Goal: Task Accomplishment & Management: Use online tool/utility

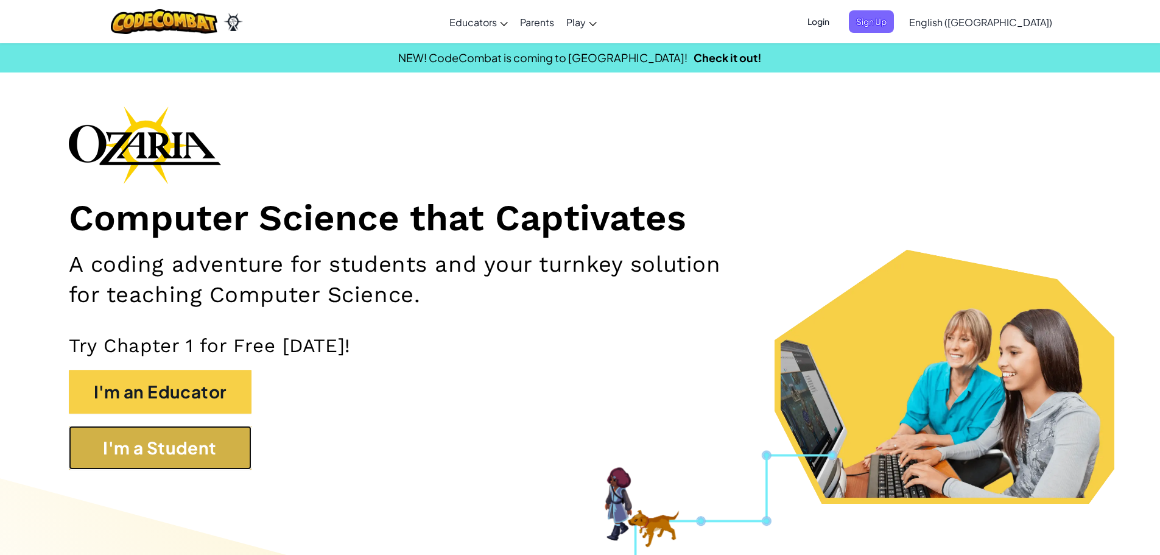
click at [204, 446] on button "I'm a Student" at bounding box center [160, 448] width 183 height 44
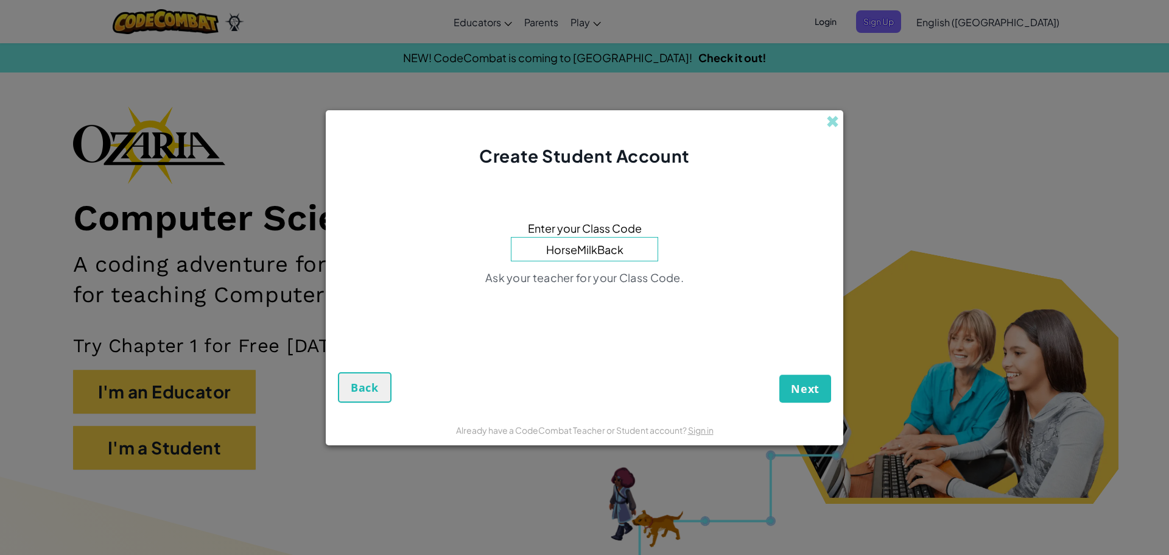
type input "HorseMilkBack"
click at [788, 379] on button "Next" at bounding box center [805, 388] width 52 height 28
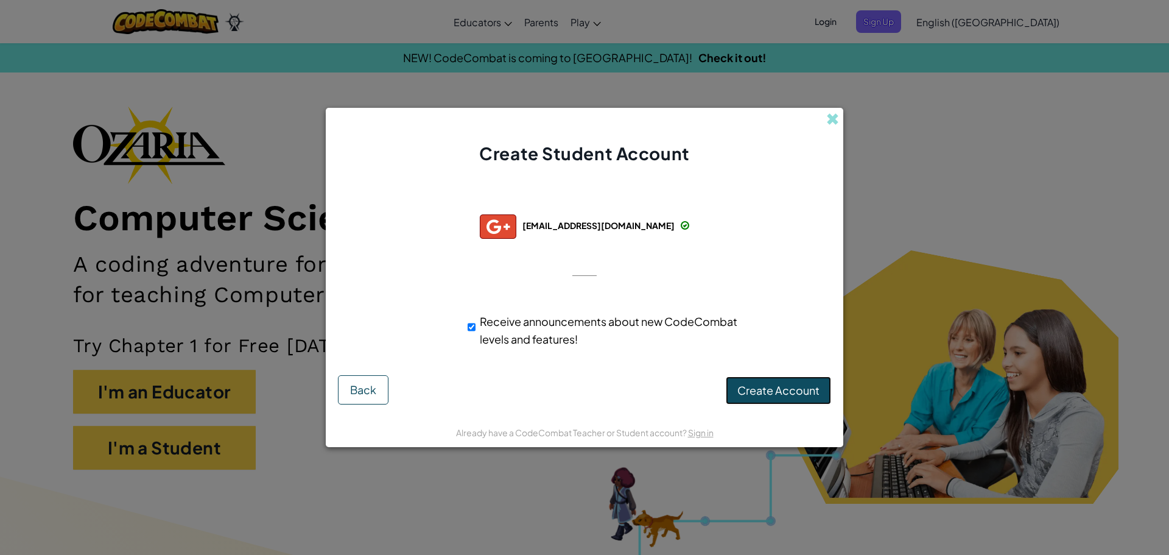
click at [791, 391] on span "Create Account" at bounding box center [778, 390] width 82 height 14
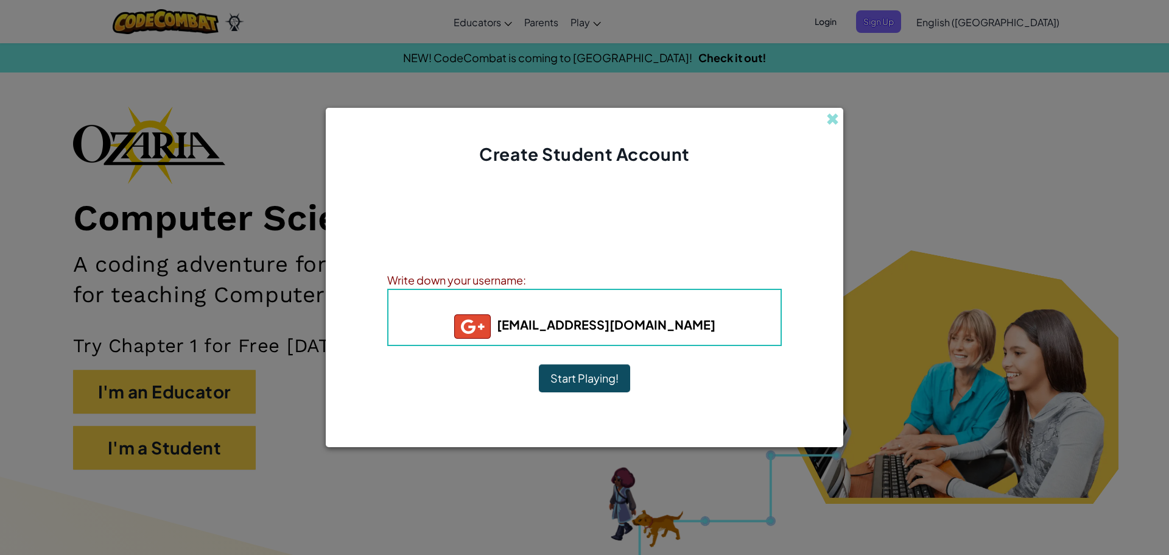
click at [613, 368] on button "Start Playing!" at bounding box center [584, 378] width 91 height 28
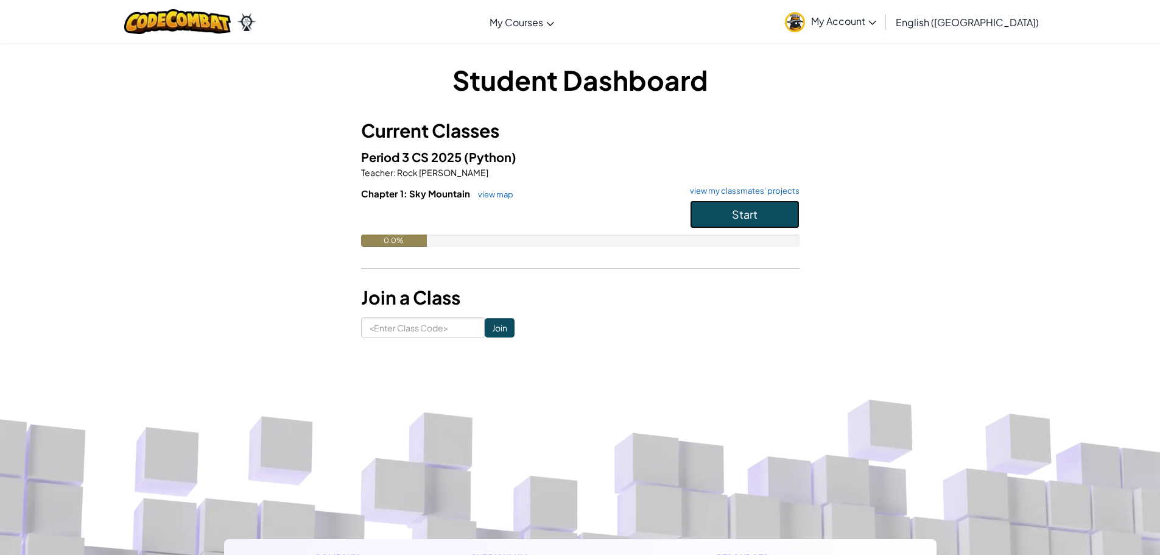
click at [764, 223] on button "Start" at bounding box center [745, 214] width 110 height 28
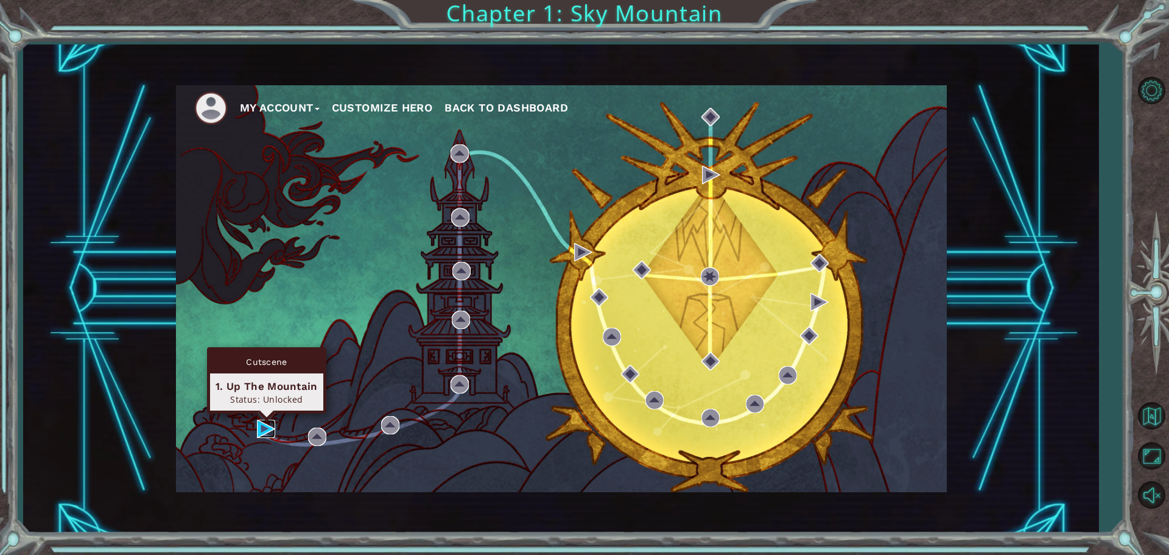
click at [260, 435] on img at bounding box center [266, 428] width 18 height 18
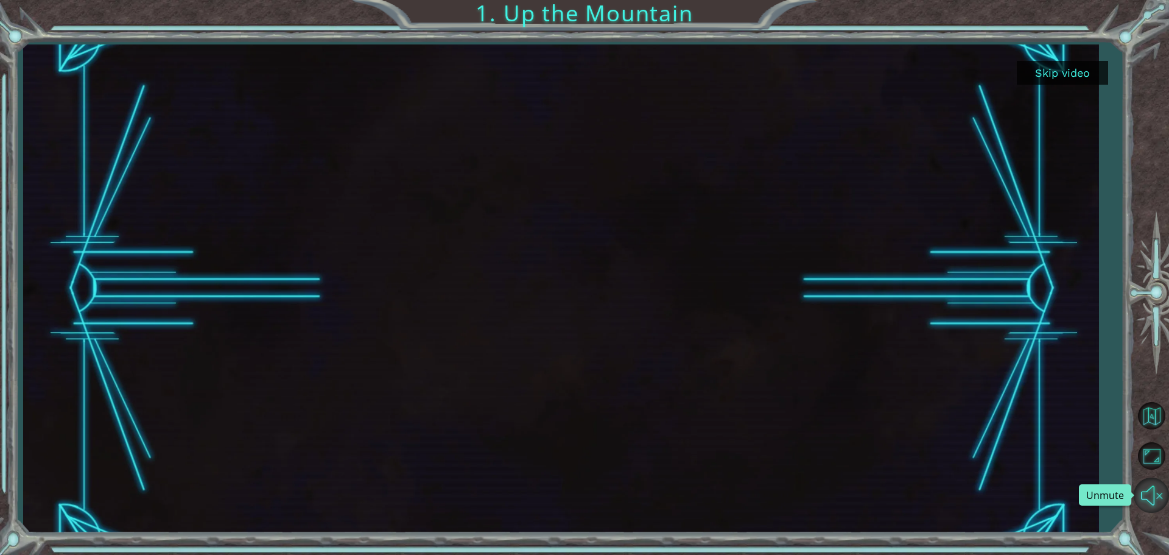
click at [1150, 488] on button "Unmute" at bounding box center [1151, 494] width 35 height 35
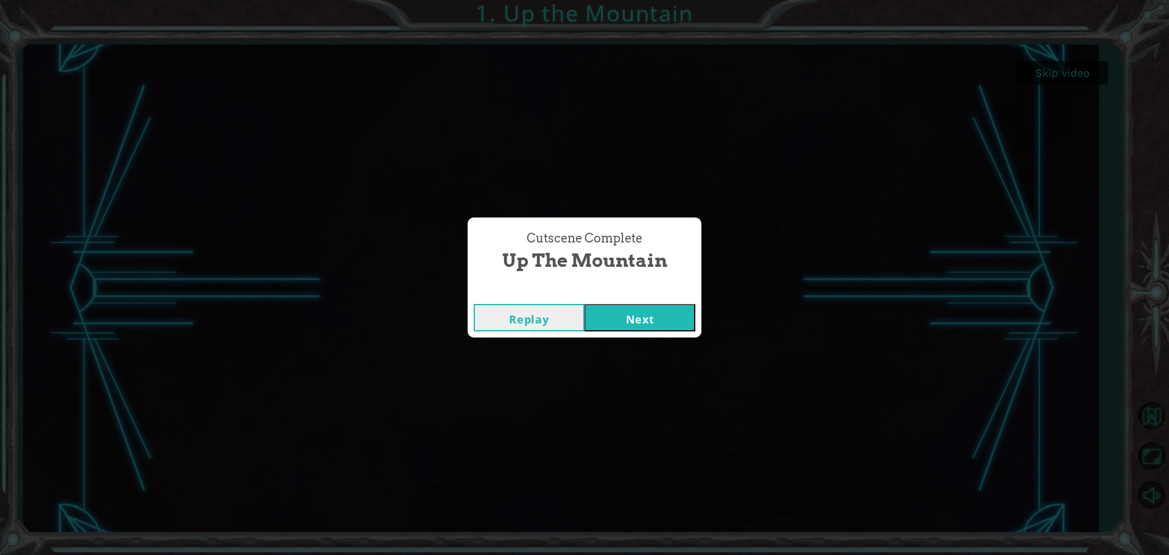
click at [623, 304] on button "Next" at bounding box center [639, 317] width 111 height 27
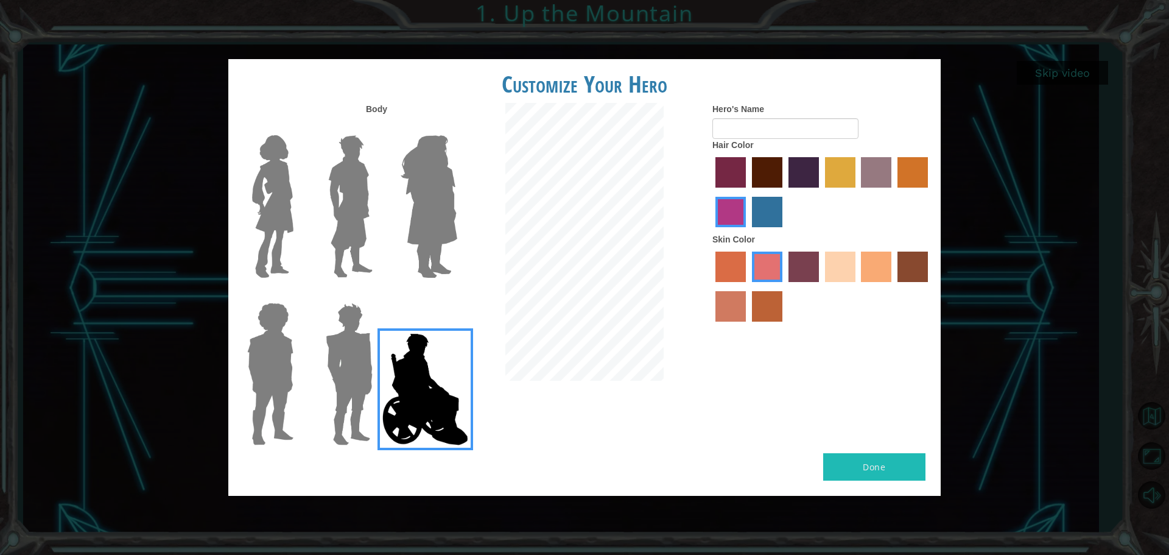
click at [350, 365] on img at bounding box center [349, 374] width 57 height 152
click at [377, 295] on input "Hero Garnet" at bounding box center [377, 295] width 0 height 0
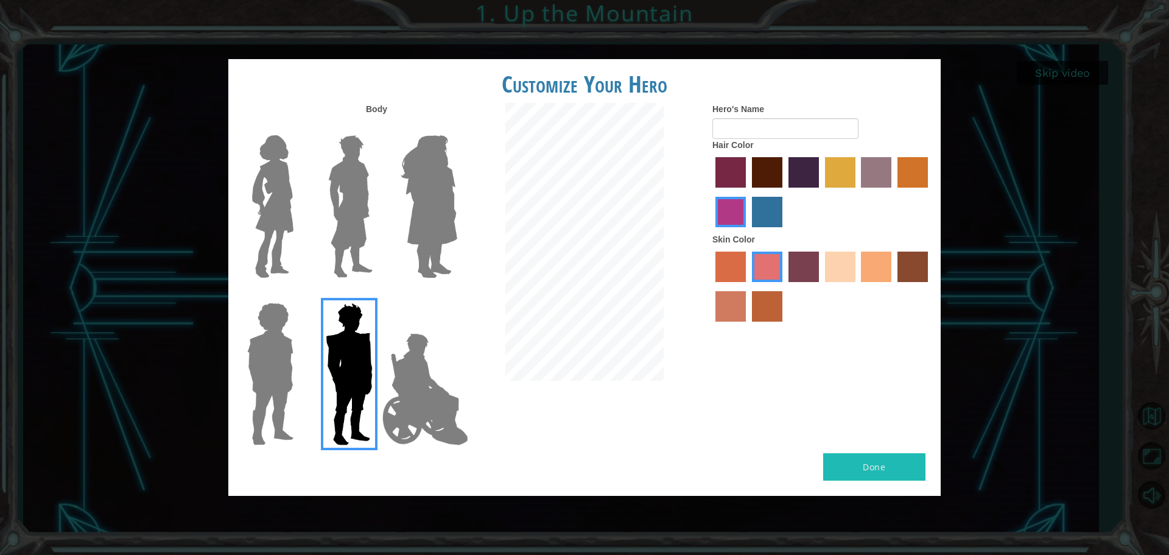
click at [279, 369] on img at bounding box center [270, 374] width 56 height 152
click at [298, 295] on input "Hero Steven" at bounding box center [298, 295] width 0 height 0
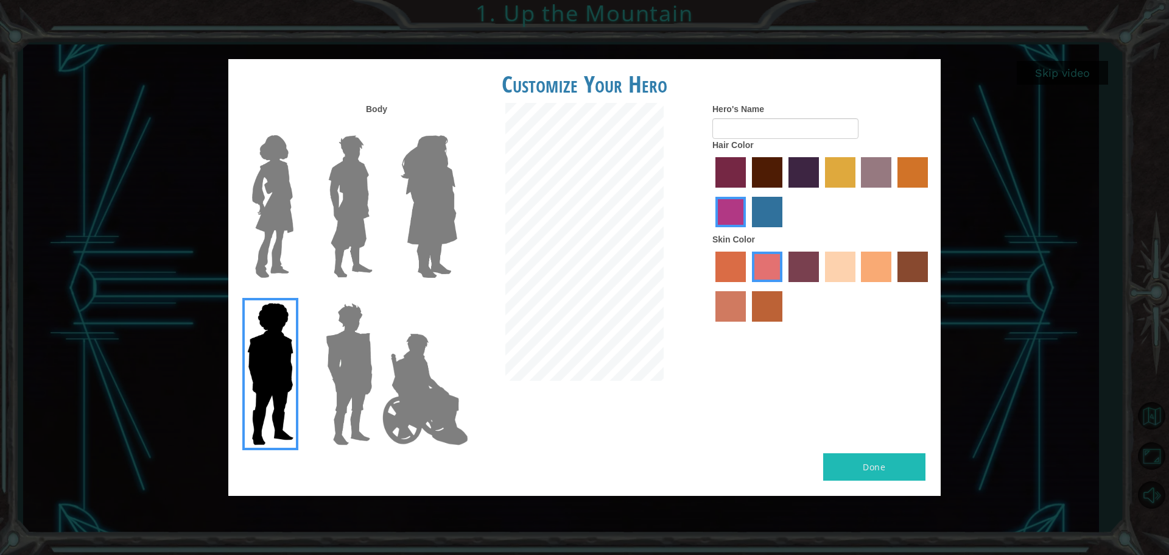
click at [436, 349] on img at bounding box center [425, 389] width 96 height 122
click at [457, 295] on input "Hero Jamie" at bounding box center [457, 295] width 0 height 0
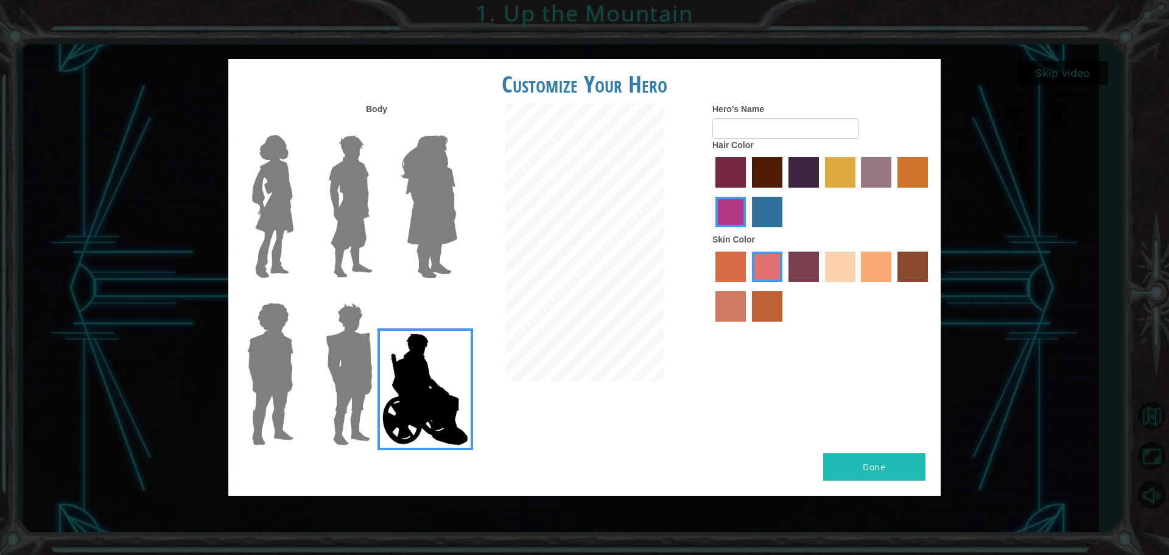
click at [762, 175] on label "maroon hair color" at bounding box center [767, 172] width 30 height 30
click at [748, 192] on input "maroon hair color" at bounding box center [748, 192] width 0 height 0
click at [788, 172] on label "hot purple hair color" at bounding box center [803, 172] width 30 height 30
click at [784, 192] on input "hot purple hair color" at bounding box center [784, 192] width 0 height 0
click at [757, 169] on label "maroon hair color" at bounding box center [767, 172] width 30 height 30
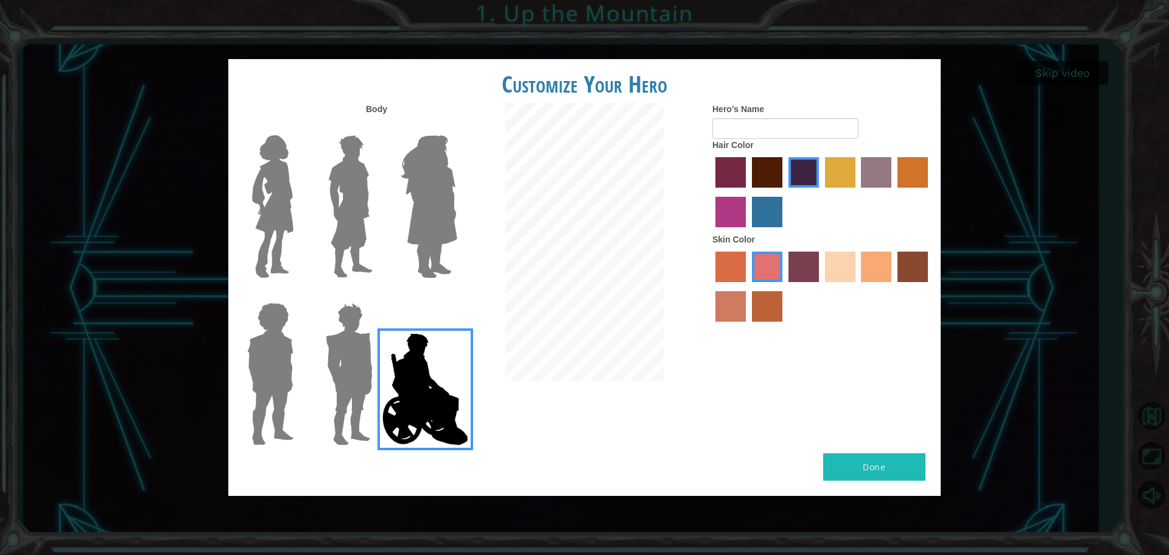
click at [748, 192] on input "maroon hair color" at bounding box center [748, 192] width 0 height 0
click at [390, 127] on div at bounding box center [426, 201] width 79 height 167
click at [400, 147] on img at bounding box center [429, 206] width 66 height 152
click at [457, 127] on input "Hero Amethyst" at bounding box center [457, 127] width 0 height 0
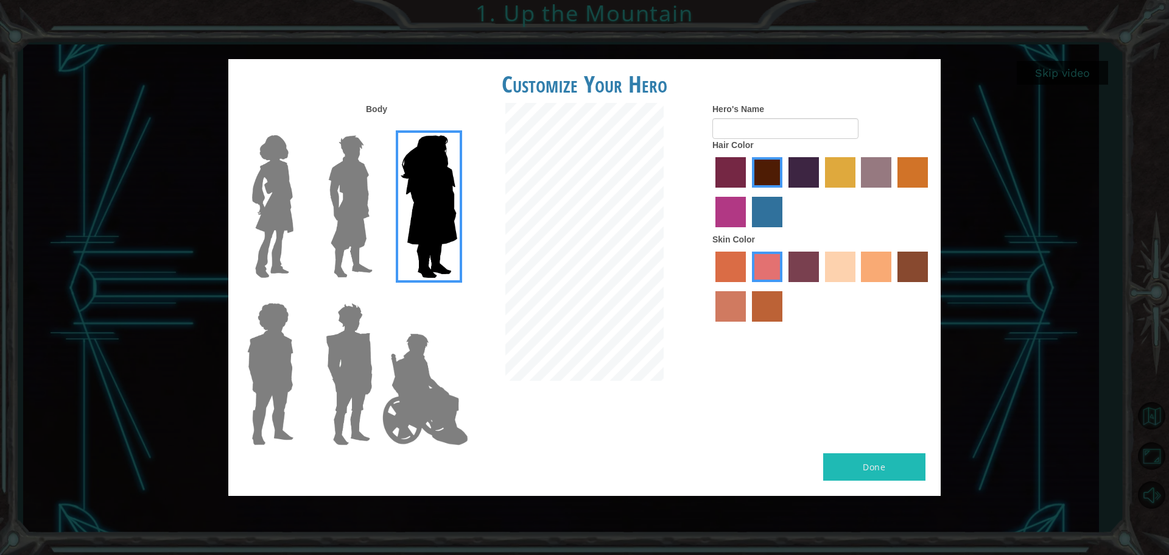
click at [348, 172] on img at bounding box center [350, 206] width 54 height 152
click at [377, 127] on input "Hero Lars" at bounding box center [377, 127] width 0 height 0
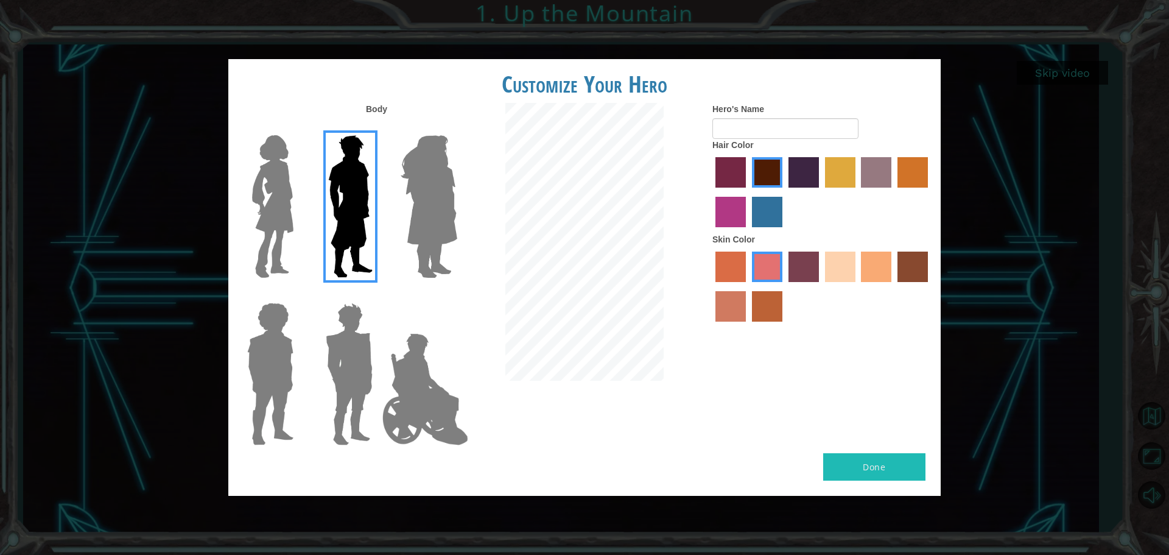
click at [247, 186] on img at bounding box center [272, 206] width 51 height 152
click at [298, 127] on input "Hero Connie" at bounding box center [298, 127] width 0 height 0
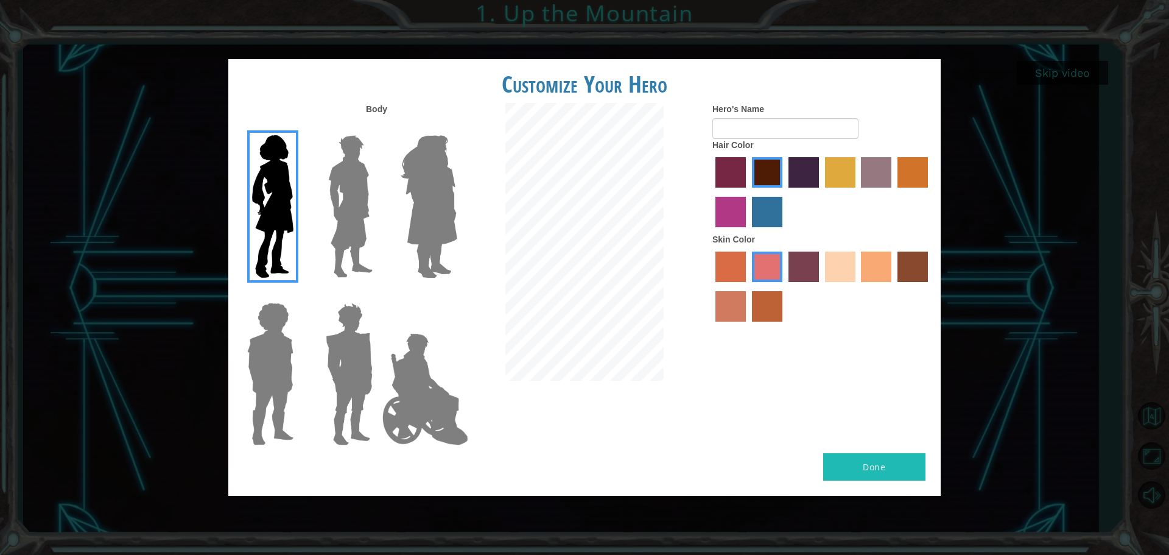
click at [359, 195] on img at bounding box center [350, 206] width 54 height 152
click at [377, 127] on input "Hero Lars" at bounding box center [377, 127] width 0 height 0
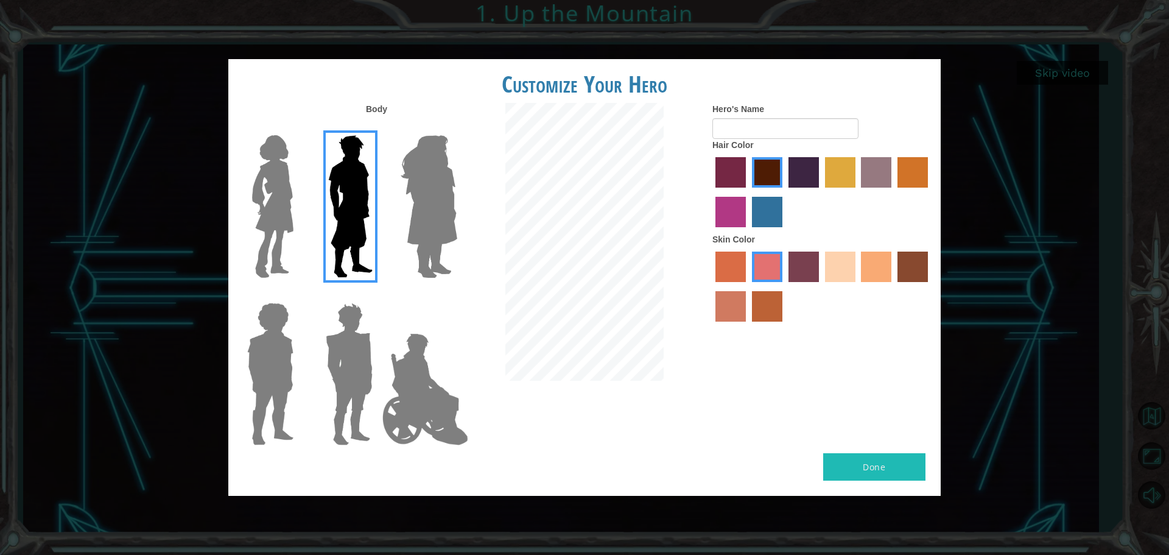
click at [352, 333] on img at bounding box center [349, 374] width 57 height 152
click at [377, 295] on input "Hero Garnet" at bounding box center [377, 295] width 0 height 0
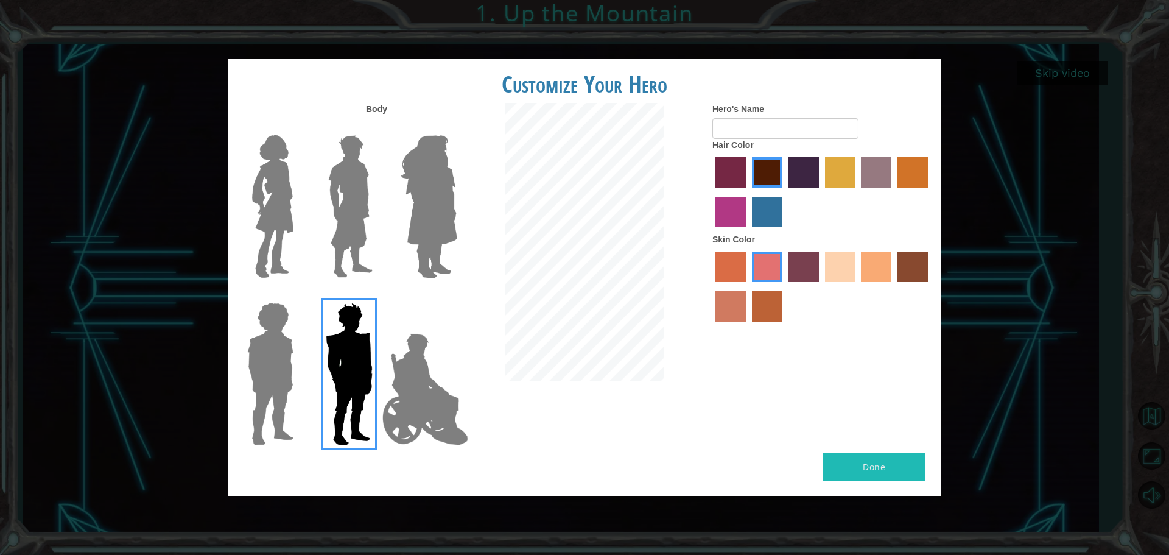
click at [352, 178] on img at bounding box center [350, 206] width 54 height 152
click at [377, 127] on input "Hero Lars" at bounding box center [377, 127] width 0 height 0
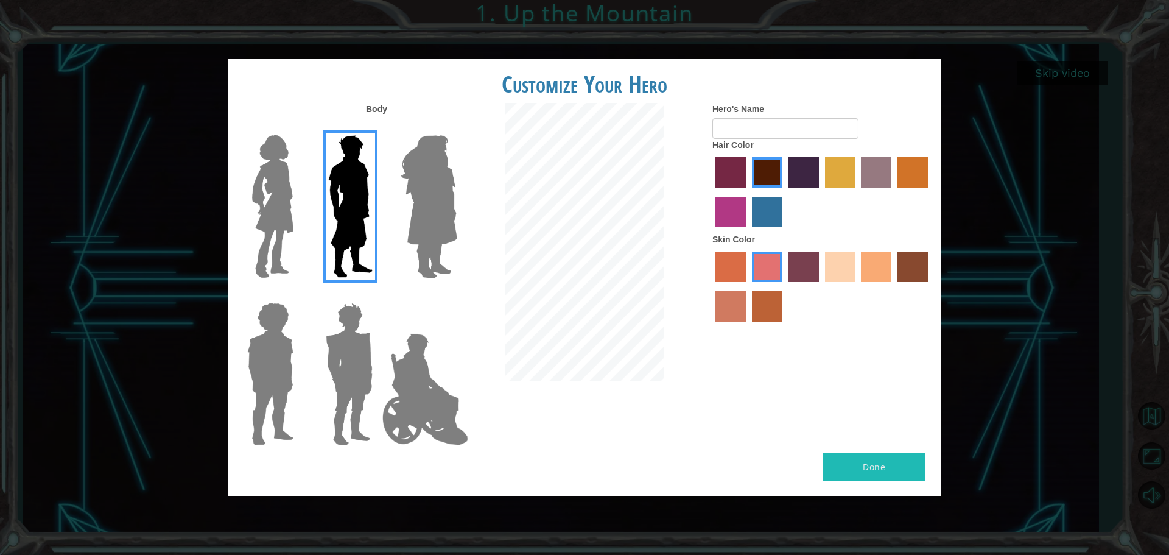
click at [868, 268] on label "tacao skin color" at bounding box center [876, 266] width 30 height 30
click at [857, 286] on input "tacao skin color" at bounding box center [857, 286] width 0 height 0
click at [849, 268] on label "sandy beach skin color" at bounding box center [840, 266] width 30 height 30
click at [821, 286] on input "sandy beach skin color" at bounding box center [821, 286] width 0 height 0
click at [869, 270] on label "tacao skin color" at bounding box center [876, 266] width 30 height 30
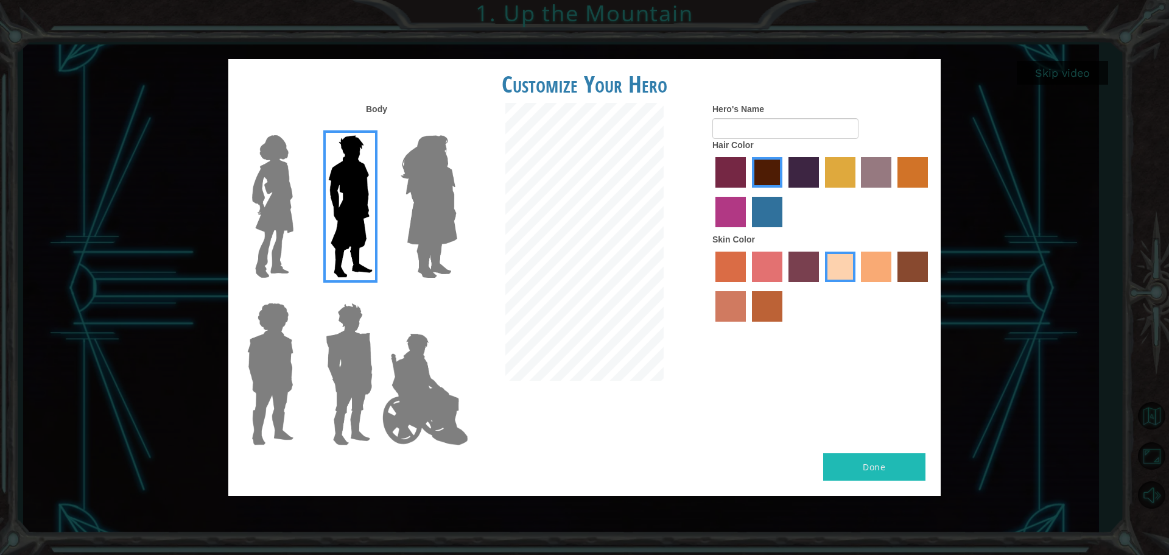
click at [857, 286] on input "tacao skin color" at bounding box center [857, 286] width 0 height 0
click at [918, 259] on label "karma skin color" at bounding box center [912, 266] width 30 height 30
click at [893, 286] on input "karma skin color" at bounding box center [893, 286] width 0 height 0
click at [763, 317] on label "smoke tree skin color" at bounding box center [767, 306] width 30 height 30
click at [748, 326] on input "smoke tree skin color" at bounding box center [748, 326] width 0 height 0
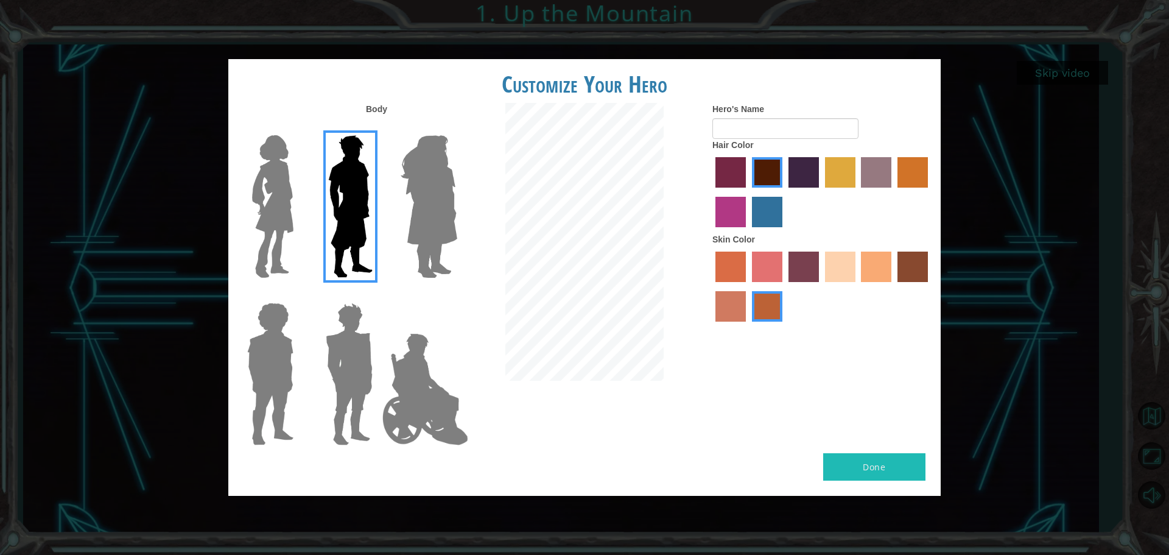
click at [742, 293] on label "burning sand skin color" at bounding box center [730, 306] width 30 height 30
click at [930, 286] on input "burning sand skin color" at bounding box center [930, 286] width 0 height 0
click at [855, 266] on div at bounding box center [821, 287] width 219 height 79
click at [830, 284] on div at bounding box center [821, 287] width 219 height 79
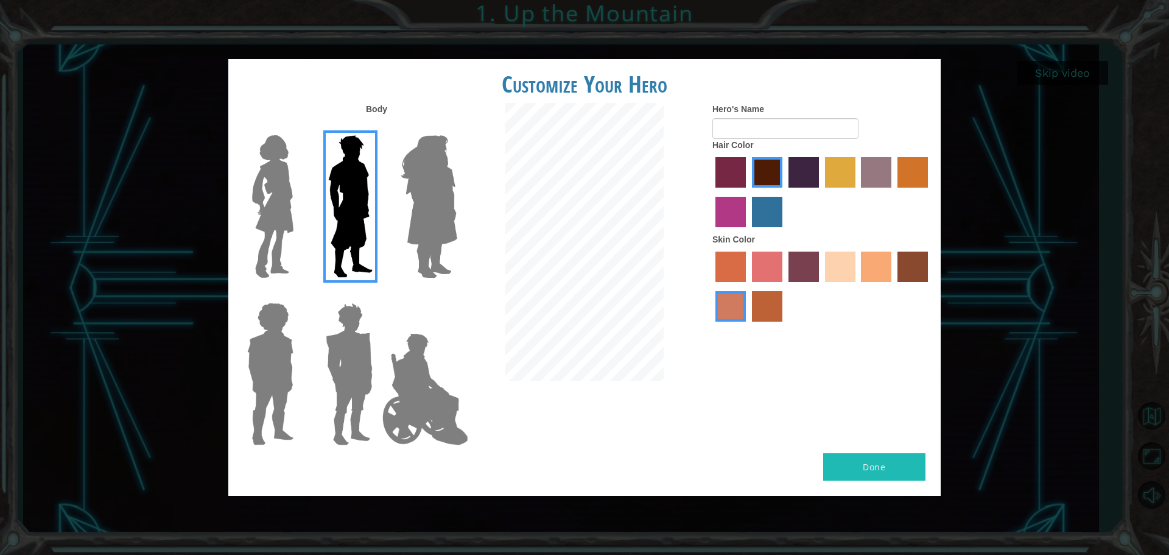
click at [840, 258] on label "sandy beach skin color" at bounding box center [840, 266] width 30 height 30
click at [821, 286] on input "sandy beach skin color" at bounding box center [821, 286] width 0 height 0
click at [855, 261] on div at bounding box center [821, 287] width 219 height 79
click at [874, 269] on label "tacao skin color" at bounding box center [876, 266] width 30 height 30
click at [857, 286] on input "tacao skin color" at bounding box center [857, 286] width 0 height 0
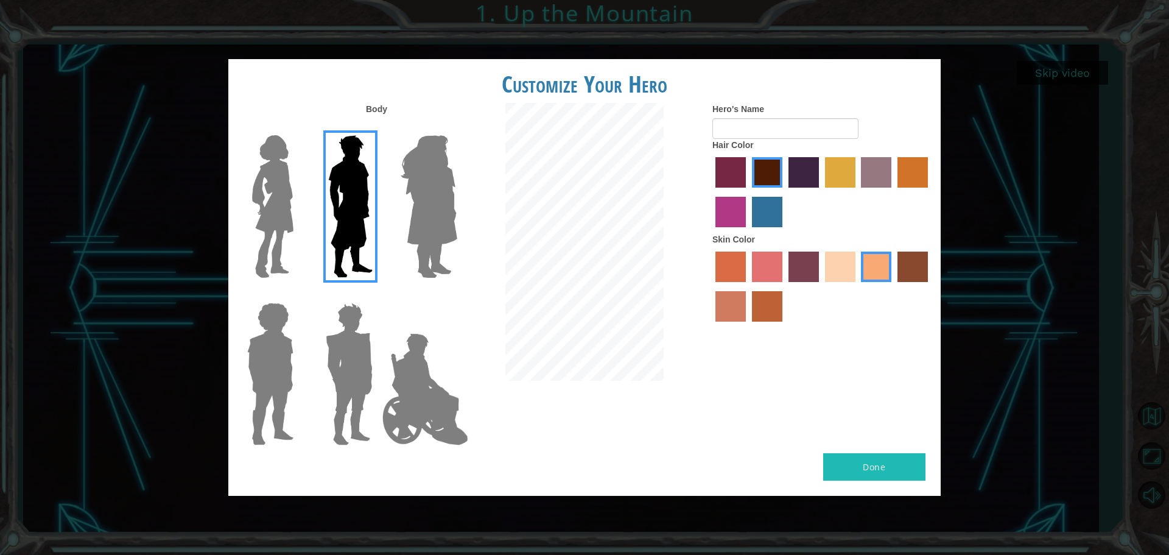
click at [905, 465] on button "Done" at bounding box center [874, 466] width 102 height 27
type input "k"
type input "kirito"
click at [859, 458] on button "Done" at bounding box center [874, 466] width 102 height 27
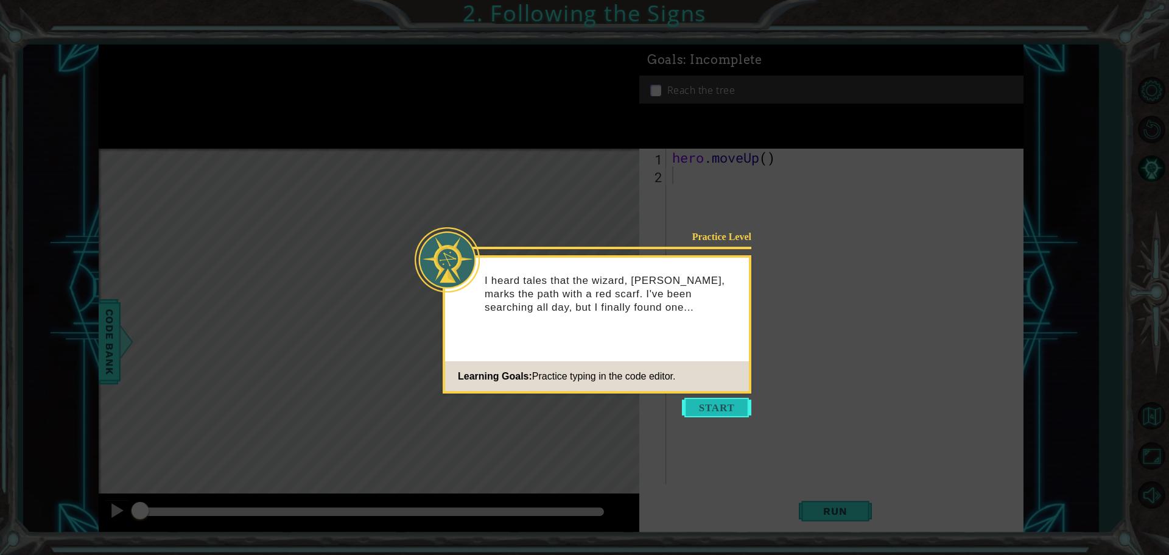
click at [712, 412] on button "Start" at bounding box center [716, 407] width 69 height 19
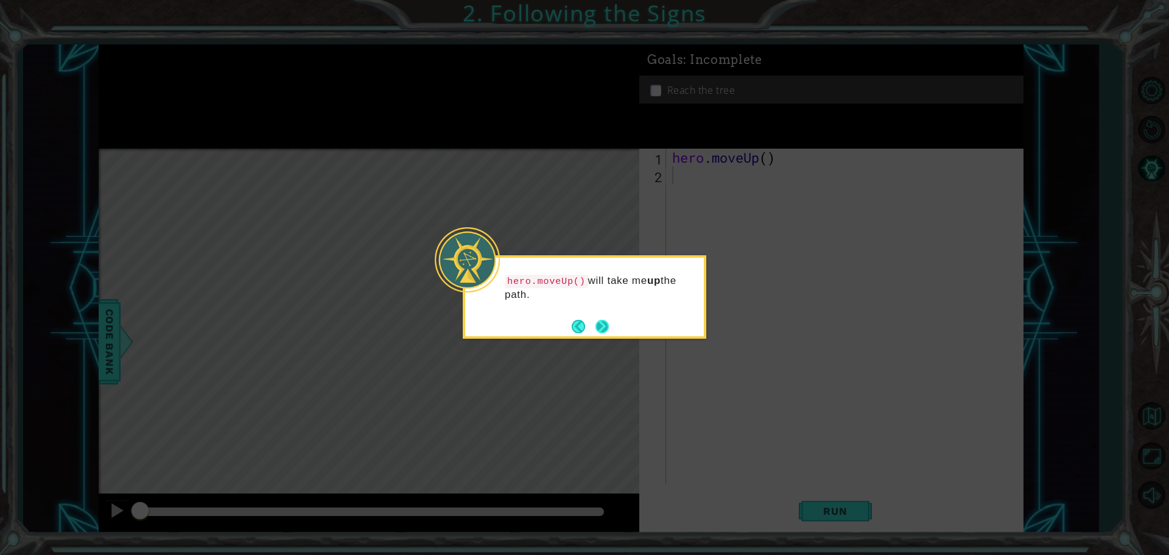
click at [592, 329] on button "Back" at bounding box center [584, 326] width 24 height 13
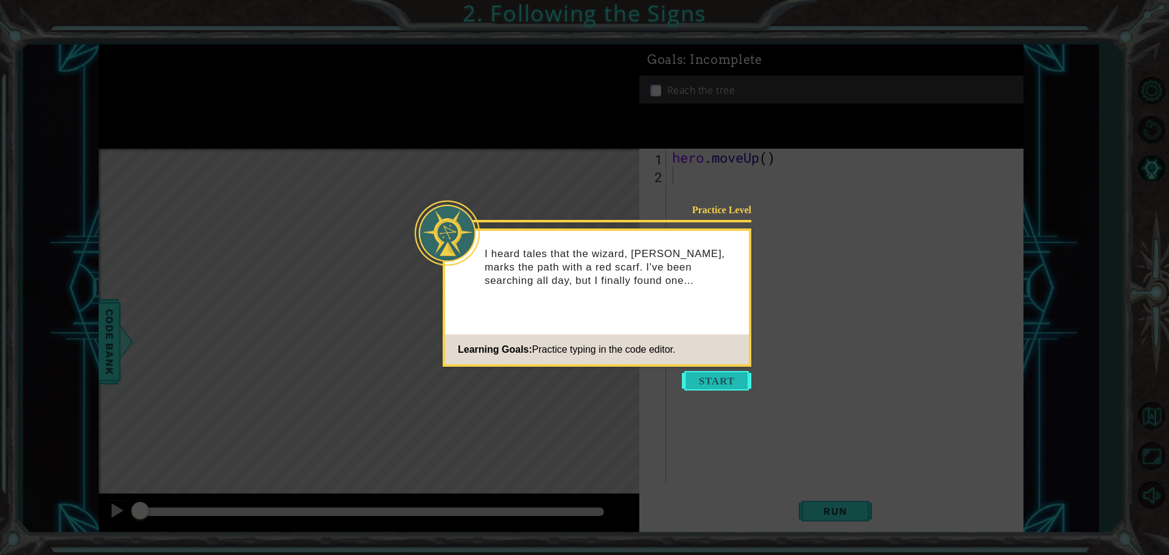
click at [744, 385] on button "Start" at bounding box center [716, 380] width 69 height 19
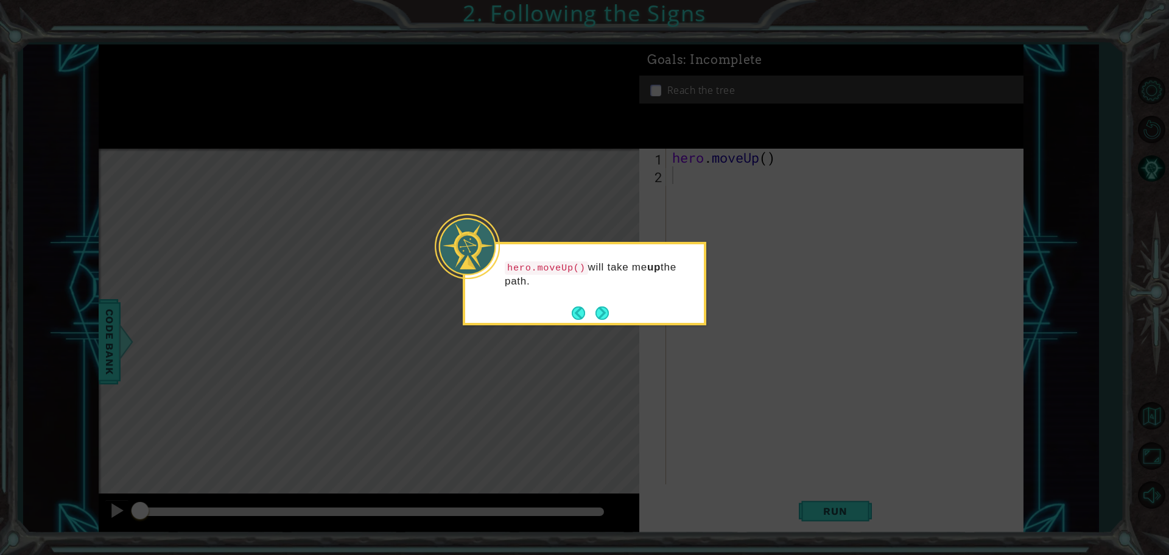
click at [639, 312] on div "hero.moveUp() will take me up the path." at bounding box center [585, 283] width 244 height 83
click at [656, 369] on icon at bounding box center [584, 277] width 1169 height 555
click at [600, 310] on button "Next" at bounding box center [601, 312] width 13 height 13
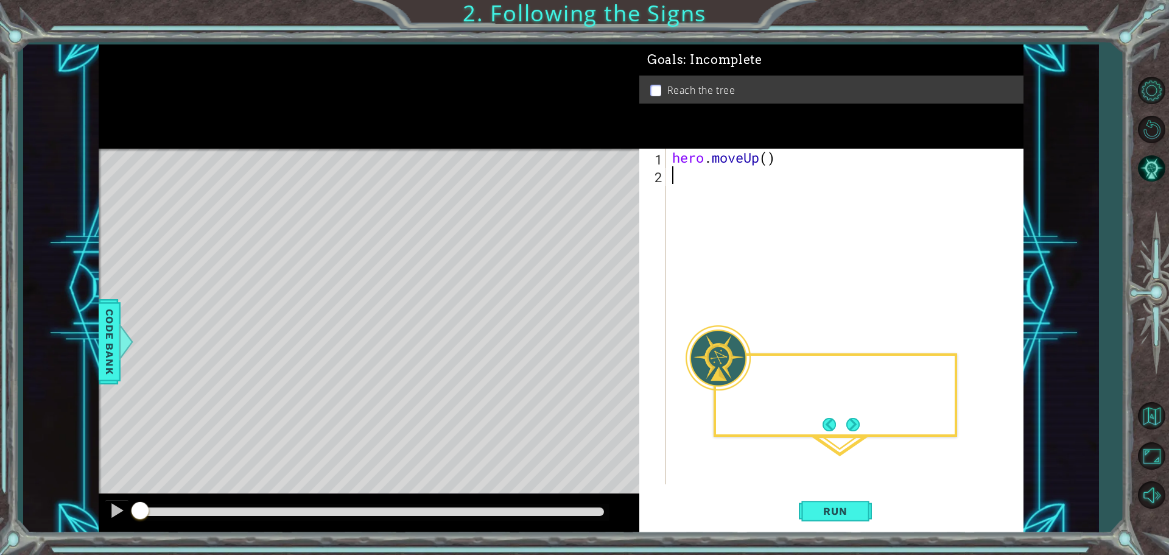
click at [600, 310] on div "Level Map" at bounding box center [380, 328] width 563 height 359
click at [859, 428] on button "Next" at bounding box center [852, 424] width 13 height 13
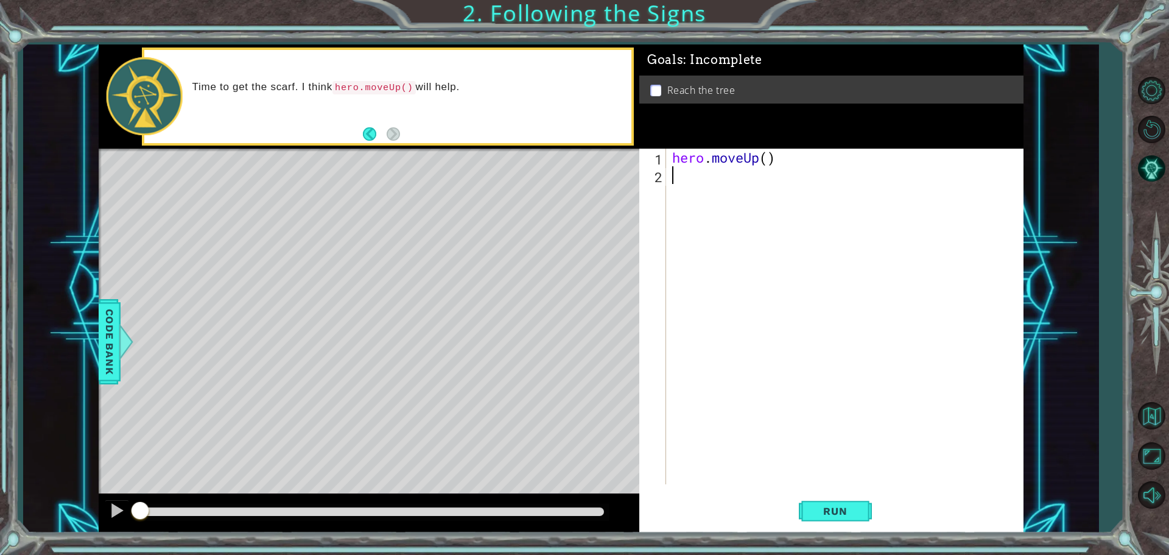
click at [776, 166] on div "hero . moveUp ( )" at bounding box center [848, 334] width 356 height 371
click at [776, 163] on div "hero . moveUp ( )" at bounding box center [848, 334] width 356 height 371
type textarea "hero.moveUp(2)"
click at [864, 527] on button "Run" at bounding box center [835, 510] width 73 height 38
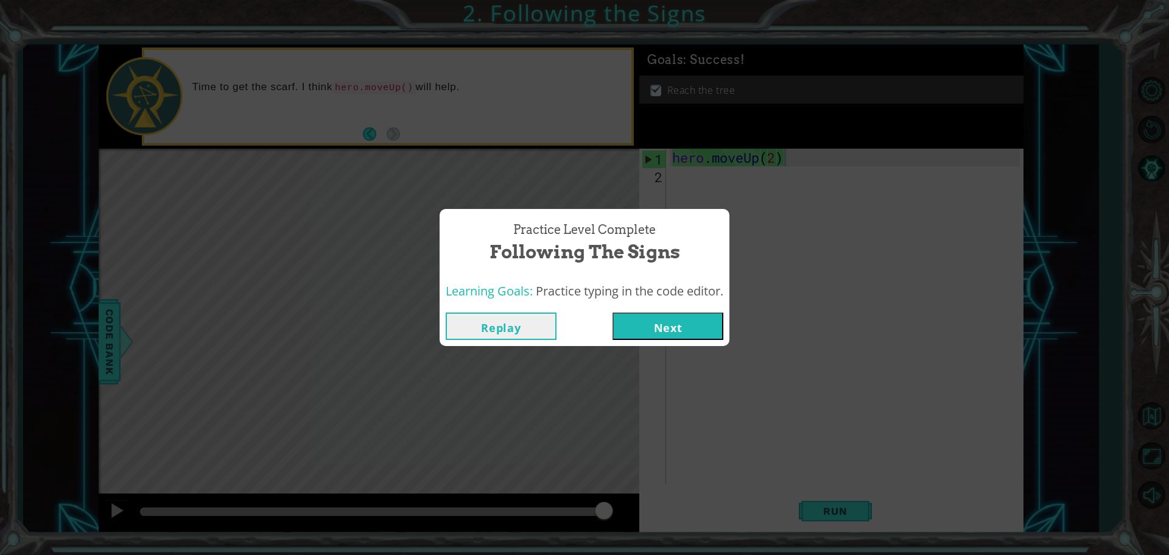
click at [664, 326] on button "Next" at bounding box center [667, 325] width 111 height 27
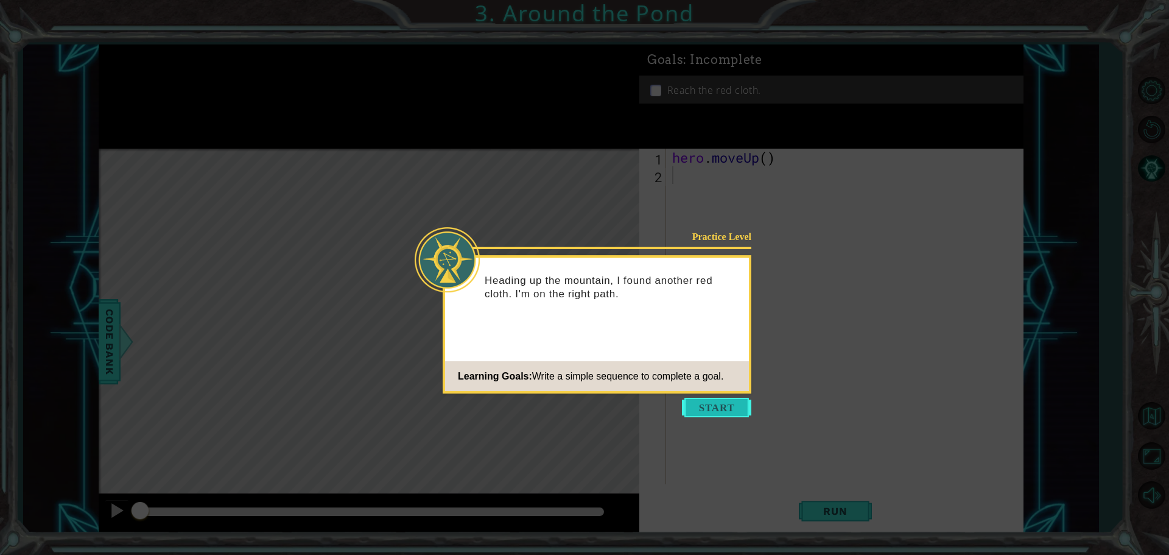
click at [710, 402] on button "Start" at bounding box center [716, 407] width 69 height 19
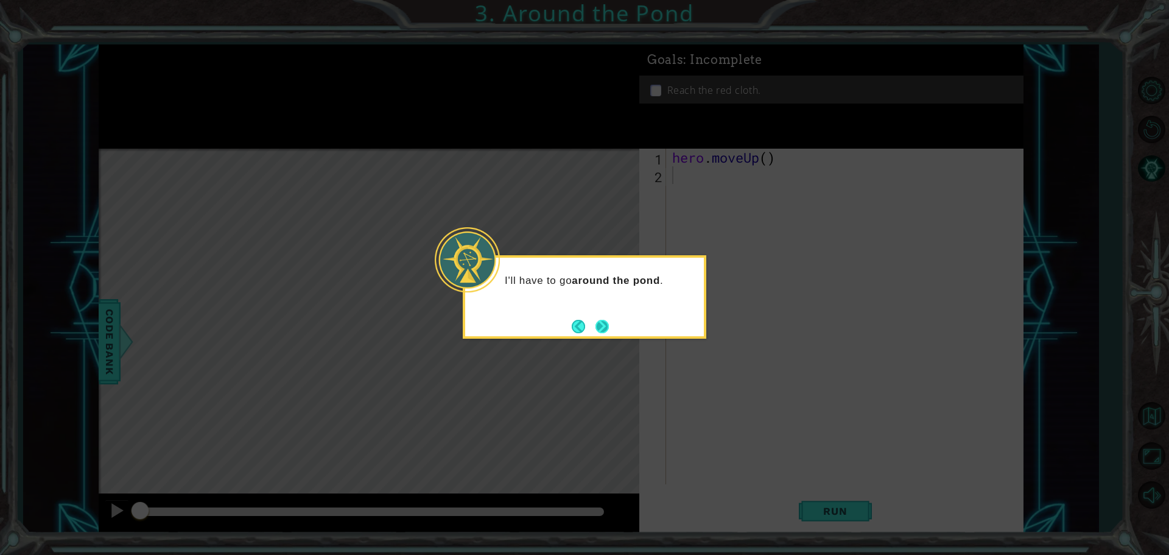
click at [601, 325] on button "Next" at bounding box center [601, 326] width 13 height 13
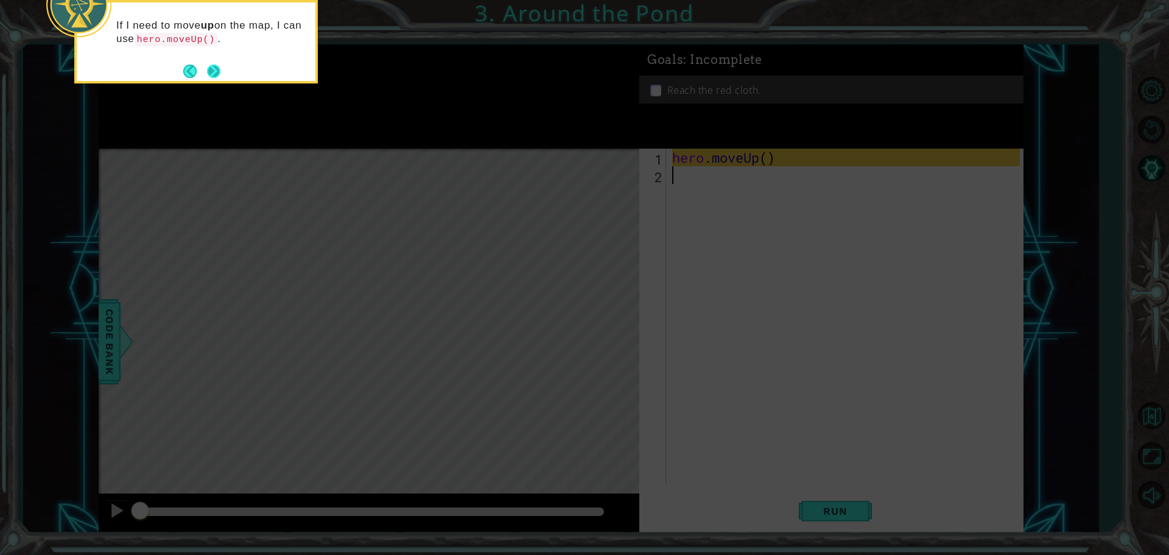
click at [216, 69] on button "Next" at bounding box center [213, 71] width 13 height 13
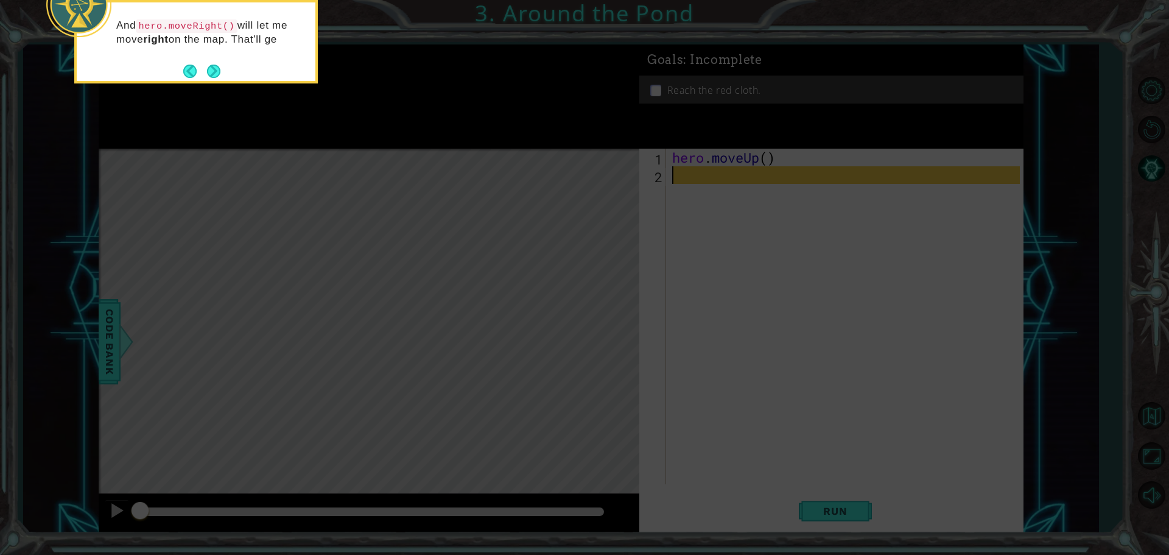
click at [216, 69] on button "Next" at bounding box center [213, 71] width 13 height 13
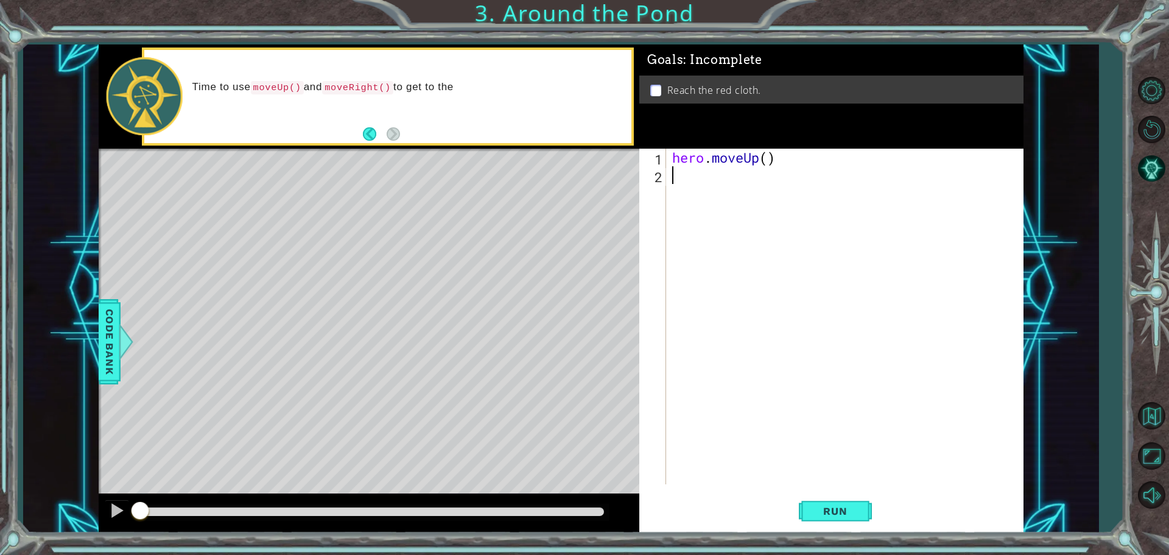
click at [772, 167] on div "hero . moveUp ( )" at bounding box center [848, 334] width 356 height 371
click at [771, 156] on div "hero . moveUp ( )" at bounding box center [848, 334] width 356 height 371
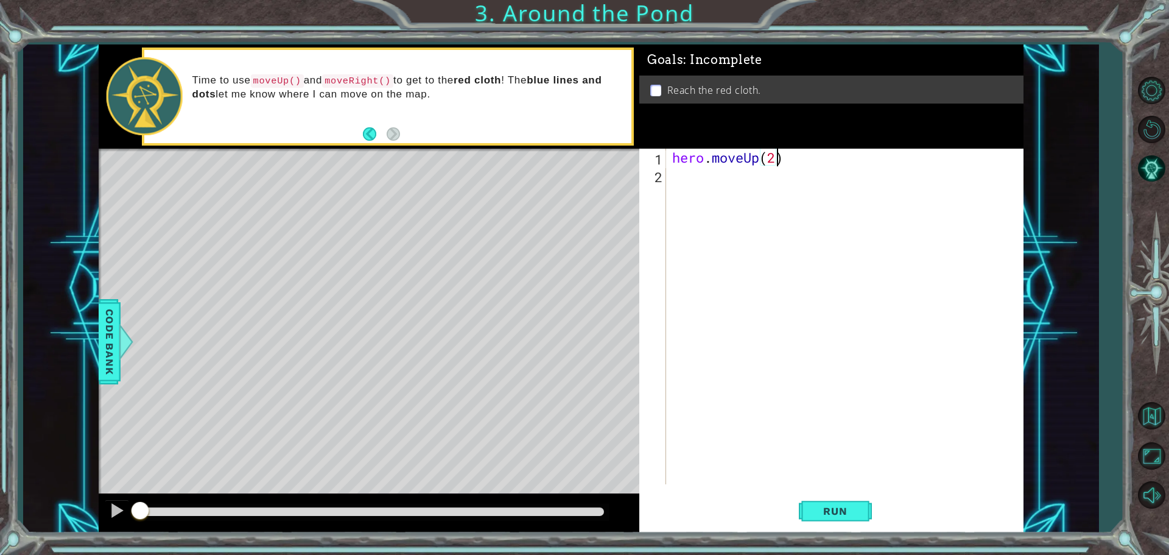
type textarea "hero.moveUp(2)"
click at [715, 223] on div "hero . moveUp ( 2 )" at bounding box center [848, 334] width 356 height 371
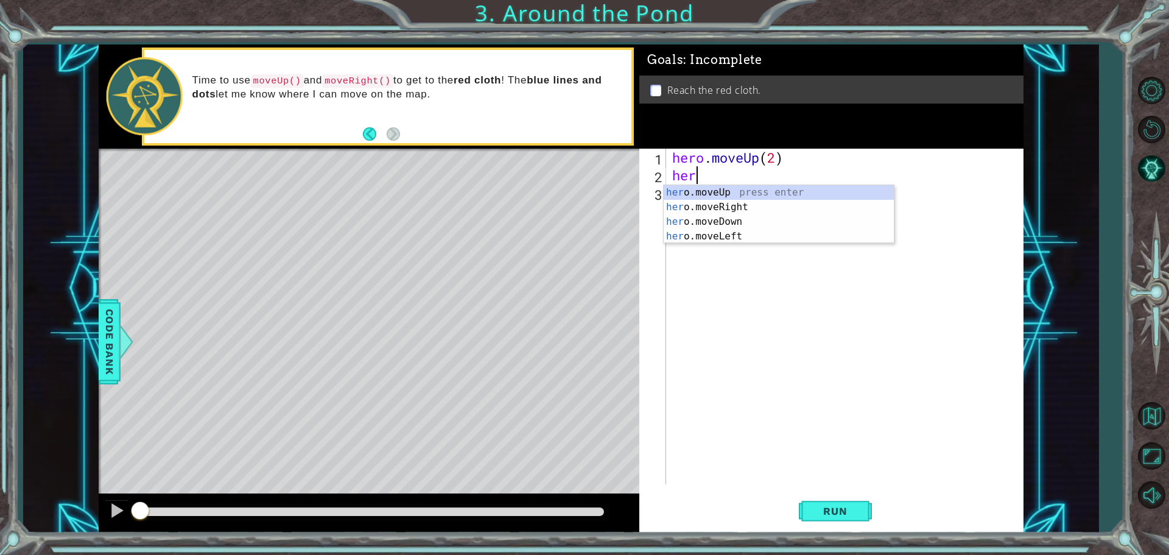
type textarea "hero"
click at [717, 205] on div "hero .moveUp press enter hero .moveRight press enter hero .moveDown press enter…" at bounding box center [779, 229] width 230 height 88
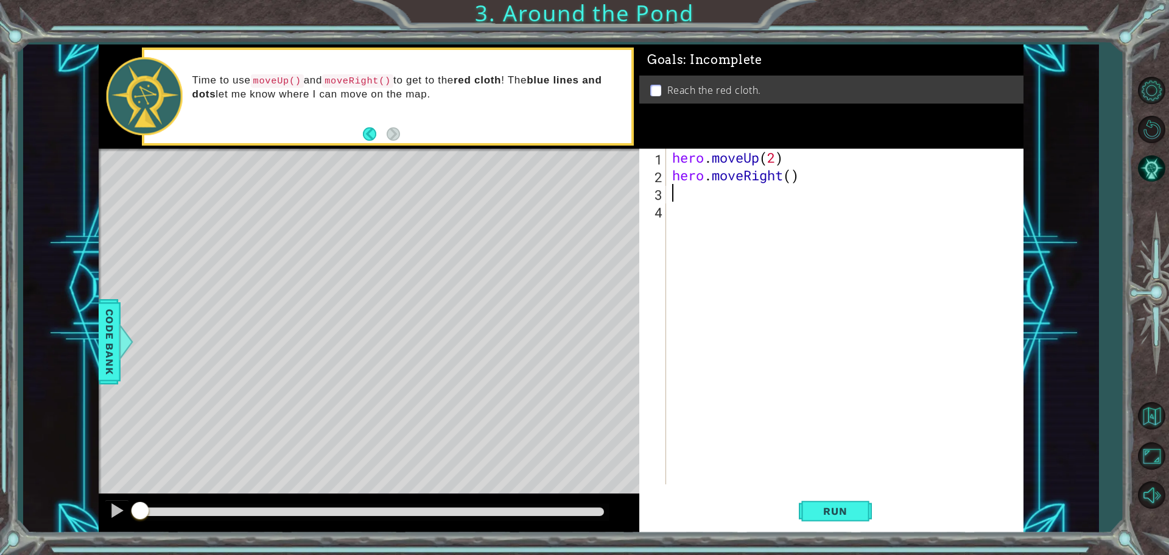
scroll to position [0, 0]
click at [793, 170] on div "hero . moveUp ( 2 ) hero . moveRight ( )" at bounding box center [848, 334] width 356 height 371
type textarea "hero.moveRight(2)"
click at [751, 203] on div "hero . moveUp ( 2 ) hero . moveRight ( 2 )" at bounding box center [848, 334] width 356 height 371
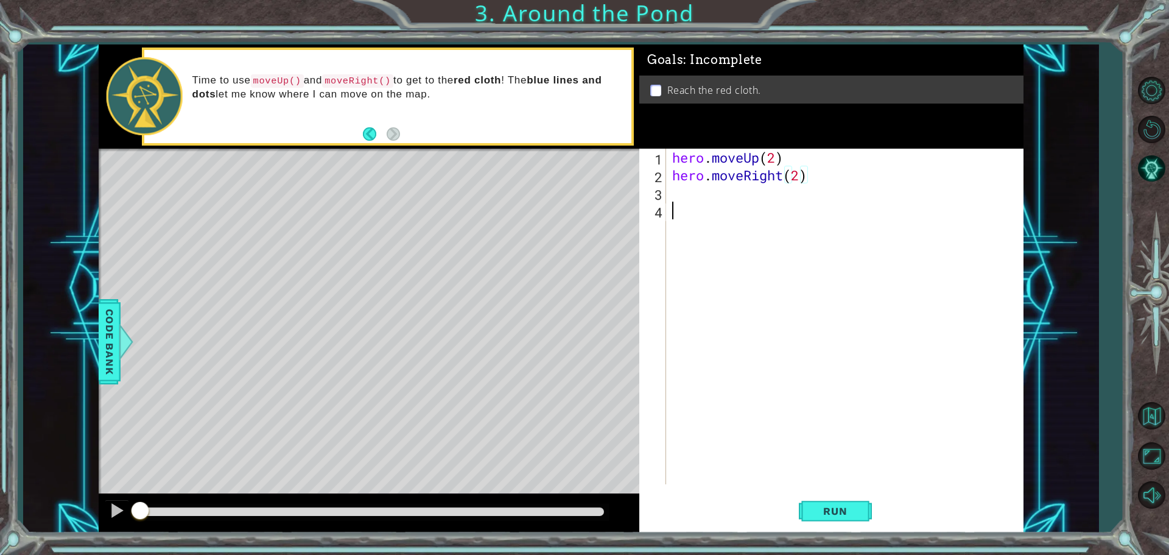
scroll to position [0, 0]
click at [746, 193] on div "hero . moveUp ( 2 ) hero . moveRight ( 2 )" at bounding box center [848, 334] width 356 height 371
click at [703, 200] on div "hero . moveUp ( 2 ) hero . moveRight ( 2 ) hero . moveup ( 2 )" at bounding box center [848, 334] width 356 height 371
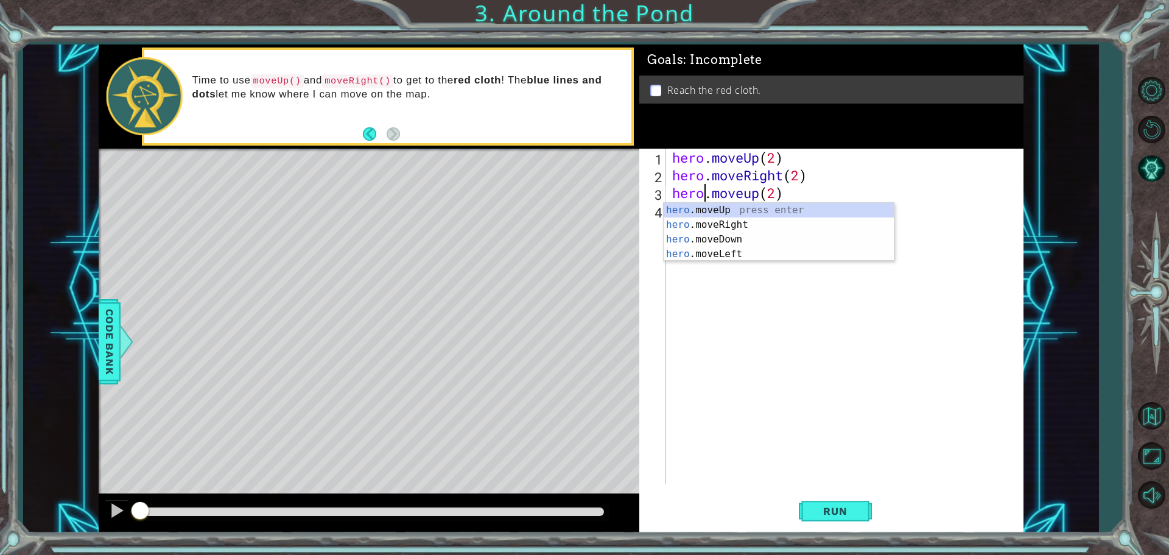
scroll to position [0, 4]
type textarea "hero.moveup(2)"
click at [824, 529] on button "Run" at bounding box center [835, 510] width 73 height 38
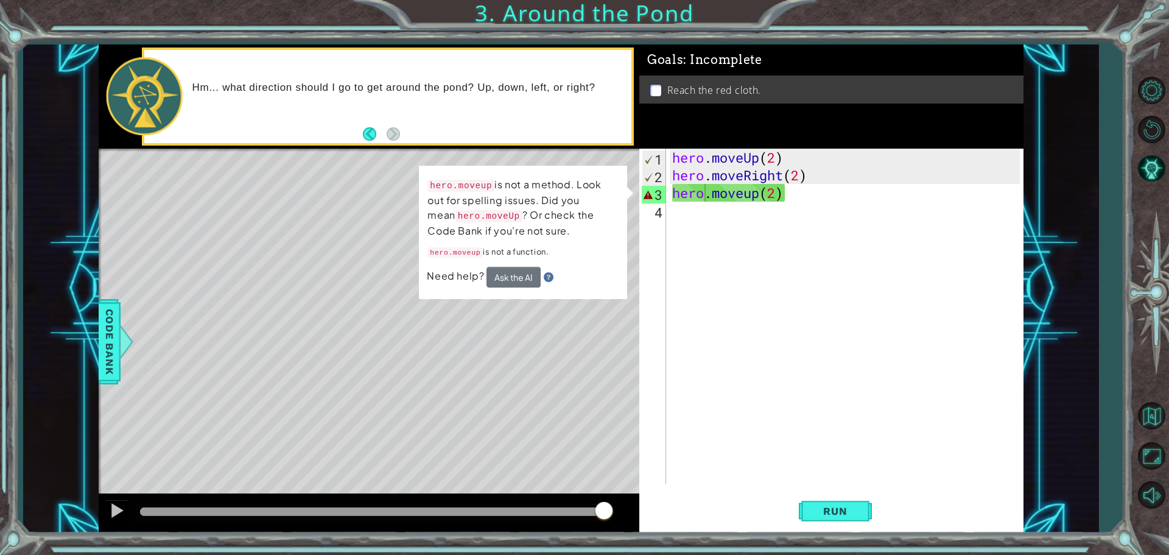
click at [603, 276] on div "Need help? Ask the AI" at bounding box center [523, 277] width 192 height 21
click at [740, 326] on div "hero . moveUp ( 2 ) hero . moveRight ( 2 ) hero . moveup ( 2 )" at bounding box center [848, 334] width 356 height 371
click at [762, 245] on div "hero . moveUp ( 2 ) hero . moveRight ( 2 ) hero . moveup ( 2 )" at bounding box center [848, 334] width 356 height 371
click at [732, 201] on div "hero . moveUp ( 2 ) hero . moveRight ( 2 ) hero . moveup ( 2 )" at bounding box center [848, 334] width 356 height 371
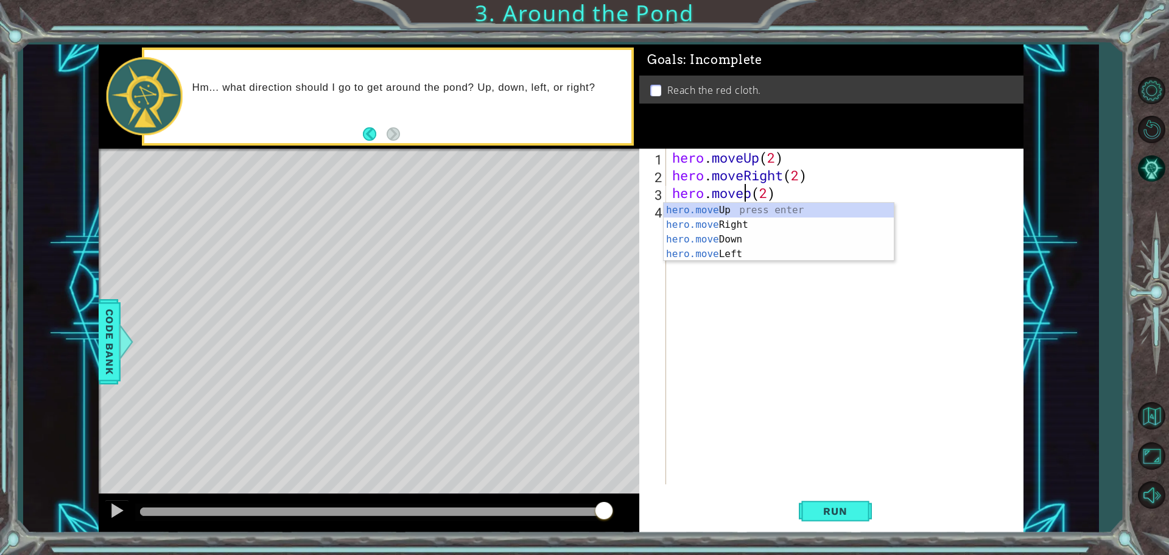
scroll to position [0, 4]
type textarea "hero.moveUp(2)"
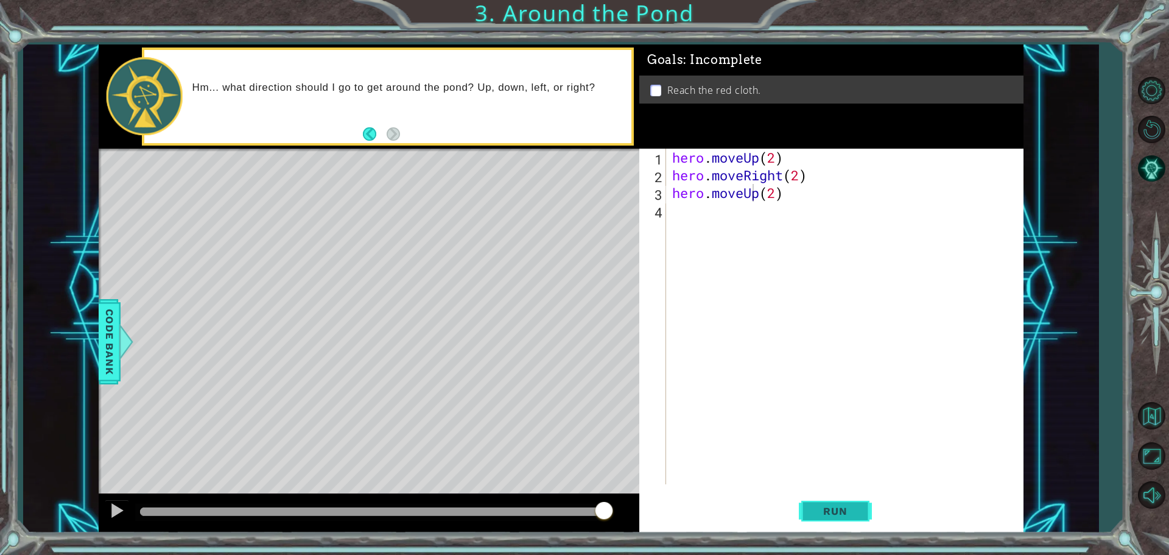
click at [821, 498] on button "Run" at bounding box center [835, 510] width 73 height 38
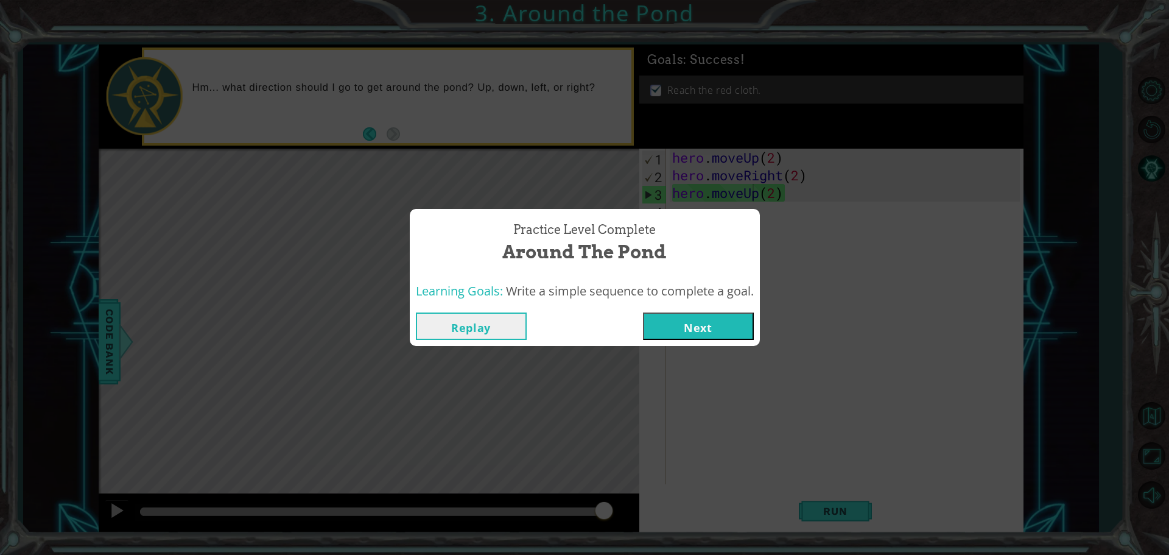
click at [702, 318] on button "Next" at bounding box center [698, 325] width 111 height 27
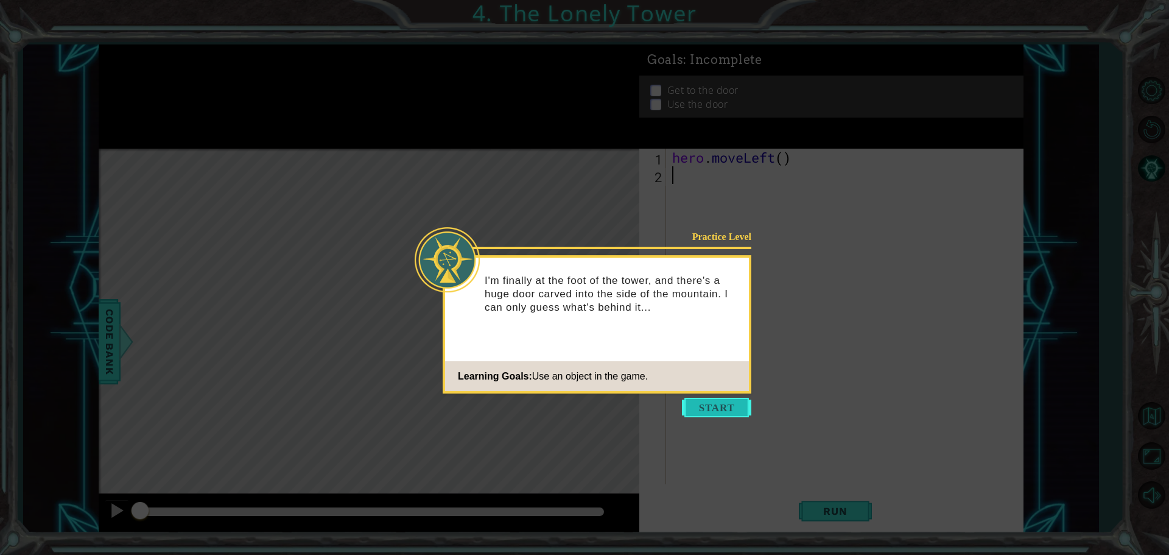
click at [714, 408] on button "Start" at bounding box center [716, 407] width 69 height 19
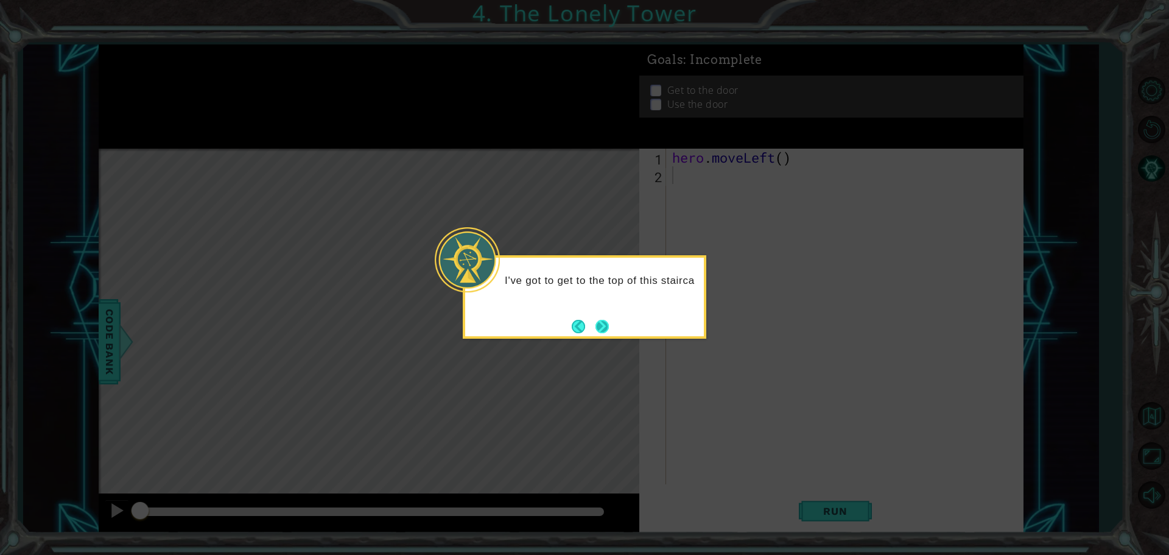
click at [600, 326] on button "Next" at bounding box center [602, 326] width 15 height 15
click at [600, 326] on button "Next" at bounding box center [602, 326] width 14 height 14
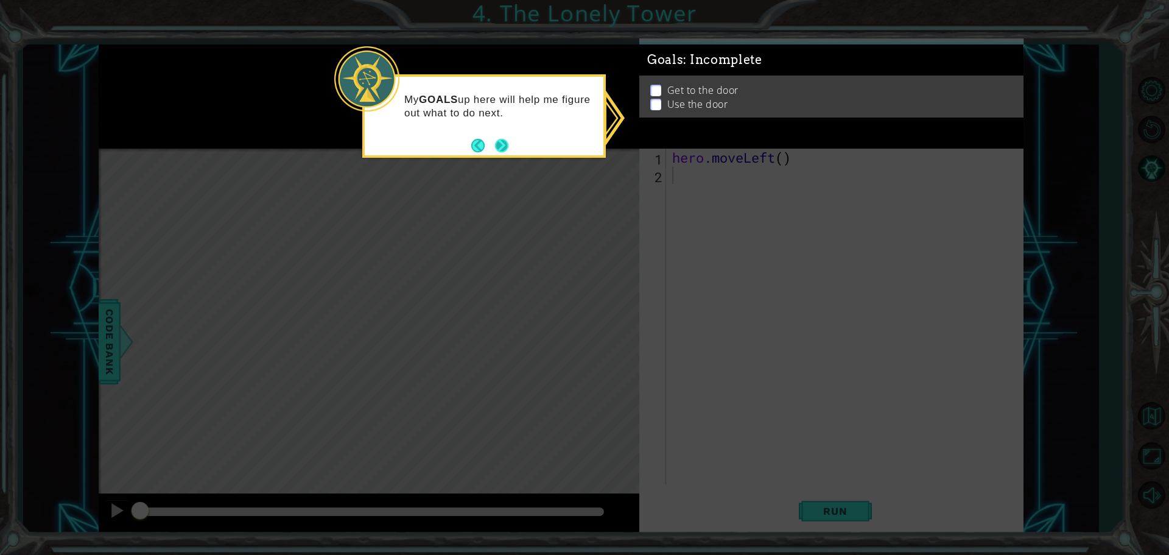
click at [496, 152] on button "Next" at bounding box center [502, 145] width 14 height 14
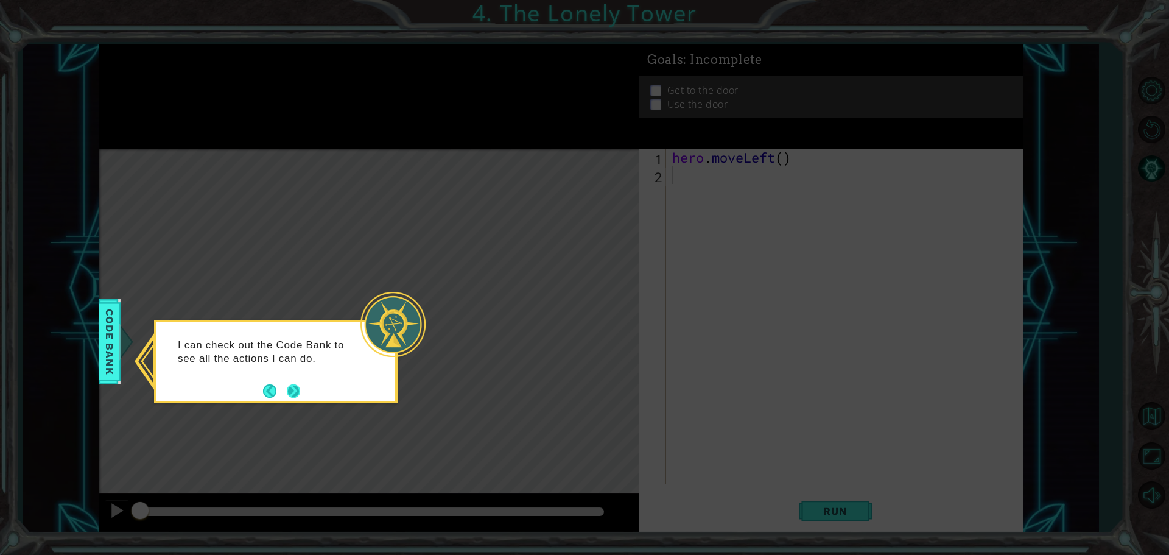
click at [297, 392] on button "Next" at bounding box center [293, 390] width 13 height 13
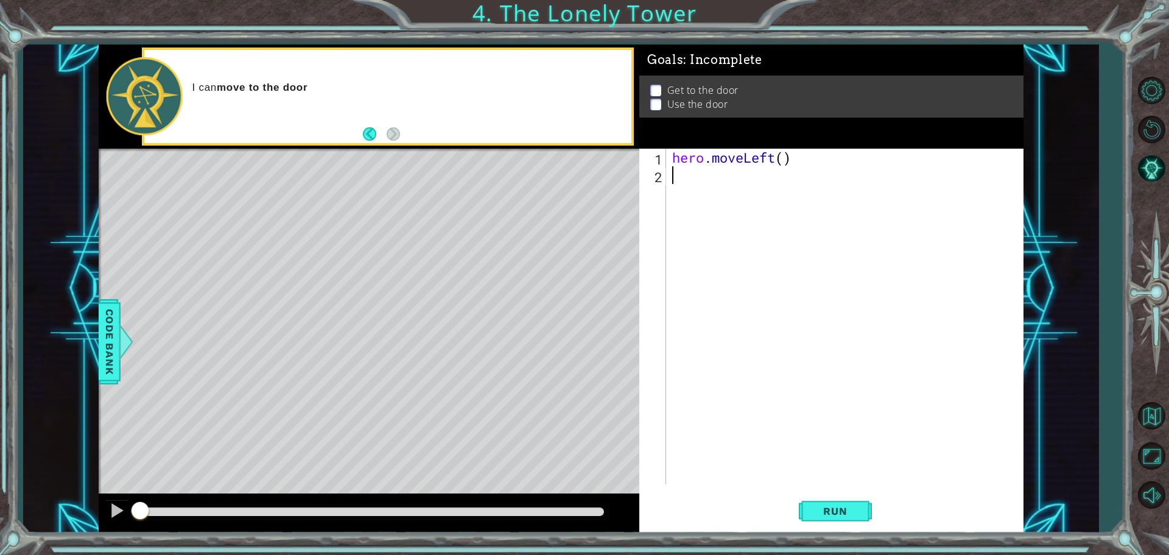
click at [755, 183] on div "hero . moveLeft ( )" at bounding box center [848, 334] width 356 height 371
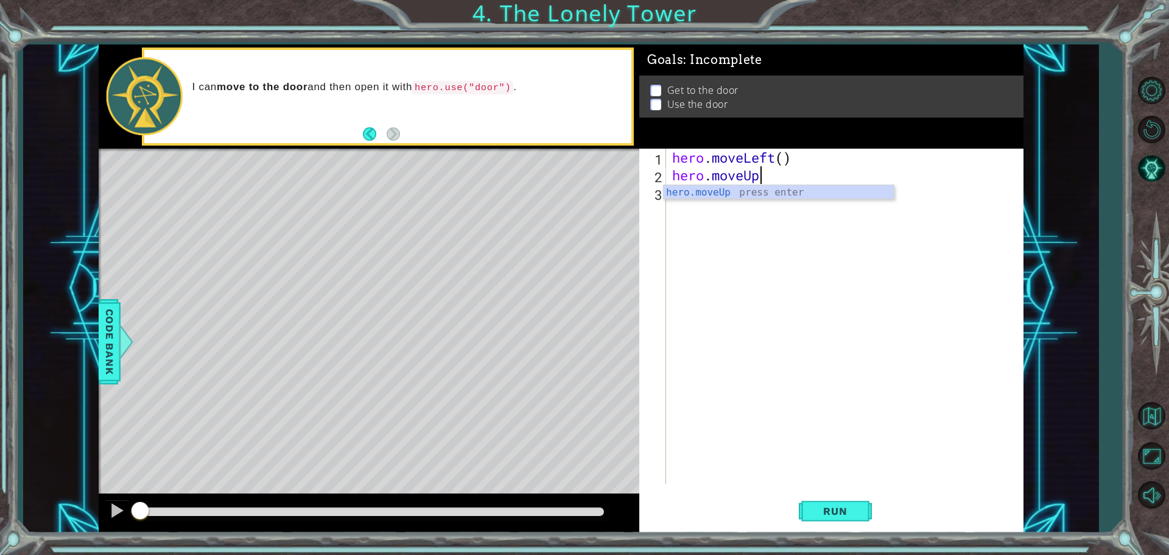
scroll to position [0, 4]
type textarea "hero.moveUp(2)"
click at [755, 183] on div "hero . moveLeft ( ) hero . moveUp ( 2 )" at bounding box center [848, 334] width 356 height 371
click at [752, 203] on div "hero . moveLeft ( ) hero . moveUp ( 2 )" at bounding box center [848, 334] width 356 height 371
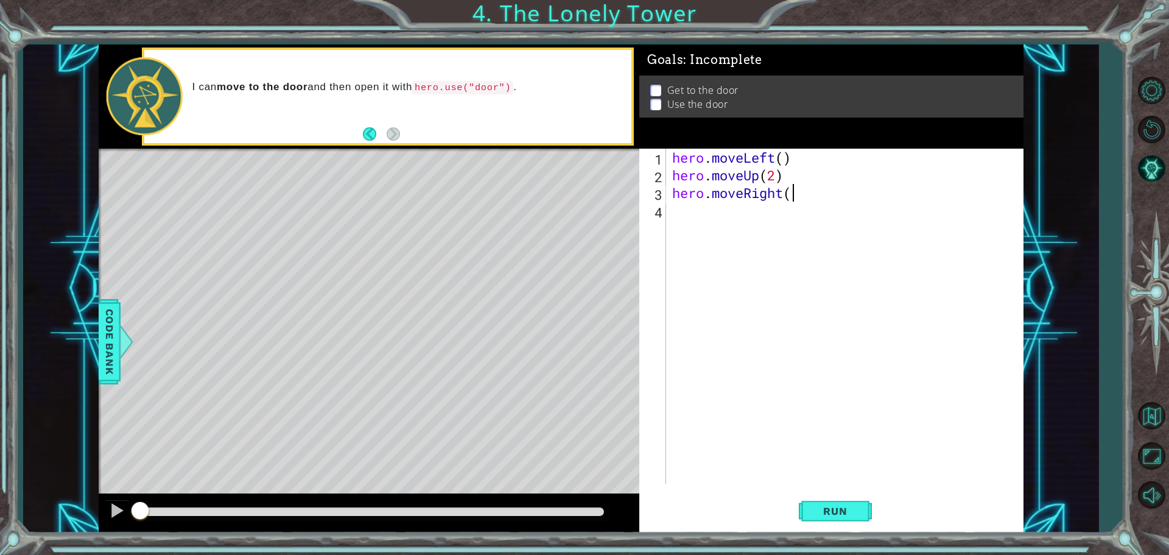
scroll to position [0, 5]
type textarea "hero.moveRight(2)"
click at [752, 203] on div "hero . moveLeft ( ) hero . moveUp ( 2 ) hero . moveRight ( 2 )" at bounding box center [848, 334] width 356 height 371
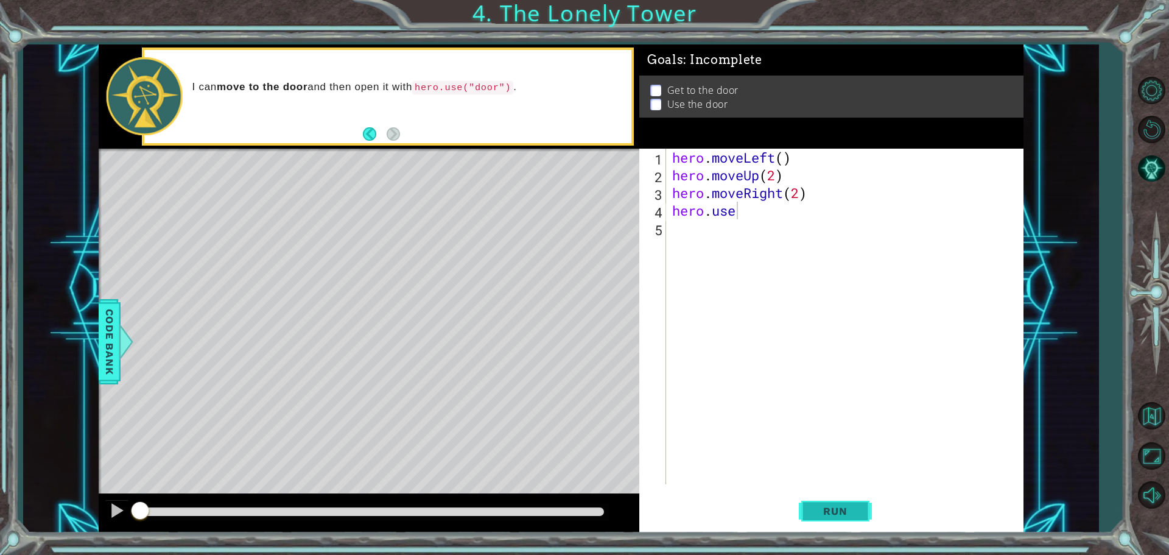
click at [799, 511] on button "Run" at bounding box center [835, 510] width 73 height 38
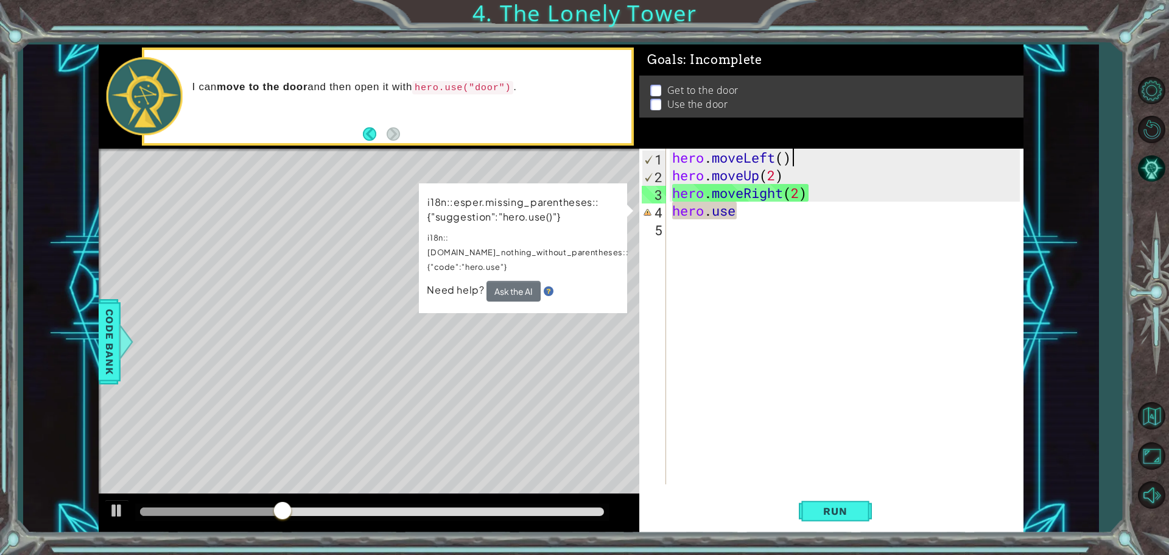
click at [789, 165] on div "hero . moveLeft ( ) hero . moveUp ( 2 ) hero . moveRight ( 2 ) hero . use" at bounding box center [848, 334] width 356 height 371
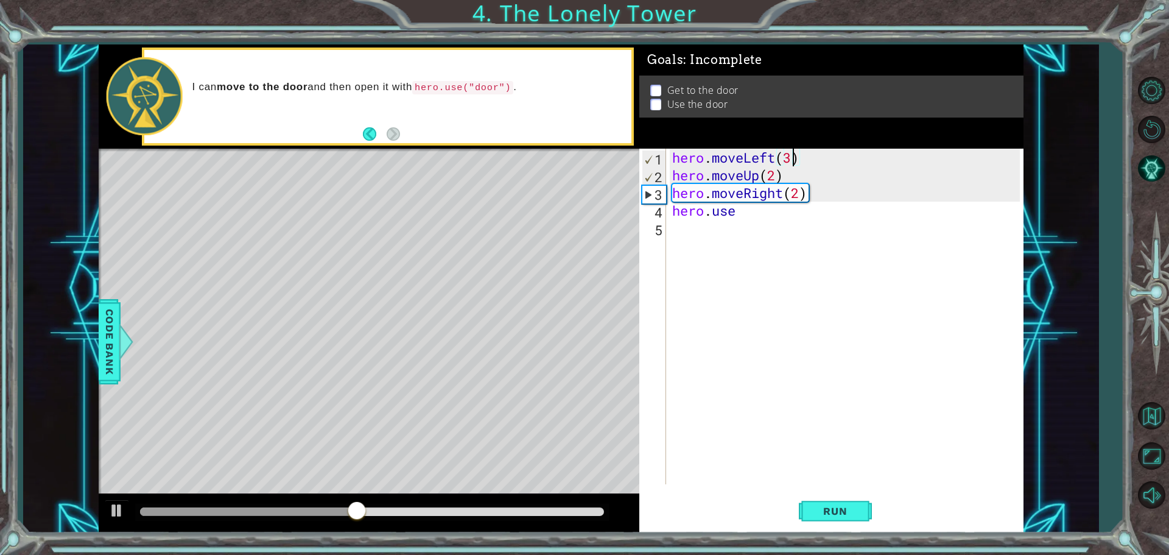
scroll to position [0, 5]
type textarea "hero.moveLeft(3)"
click at [828, 496] on button "Run" at bounding box center [835, 510] width 73 height 38
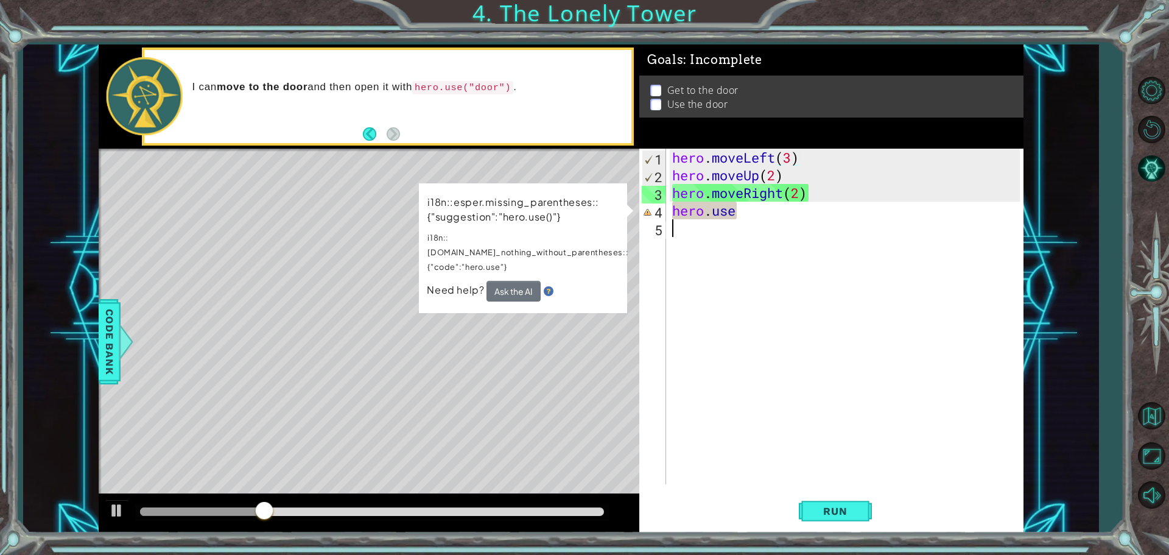
click at [815, 223] on div "hero . moveLeft ( 3 ) hero . moveUp ( 2 ) hero . moveRight ( 2 ) hero . use" at bounding box center [848, 334] width 356 height 371
click at [780, 218] on div "hero . moveLeft ( 3 ) hero . moveUp ( 2 ) hero . moveRight ( 2 ) hero . use" at bounding box center [848, 334] width 356 height 371
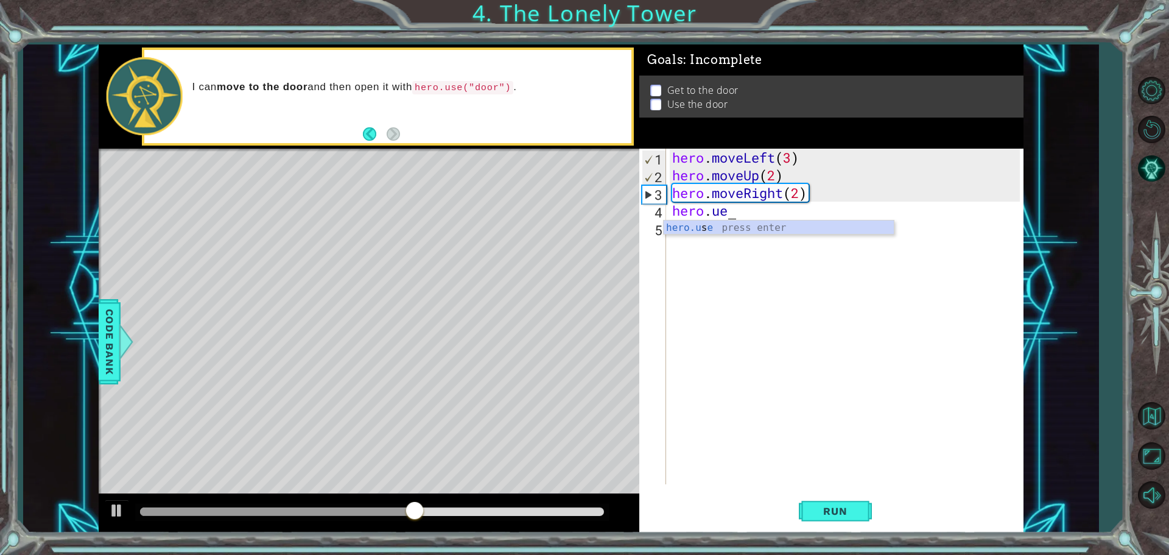
scroll to position [0, 2]
click at [777, 233] on div "hero.use press enter" at bounding box center [779, 242] width 230 height 44
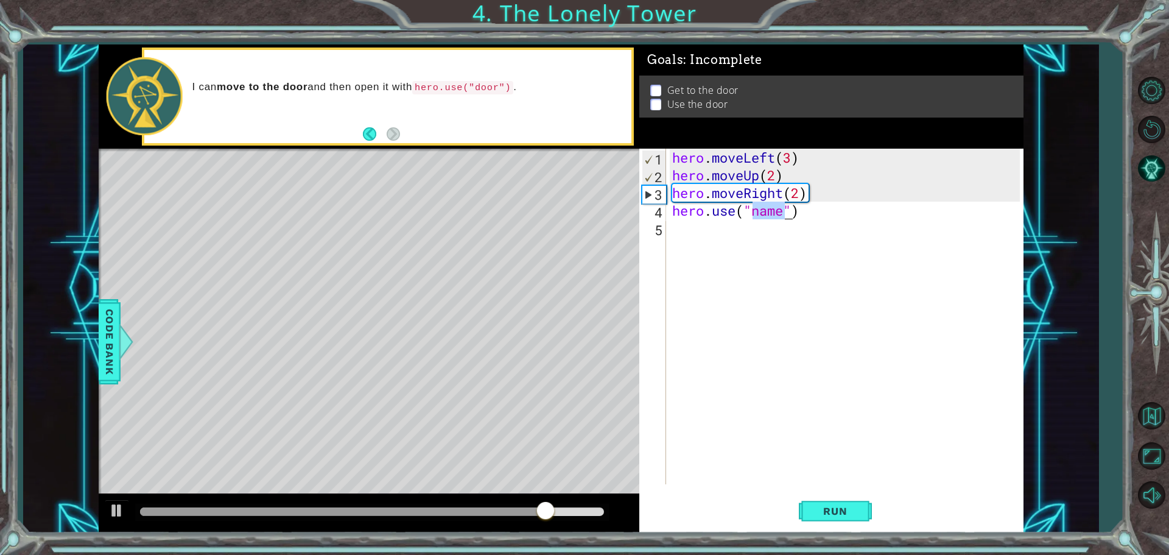
click at [766, 211] on div "hero . moveLeft ( 3 ) hero . moveUp ( 2 ) hero . moveRight ( 2 ) hero . use ( "…" at bounding box center [845, 316] width 350 height 335
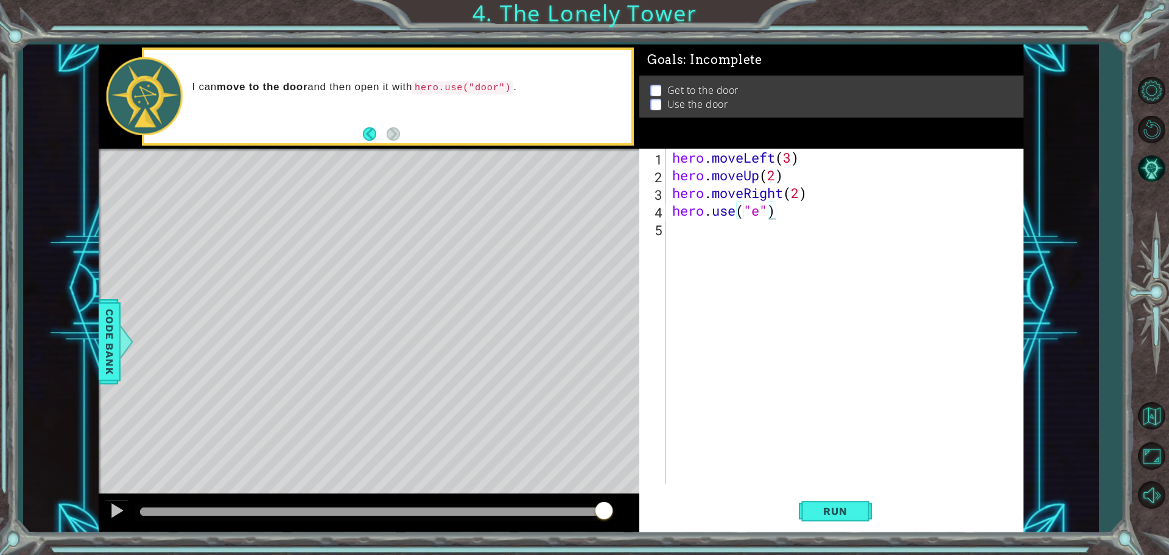
click at [766, 211] on div "hero . moveLeft ( 3 ) hero . moveUp ( 2 ) hero . moveRight ( 2 ) hero . use ( "…" at bounding box center [848, 334] width 356 height 371
click at [859, 523] on button "Run" at bounding box center [835, 510] width 73 height 38
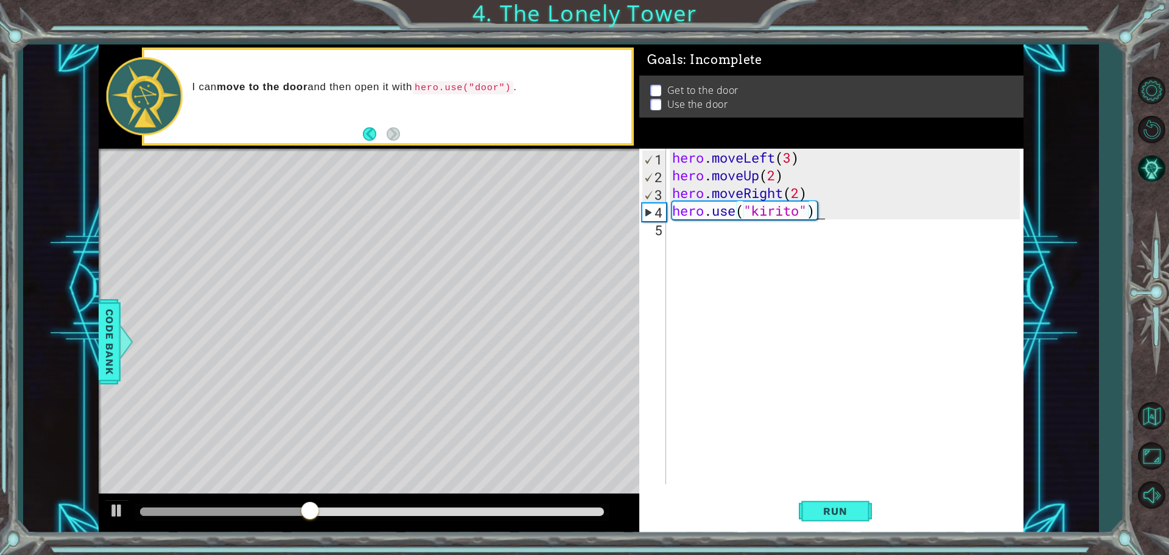
click at [796, 210] on div "hero . moveLeft ( 3 ) hero . moveUp ( 2 ) hero . moveRight ( 2 ) hero . use ( "…" at bounding box center [848, 334] width 356 height 371
click at [864, 514] on button "Run" at bounding box center [835, 510] width 73 height 38
click at [795, 189] on div "hero . moveLeft ( 3 ) hero . moveUp ( 2 ) hero . moveRight ( 2 ) hero . use ( "…" at bounding box center [848, 334] width 356 height 371
click at [799, 199] on div "hero . moveLeft ( 3 ) hero . moveUp ( 2 ) hero . moveRight ( 2 ) hero . use ( "…" at bounding box center [848, 334] width 356 height 371
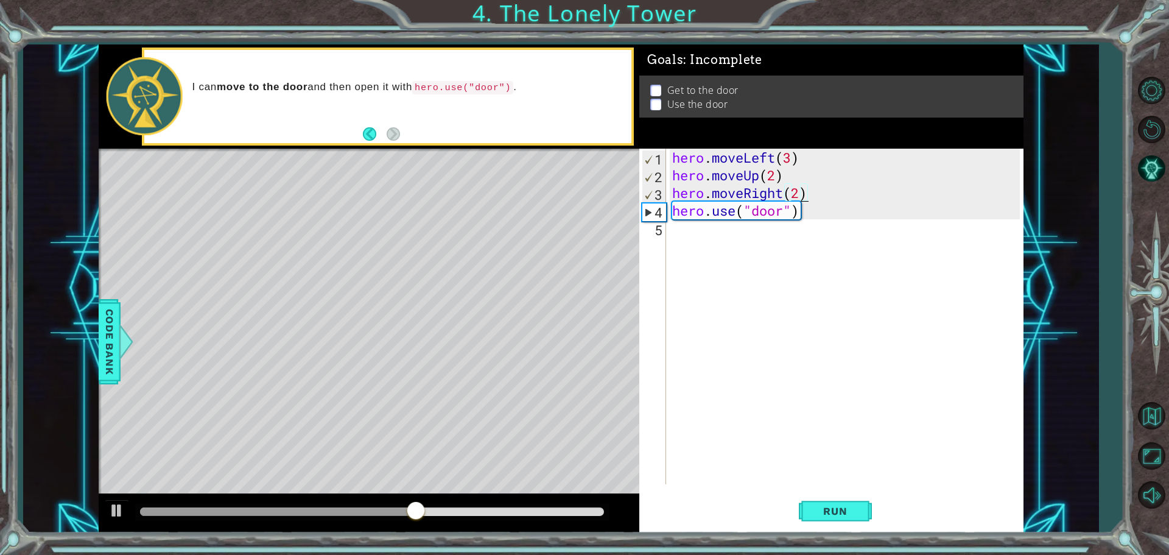
click at [799, 188] on div "hero . moveLeft ( 3 ) hero . moveUp ( 2 ) hero . moveRight ( 2 ) hero . use ( "…" at bounding box center [848, 334] width 356 height 371
click at [855, 517] on button "Run" at bounding box center [835, 510] width 73 height 38
click at [807, 504] on button "Run" at bounding box center [835, 510] width 73 height 38
click at [823, 203] on div "hero . moveLeft ( 3 ) hero . moveUp ( 2 ) hero . moveRight ( 4 ) hero . use ( "…" at bounding box center [848, 334] width 356 height 371
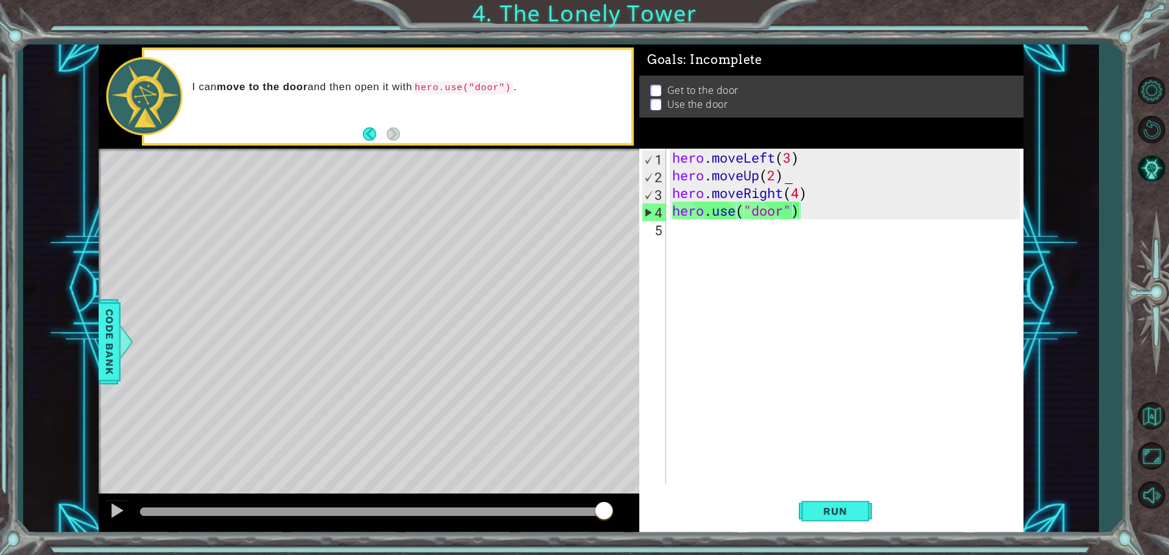
click at [815, 183] on div "hero . moveLeft ( 3 ) hero . moveUp ( 2 ) hero . moveRight ( 4 ) hero . use ( "…" at bounding box center [848, 334] width 356 height 371
click at [818, 193] on div "hero . moveLeft ( 3 ) hero . moveUp ( 2 ) hero . moveRight ( 4 ) hero . use ( "…" at bounding box center [848, 334] width 356 height 371
click at [834, 522] on button "Run" at bounding box center [835, 510] width 73 height 38
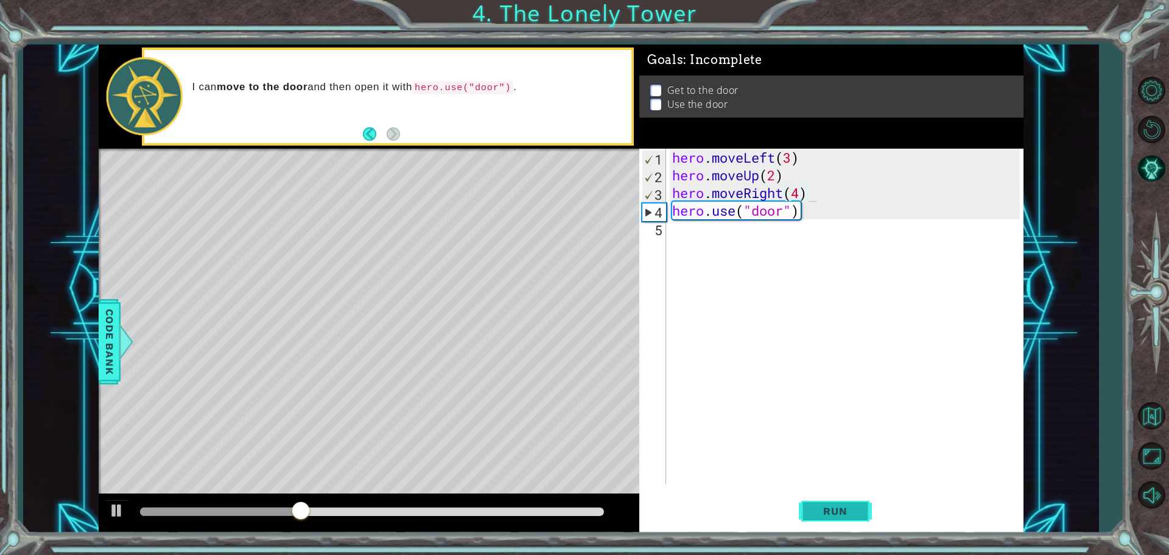
click at [834, 522] on button "Run" at bounding box center [835, 510] width 73 height 38
click at [794, 167] on div "hero . moveLeft ( 3 ) hero . moveUp ( 2 ) hero . moveRight ( 4 ) hero . use ( "…" at bounding box center [848, 334] width 356 height 371
click at [662, 211] on div "4" at bounding box center [654, 212] width 24 height 18
type textarea "hero.use("door")"
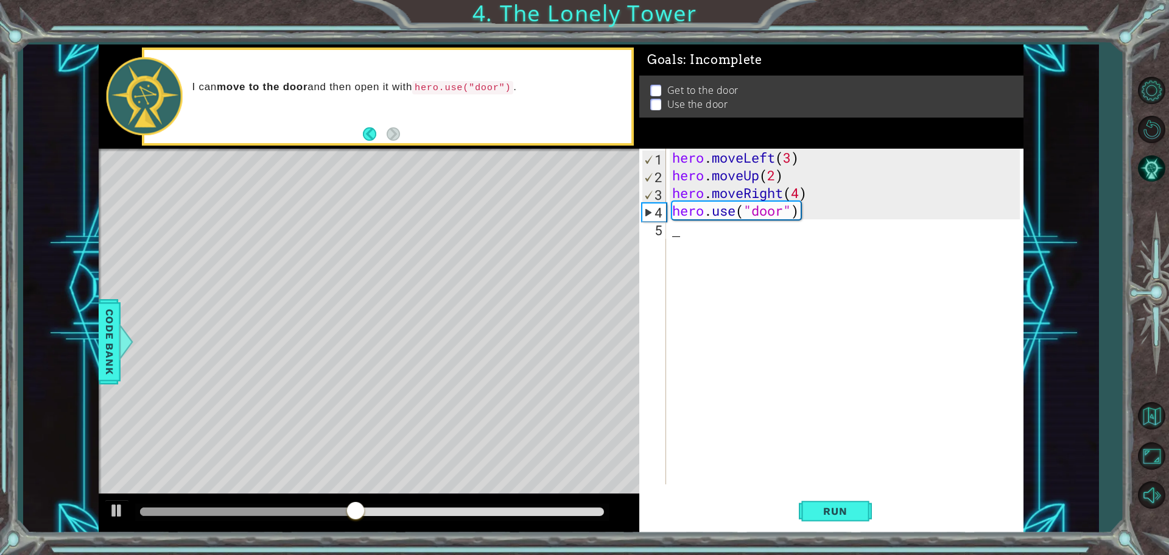
scroll to position [0, 0]
click at [662, 211] on div "4" at bounding box center [654, 212] width 24 height 18
type textarea "hero.use("door")"
click at [662, 211] on div "4" at bounding box center [654, 212] width 24 height 18
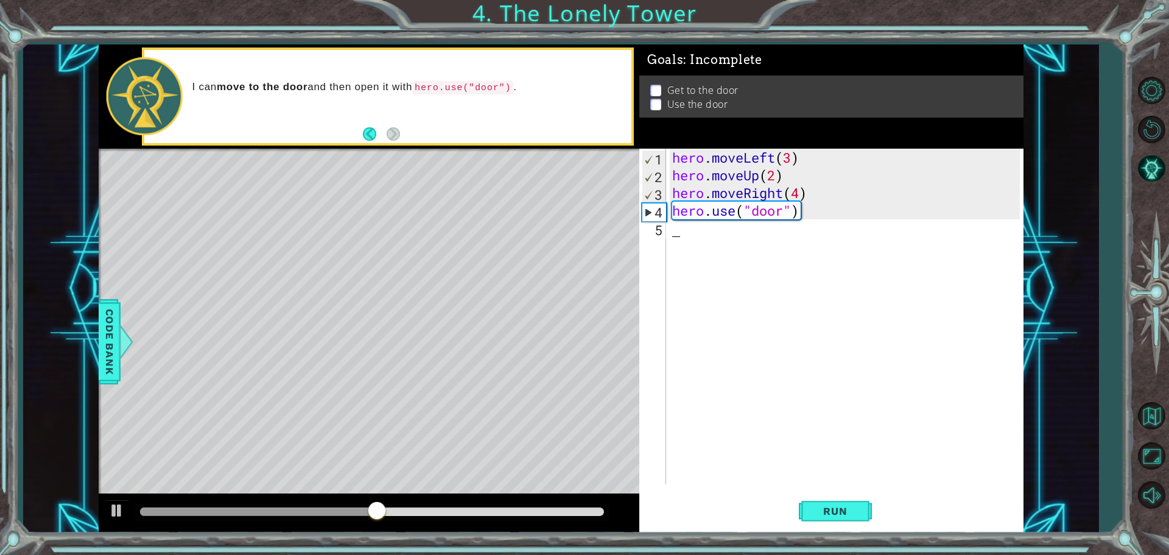
click at [662, 211] on div "4" at bounding box center [654, 212] width 24 height 18
click at [835, 208] on div "hero . moveLeft ( 3 ) hero . moveUp ( 2 ) hero . moveRight ( 4 ) hero . use ( "…" at bounding box center [848, 334] width 356 height 371
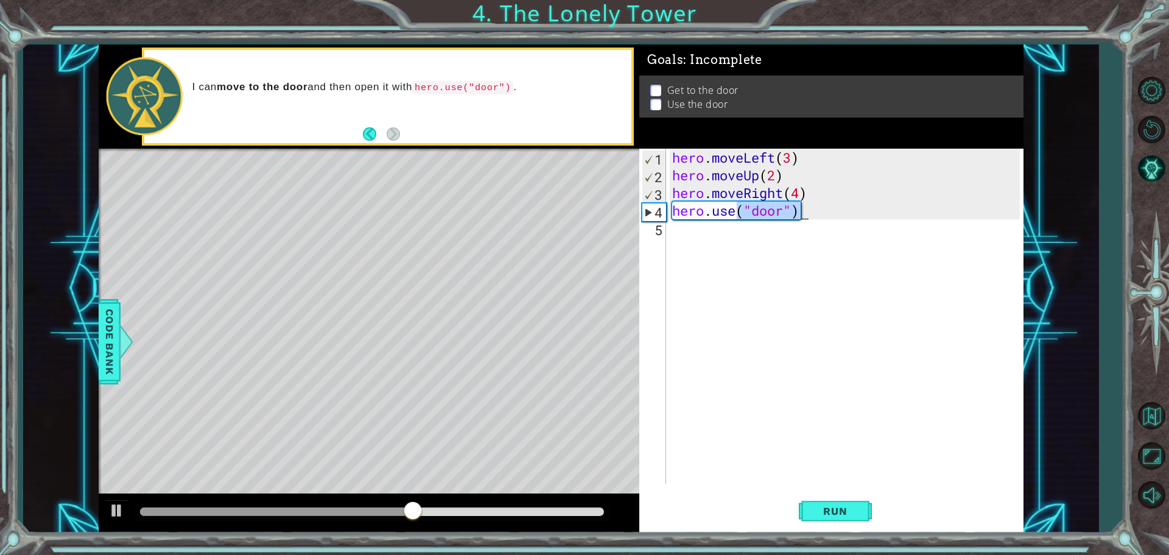
click at [835, 208] on div "hero . moveLeft ( 3 ) hero . moveUp ( 2 ) hero . moveRight ( 4 ) hero . use ( "…" at bounding box center [848, 334] width 356 height 371
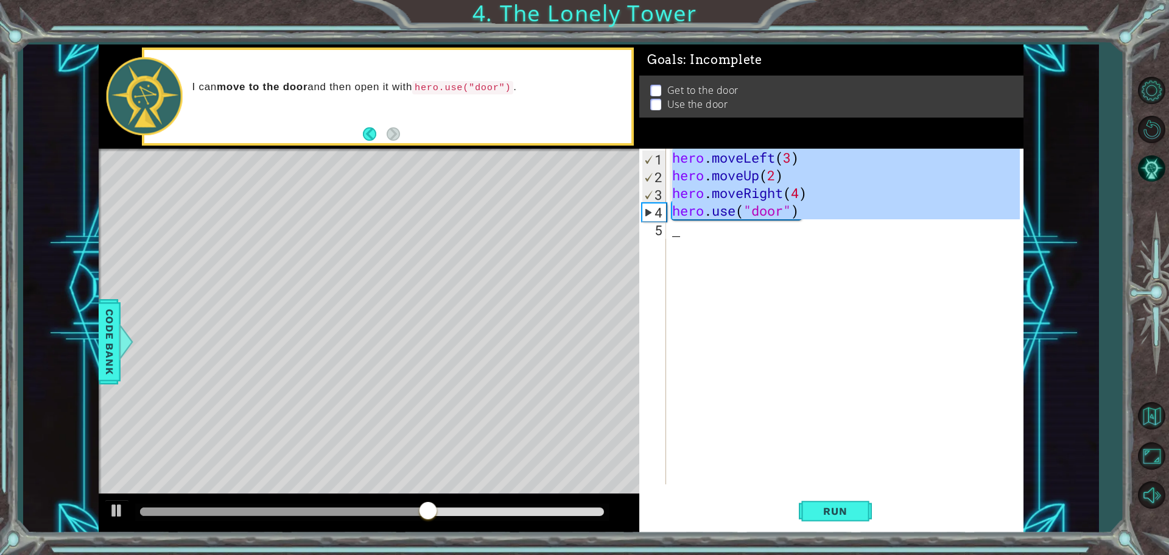
click at [835, 208] on div "hero . moveLeft ( 3 ) hero . moveUp ( 2 ) hero . moveRight ( 4 ) hero . use ( "…" at bounding box center [848, 334] width 356 height 371
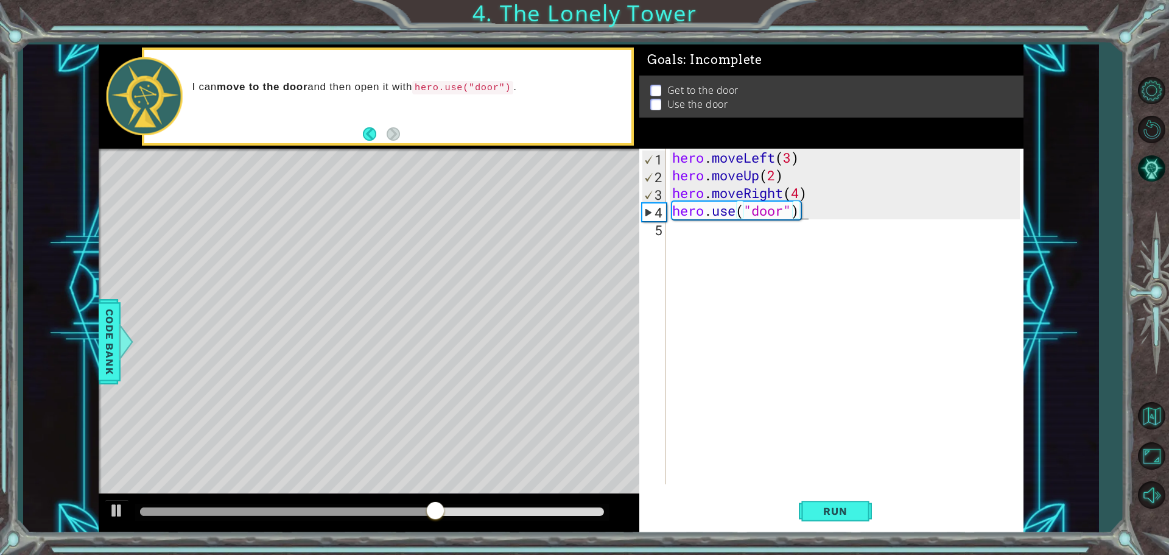
click at [835, 208] on div "hero . moveLeft ( 3 ) hero . moveUp ( 2 ) hero . moveRight ( 4 ) hero . use ( "…" at bounding box center [848, 334] width 356 height 371
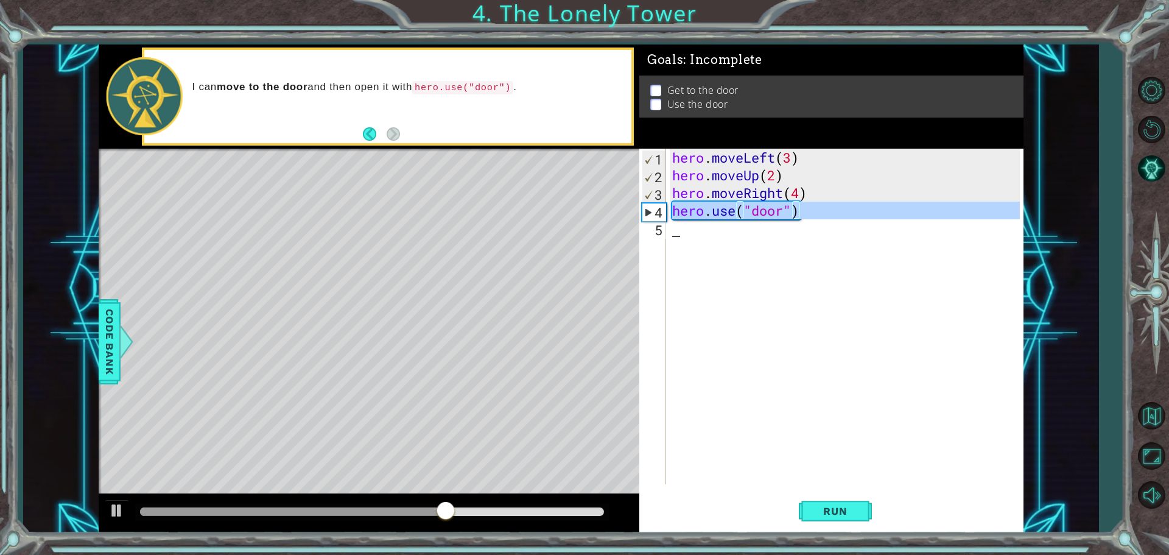
click at [835, 208] on div "hero . moveLeft ( 3 ) hero . moveUp ( 2 ) hero . moveRight ( 4 ) hero . use ( "…" at bounding box center [848, 334] width 356 height 371
type textarea "hero.use("door")"
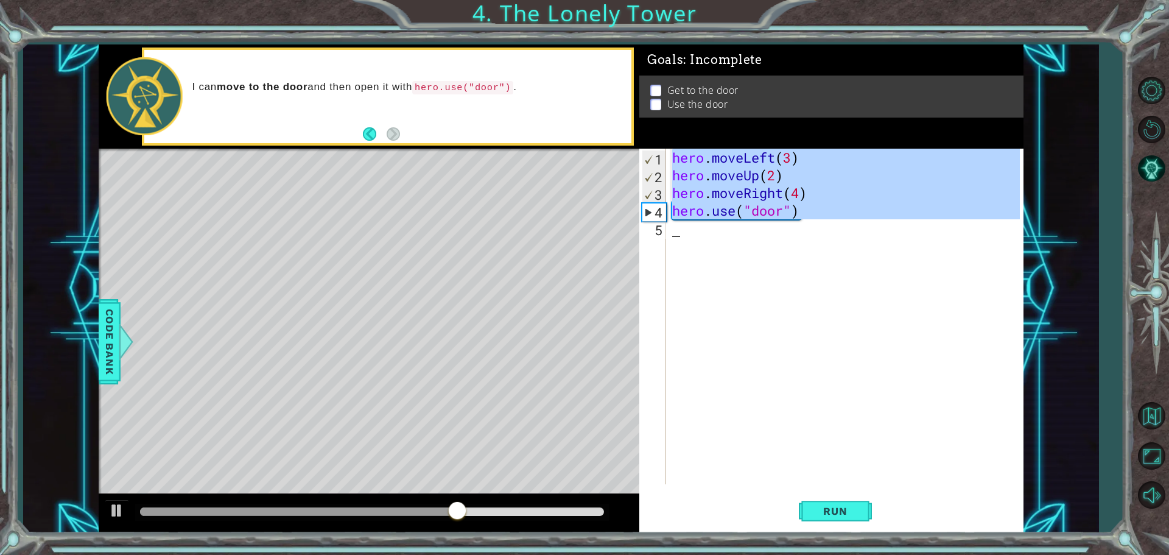
click at [835, 208] on div "hero . moveLeft ( 3 ) hero . moveUp ( 2 ) hero . moveRight ( 4 ) hero . use ( "…" at bounding box center [848, 334] width 356 height 371
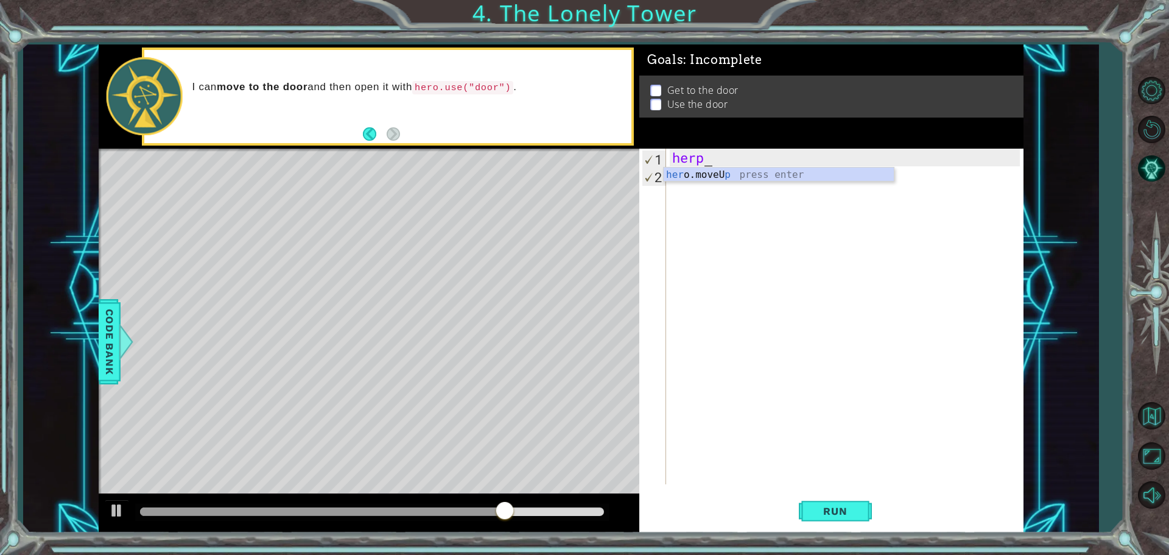
scroll to position [0, 1]
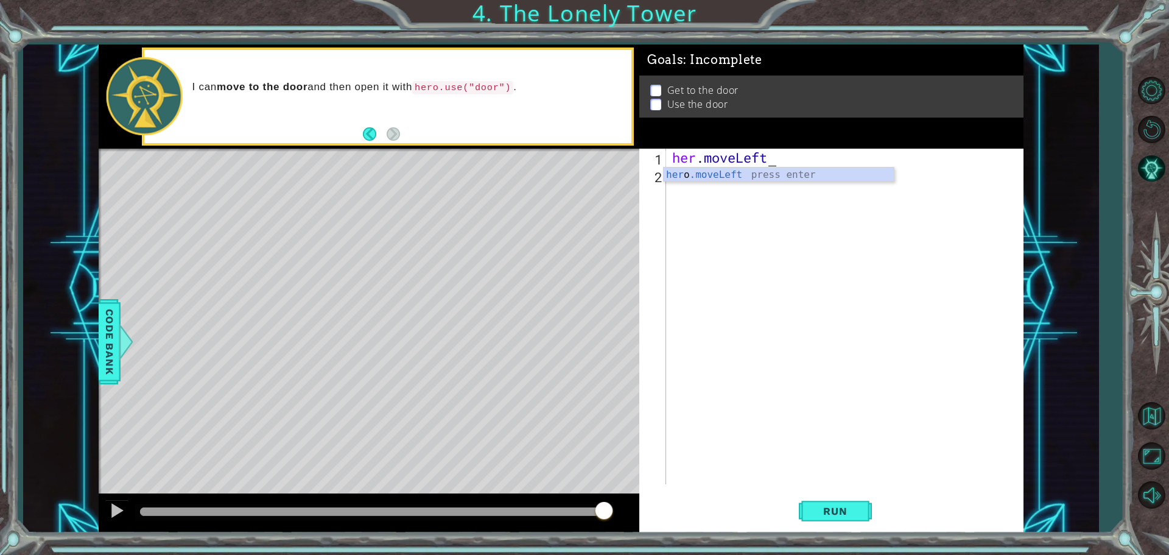
type textarea "her.moveLeft"
click at [822, 168] on div "her o .moveLeft press enter" at bounding box center [779, 189] width 230 height 44
click at [790, 160] on div "hero . moveLeft ( )" at bounding box center [848, 334] width 356 height 371
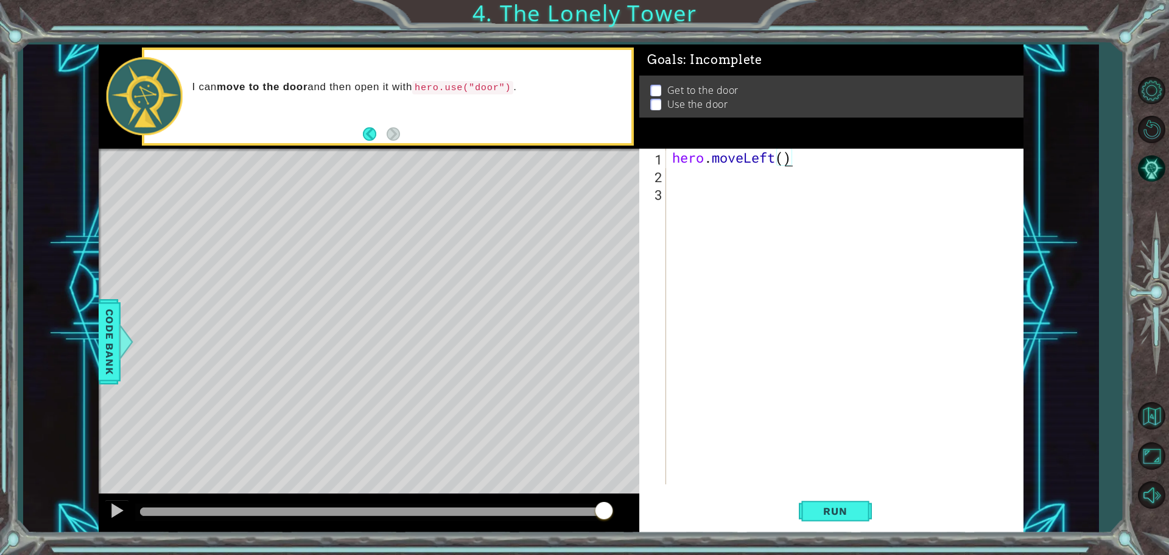
scroll to position [0, 5]
type textarea "hero.moveLeft(3))"
type textarea "hero.moveUp(2)"
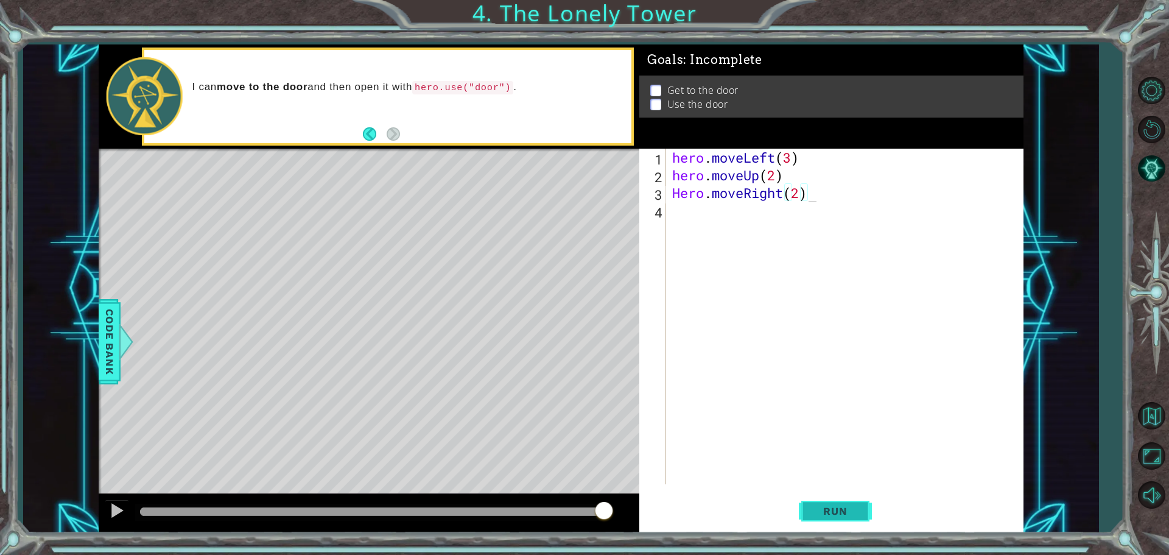
drag, startPoint x: 863, startPoint y: 508, endPoint x: 855, endPoint y: 511, distance: 7.7
click at [861, 509] on button "Run" at bounding box center [835, 510] width 73 height 38
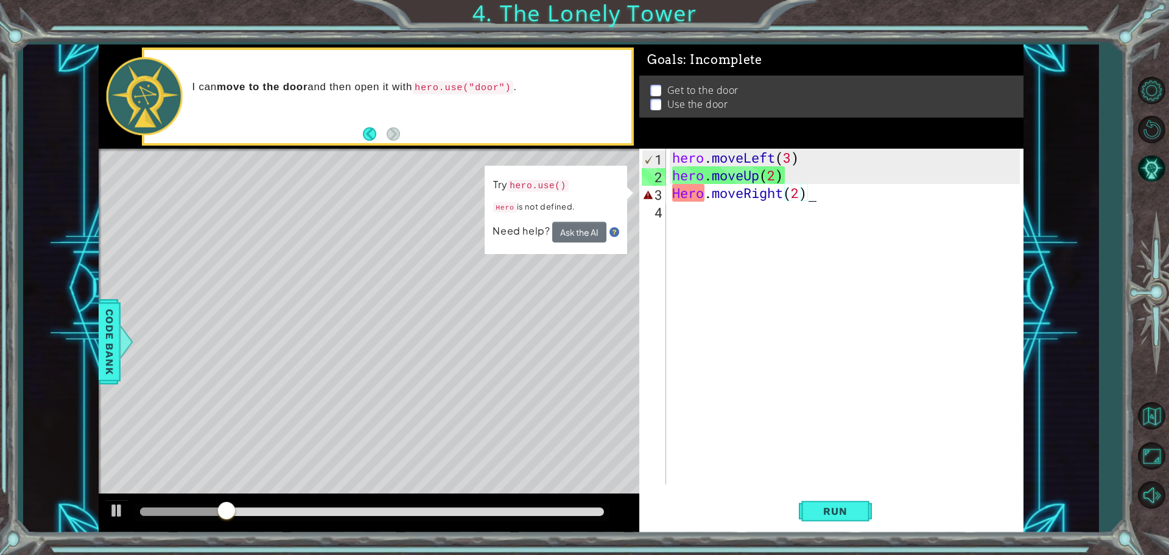
click at [675, 195] on div "hero . moveLeft ( 3 ) hero . moveUp ( 2 ) Hero . moveRight ( 2 )" at bounding box center [848, 334] width 356 height 371
click at [675, 195] on div "hero . moveLeft ( 3 ) hero . moveUp ( 2 ) Hero . moveRight ( 2 )" at bounding box center [845, 316] width 350 height 335
click at [675, 195] on div "hero . moveLeft ( 3 ) hero . moveUp ( 2 ) Hero . moveRight ( 2 )" at bounding box center [848, 334] width 356 height 371
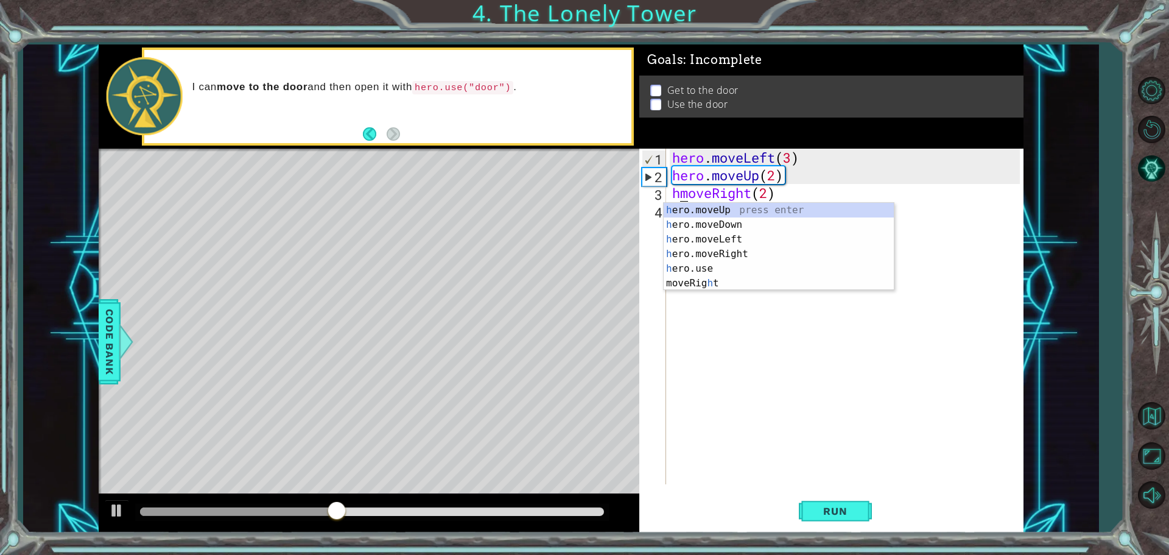
scroll to position [0, 1]
click at [842, 503] on button "Run" at bounding box center [835, 510] width 73 height 38
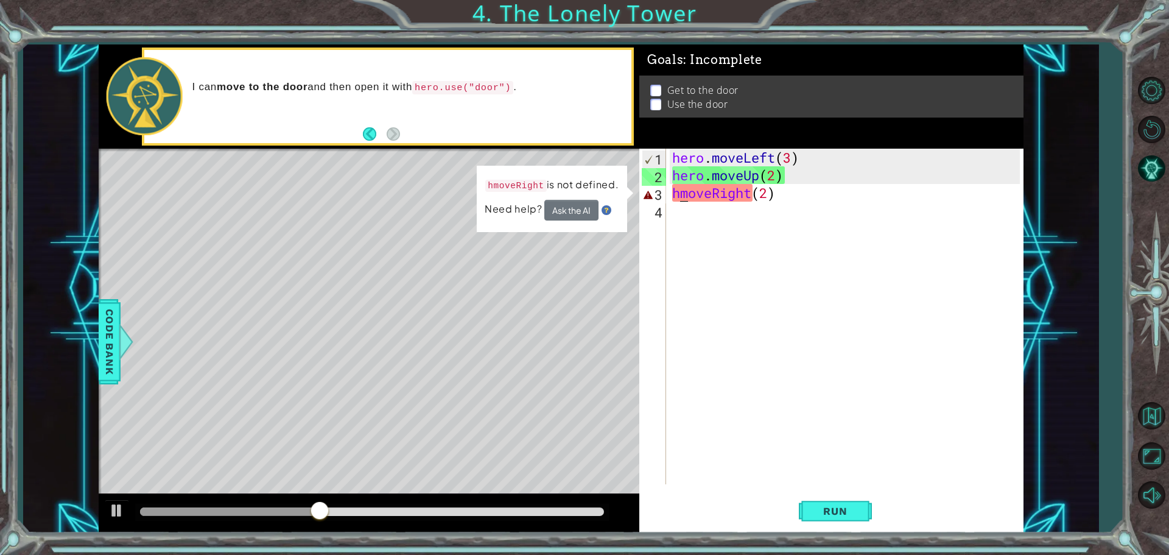
click at [684, 193] on div "hero . moveLeft ( 3 ) hero . moveUp ( 2 ) hmoveRight ( 2 )" at bounding box center [848, 334] width 356 height 371
click at [674, 182] on div "hero . moveLeft ( 3 ) hero . moveUp ( 2 ) hmoveRight ( 2 )" at bounding box center [848, 334] width 356 height 371
type textarea "hero.moveUp(2)"
click at [676, 212] on div "hero . moveLeft ( 3 ) hero . moveUp ( 2 ) hmoveRight ( 2 )" at bounding box center [848, 334] width 356 height 371
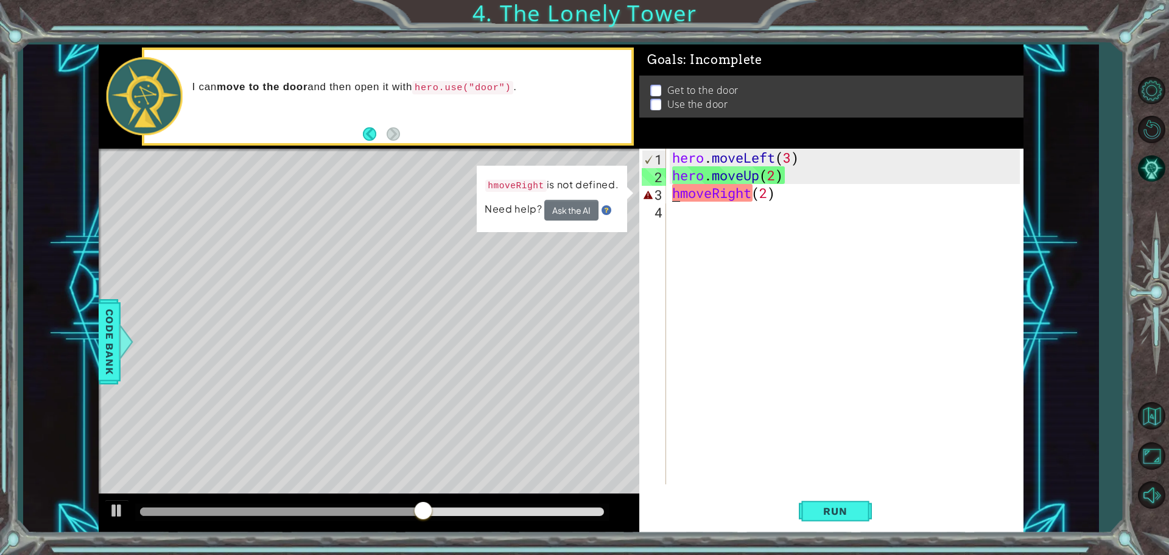
click at [676, 196] on div "hero . moveLeft ( 3 ) hero . moveUp ( 2 ) hmoveRight ( 2 )" at bounding box center [848, 334] width 356 height 371
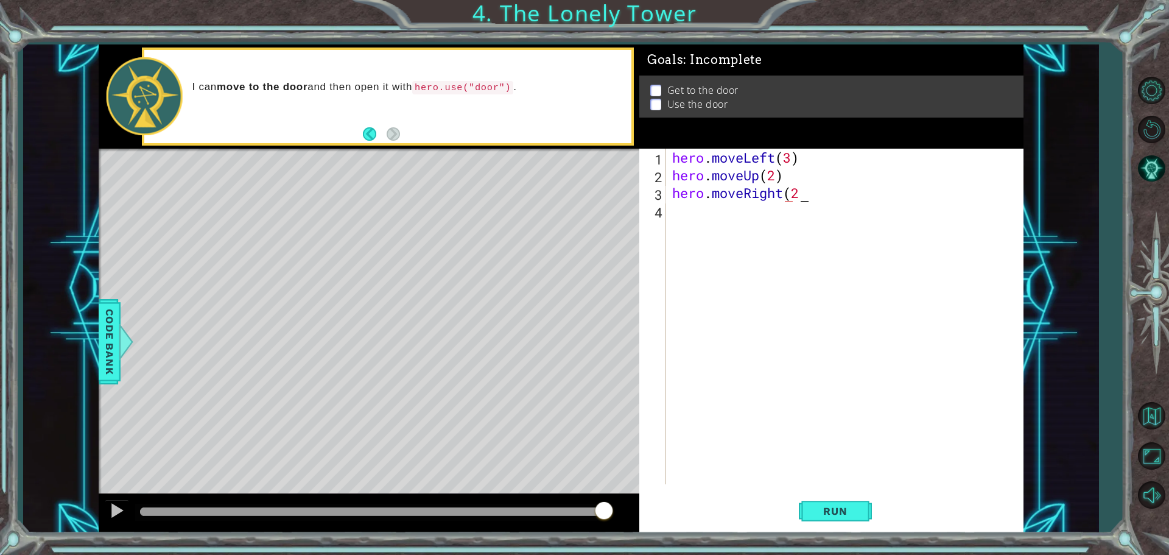
scroll to position [0, 5]
click at [866, 527] on button "Run" at bounding box center [835, 510] width 73 height 38
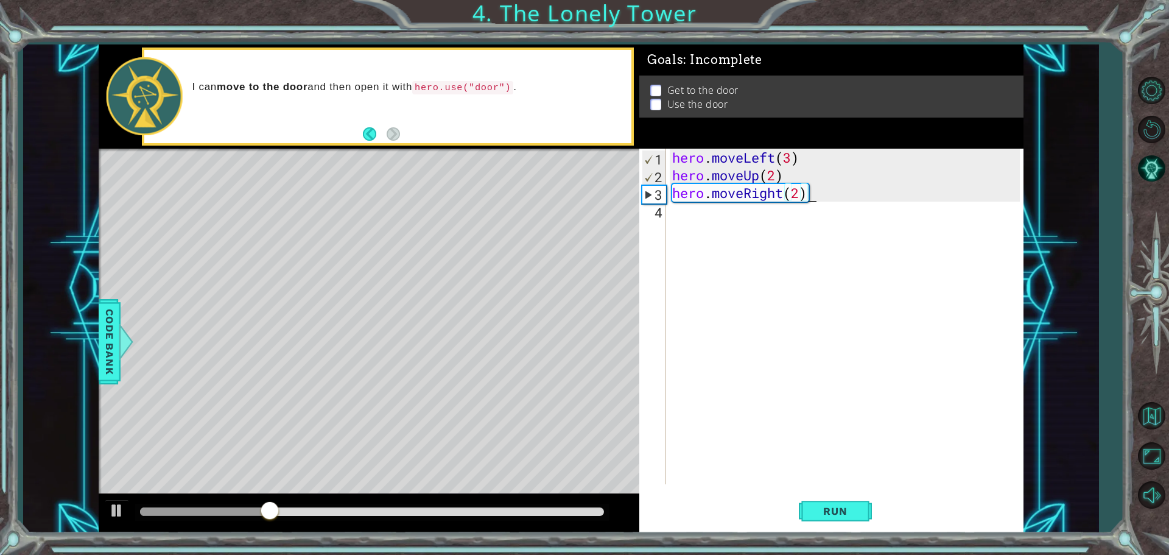
click at [805, 541] on div "1 ההההההההההההההההההההההההההההההההההההההההההההההההההההההההההההההההההההההההההההה…" at bounding box center [584, 277] width 1169 height 555
click at [805, 524] on button "Run" at bounding box center [835, 510] width 73 height 38
click at [788, 155] on div "hero . moveLeft ( 3 ) hero . moveUp ( 2 ) hero . moveRight ( 2 )" at bounding box center [848, 334] width 356 height 371
click at [776, 166] on div "hero . moveLeft ( 3 ) hero . moveUp ( 2 ) hero . moveRight ( 2 )" at bounding box center [848, 334] width 356 height 371
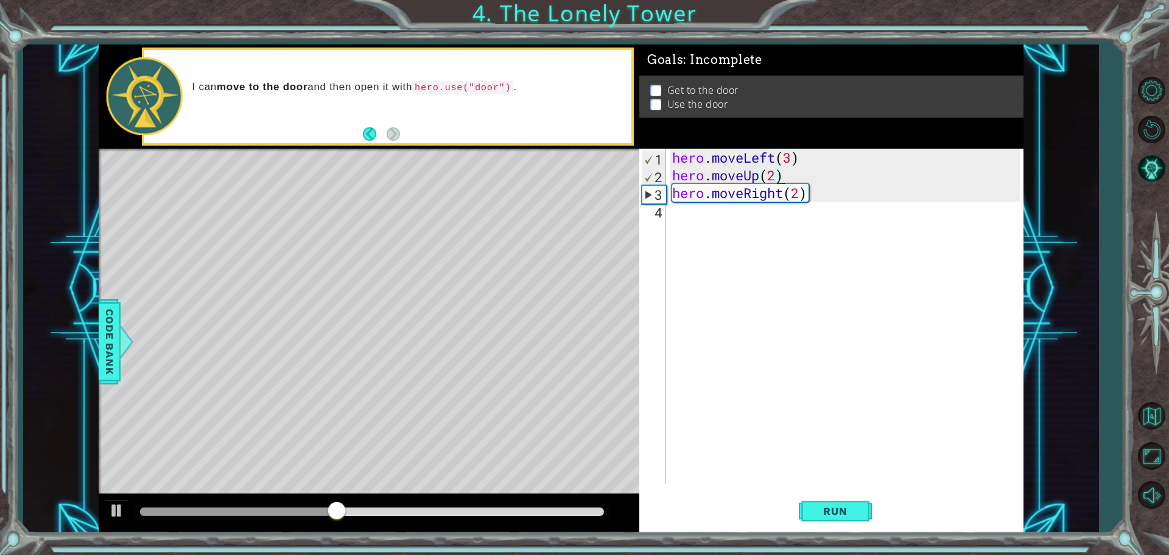
click at [777, 175] on div "hero . moveLeft ( 3 ) hero . moveUp ( 2 ) hero . moveRight ( 2 )" at bounding box center [848, 334] width 356 height 371
click at [791, 167] on div "hero . moveLeft ( 3 ) hero . moveUp ( 3 ) hero . moveRight ( 2 )" at bounding box center [848, 334] width 356 height 371
click at [790, 149] on div "hero . moveLeft ( 3 ) hero . moveUp ( 3 ) hero . moveRight ( 2 )" at bounding box center [848, 334] width 356 height 371
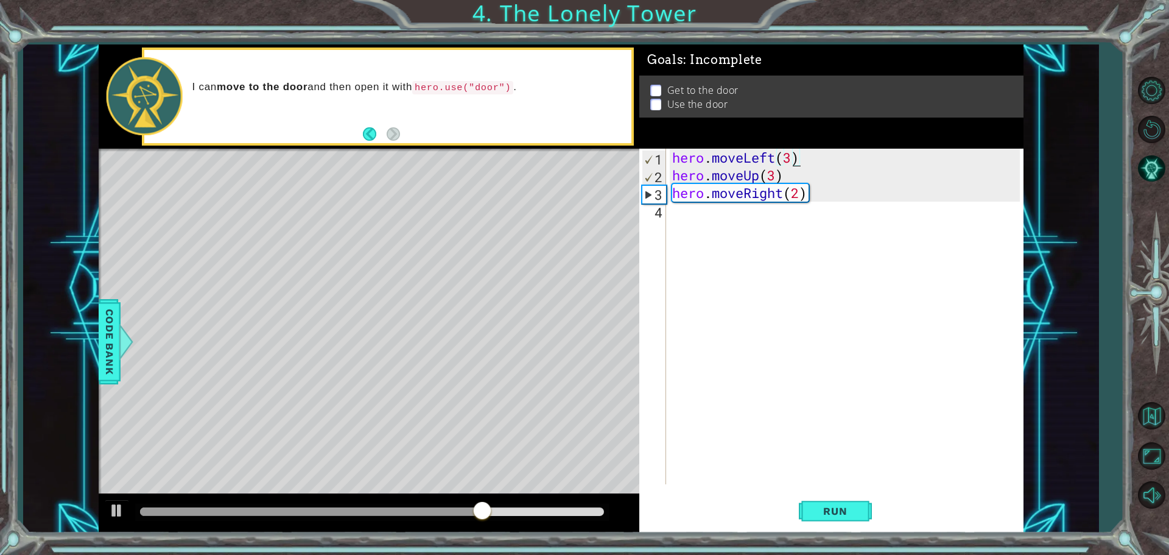
click at [791, 157] on div "hero . moveLeft ( 3 ) hero . moveUp ( 3 ) hero . moveRight ( 2 )" at bounding box center [848, 334] width 356 height 371
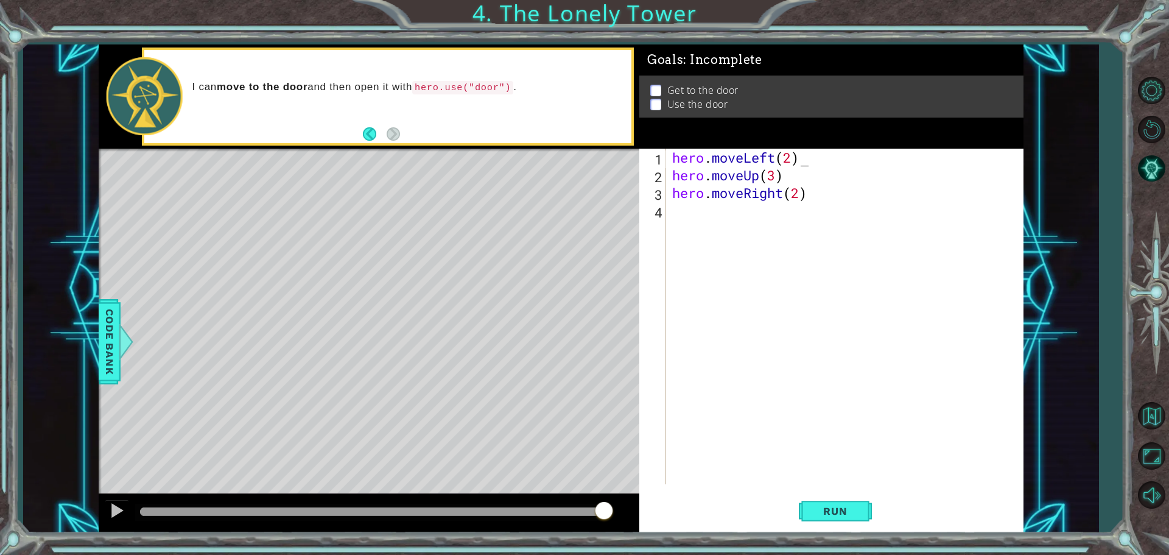
scroll to position [0, 5]
click at [827, 508] on span "Run" at bounding box center [835, 511] width 48 height 12
type textarea "hero.moveLeft(2)"
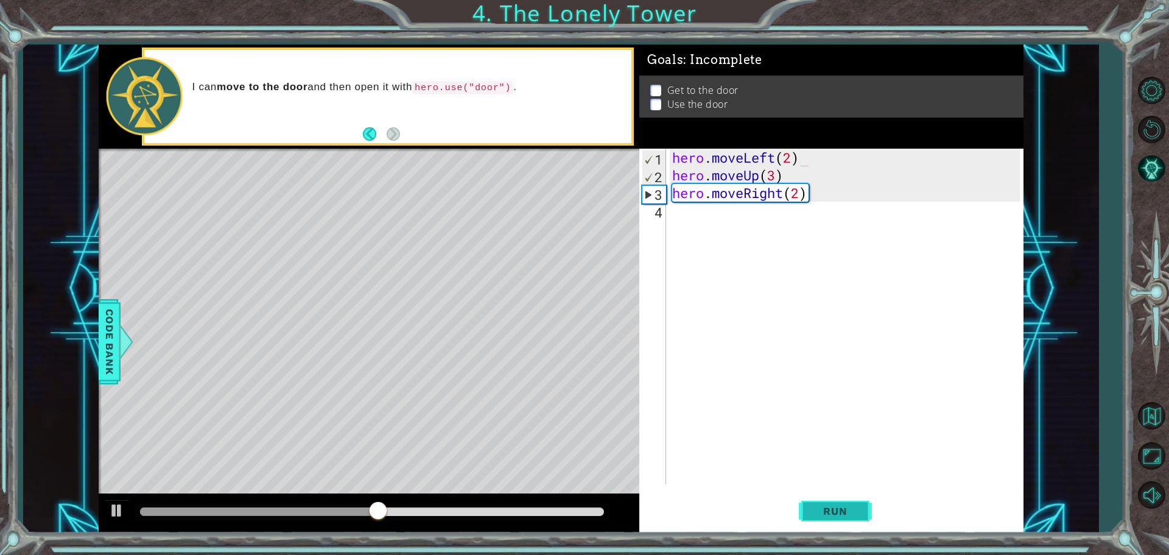
click at [835, 497] on button "Run" at bounding box center [835, 510] width 73 height 38
click at [784, 202] on div "hero . moveLeft ( 2 ) hero . moveUp ( 3 ) hero . moveRight ( 2 )" at bounding box center [848, 334] width 356 height 371
click at [788, 203] on div "hero . moveLeft ( 2 ) hero . moveUp ( 3 ) hero . moveRight ( 2 )" at bounding box center [848, 334] width 356 height 371
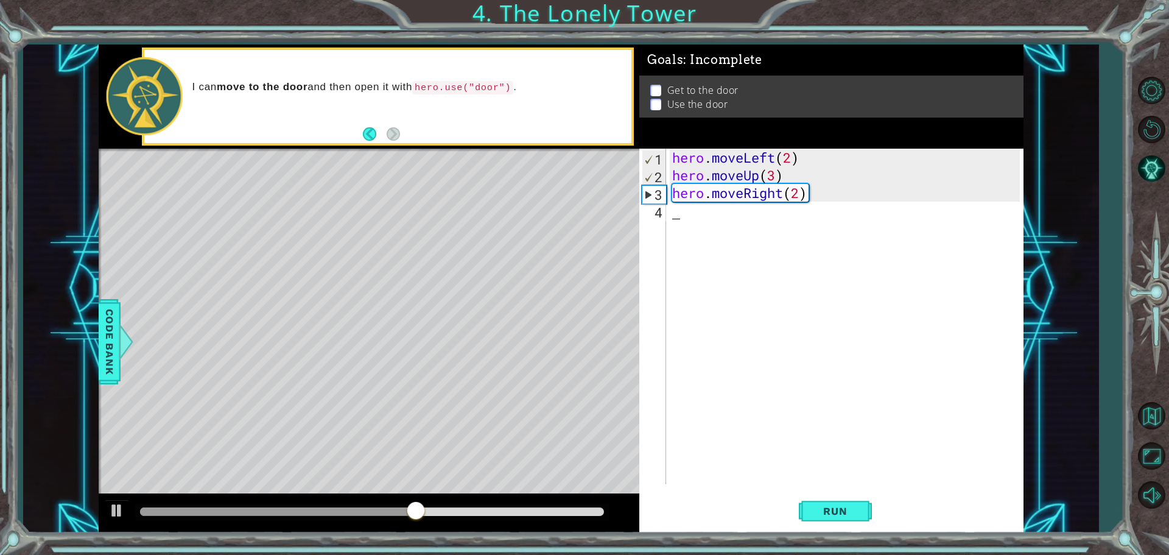
click at [788, 203] on div "hero . moveLeft ( 2 ) hero . moveUp ( 3 ) hero . moveRight ( 2 )" at bounding box center [848, 334] width 356 height 371
click at [788, 200] on div "hero . moveLeft ( 2 ) hero . moveUp ( 3 ) hero . moveRight ( 2 )" at bounding box center [848, 334] width 356 height 371
type textarea "hero.moveRig"
click at [788, 200] on div "hero . moveLeft ( 2 ) hero . moveUp ( 3 ) hero . moveRight ( )" at bounding box center [848, 334] width 356 height 371
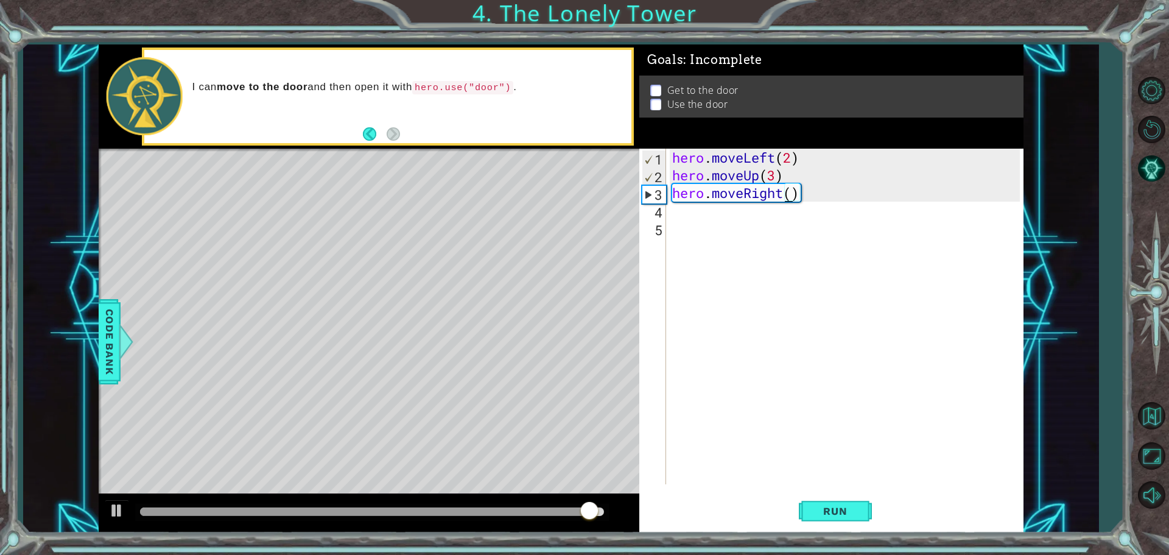
click at [788, 198] on div "hero . moveLeft ( 2 ) hero . moveUp ( 3 ) hero . moveRight ( )" at bounding box center [848, 334] width 356 height 371
click at [791, 196] on div "hero . moveLeft ( 2 ) hero . moveUp ( 3 ) hero . moveRight ( )" at bounding box center [848, 334] width 356 height 371
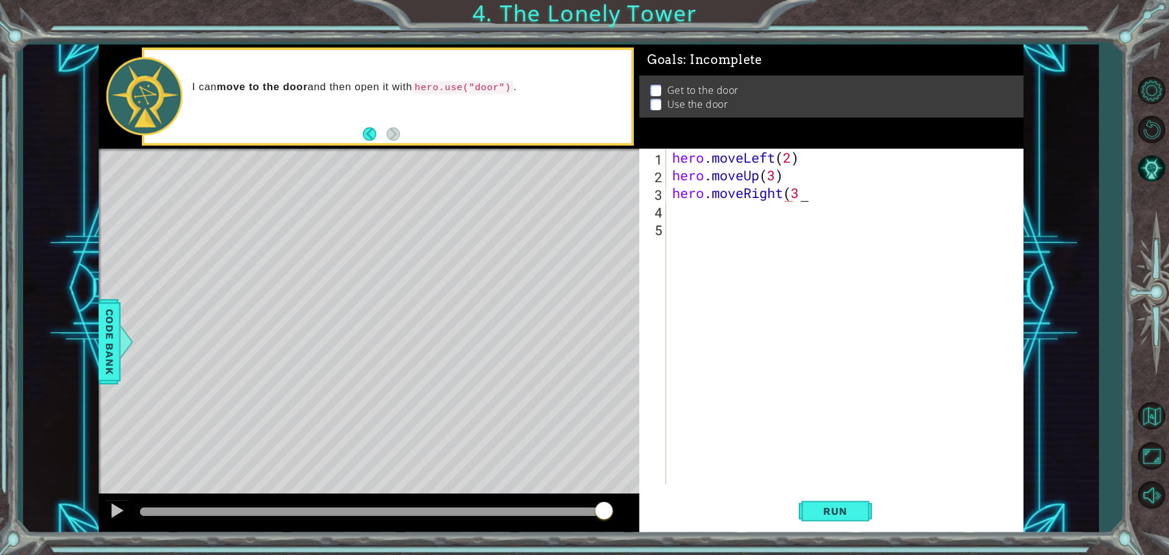
scroll to position [0, 5]
click at [823, 509] on span "Run" at bounding box center [835, 511] width 48 height 12
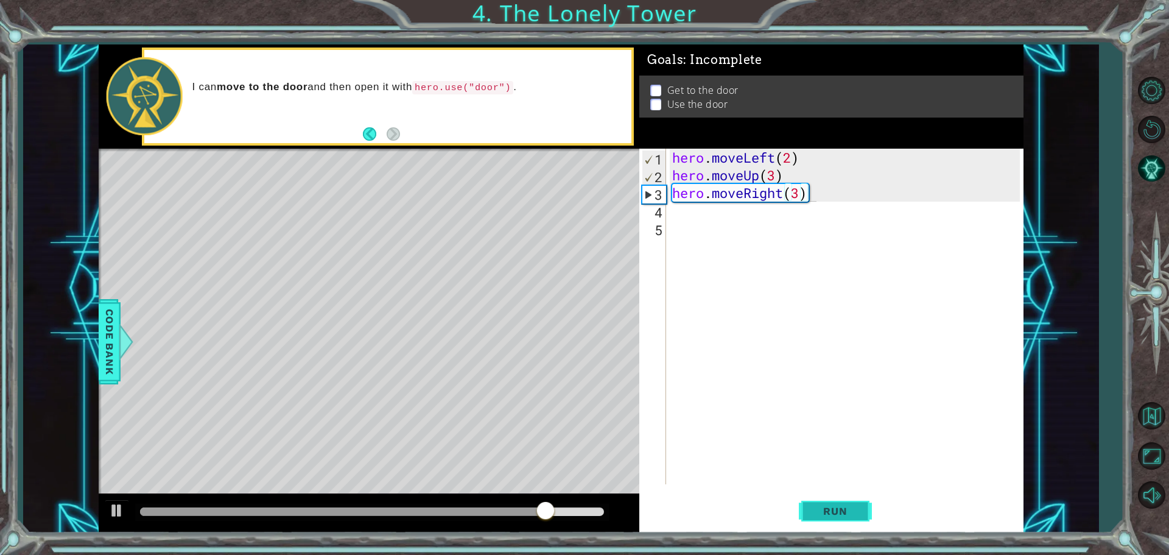
click at [815, 513] on span "Run" at bounding box center [835, 511] width 48 height 12
click at [800, 196] on div "hero . moveLeft ( 2 ) hero . moveUp ( 3 ) hero . moveRight ( 3 )" at bounding box center [848, 334] width 356 height 371
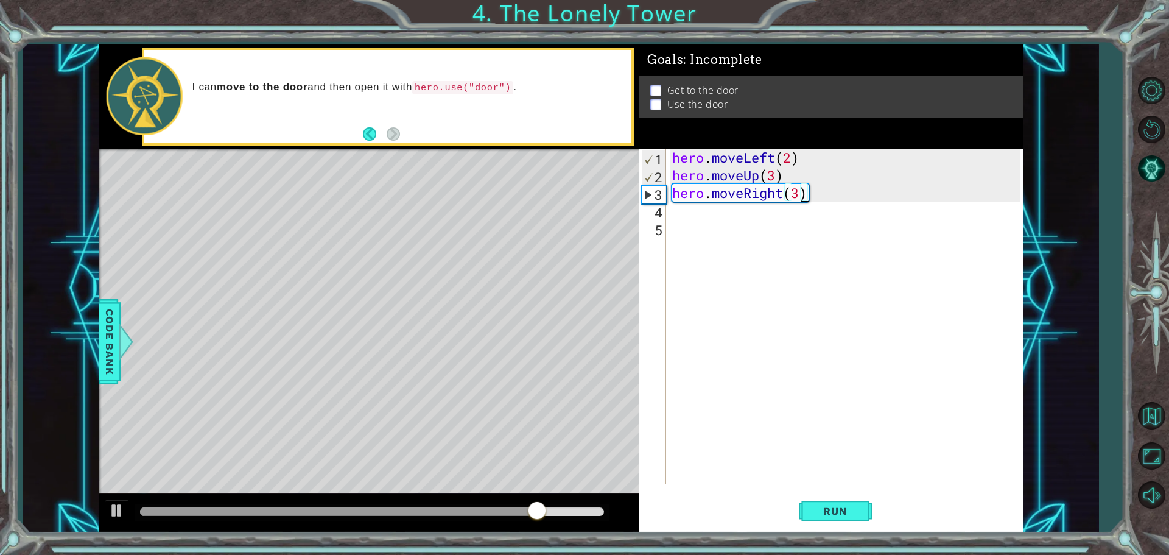
click at [773, 183] on div "hero . moveLeft ( 2 ) hero . moveUp ( 3 ) hero . moveRight ( 3 )" at bounding box center [848, 334] width 356 height 371
click at [773, 155] on div "hero . moveLeft ( 2 ) hero . moveUp ( 3 ) hero . moveRight ( 3 )" at bounding box center [848, 334] width 356 height 371
click at [773, 181] on div "hero . moveLeft ( 2 ) hero . moveUp ( 3 ) hero . moveRight ( 3 )" at bounding box center [848, 334] width 356 height 371
click at [768, 173] on div "hero . moveLeft ( 2 ) hero . moveUp ( 3 ) hero . moveRight ( 3 )" at bounding box center [848, 334] width 356 height 371
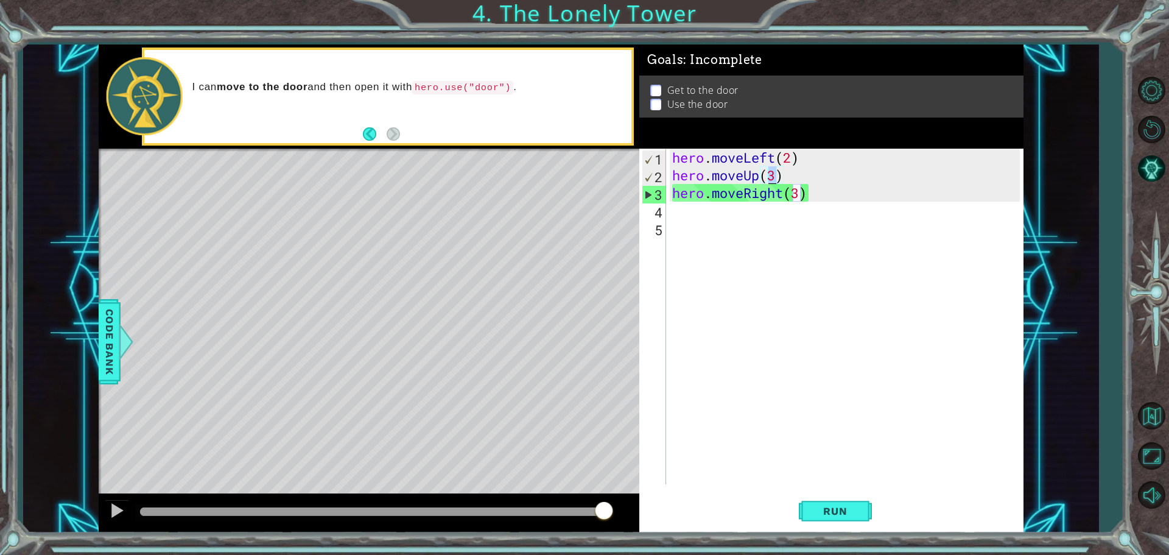
click at [768, 173] on div "hero . moveLeft ( 2 ) hero . moveUp ( 3 ) hero . moveRight ( 3 )" at bounding box center [848, 334] width 356 height 371
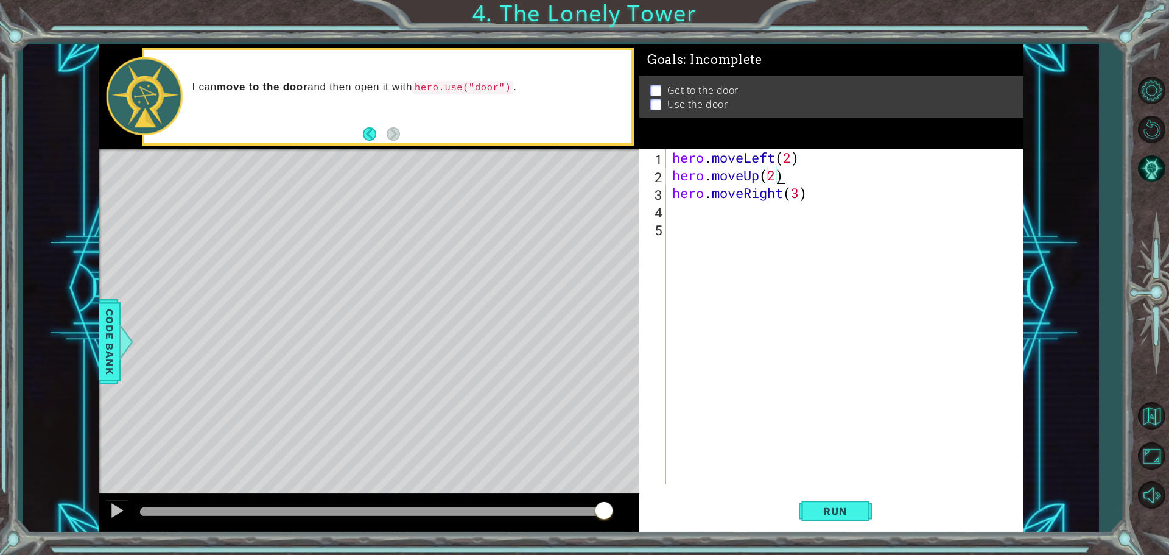
click at [794, 195] on div "hero . moveLeft ( 2 ) hero . moveUp ( 2 ) hero . moveRight ( 3 )" at bounding box center [848, 334] width 356 height 371
type textarea "hero.moveRight(2)"
click at [805, 482] on div "hero . moveLeft ( 2 ) hero . moveUp ( 2 ) hero . moveRight ( 2 )" at bounding box center [848, 334] width 356 height 371
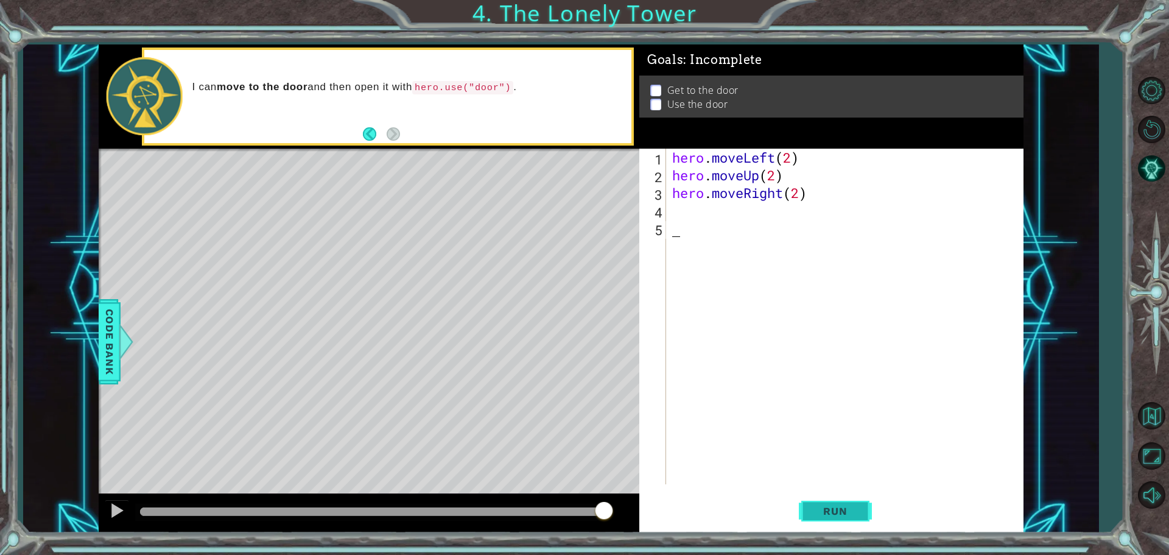
scroll to position [0, 0]
click at [811, 493] on button "Run" at bounding box center [835, 510] width 73 height 38
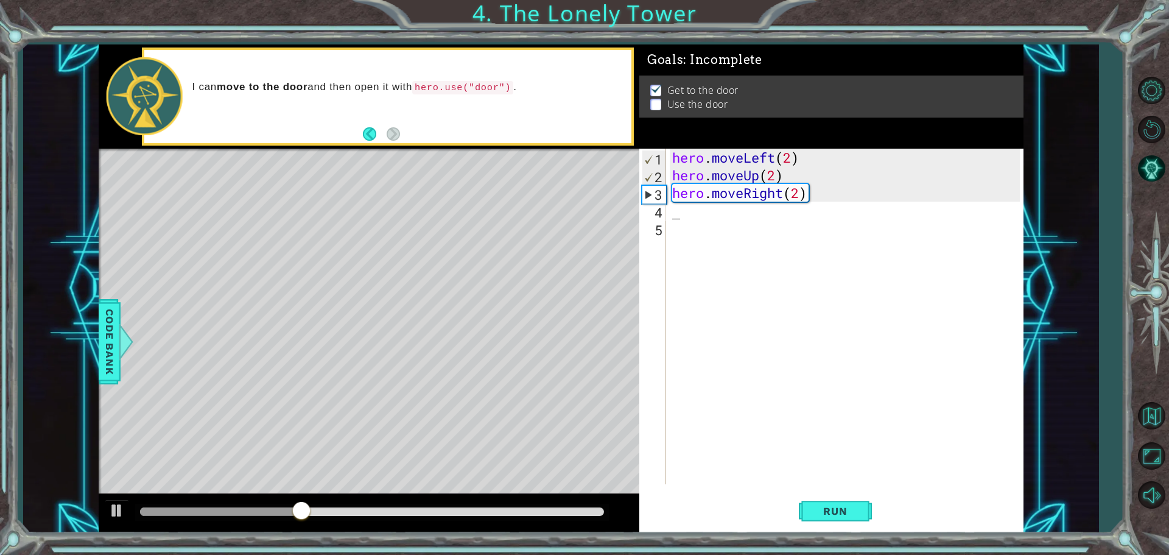
click at [793, 213] on div "hero . moveLeft ( 2 ) hero . moveUp ( 2 ) hero . moveRight ( 2 )" at bounding box center [848, 334] width 356 height 371
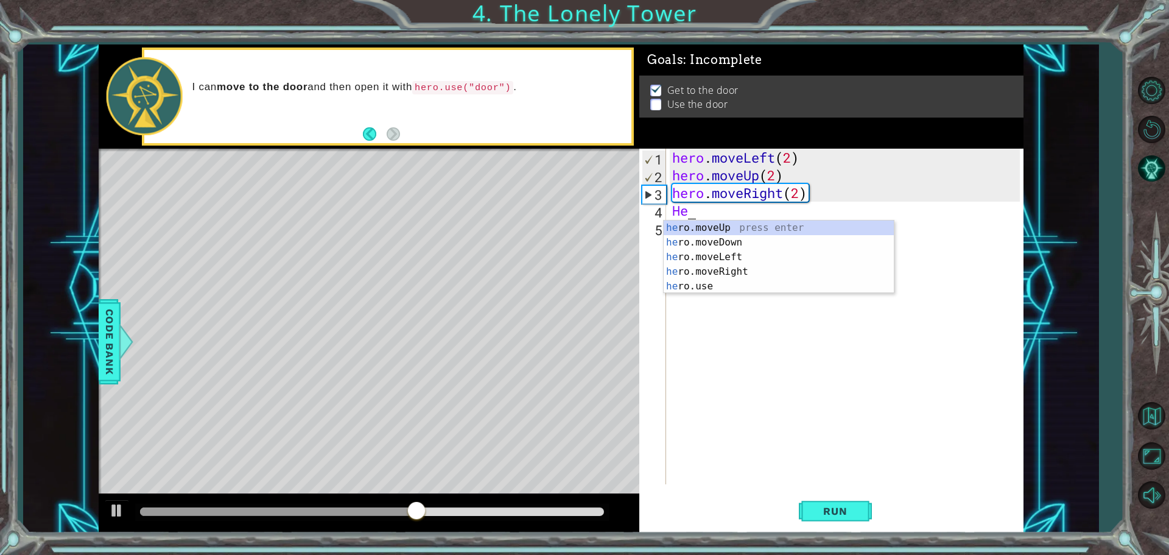
type textarea "H"
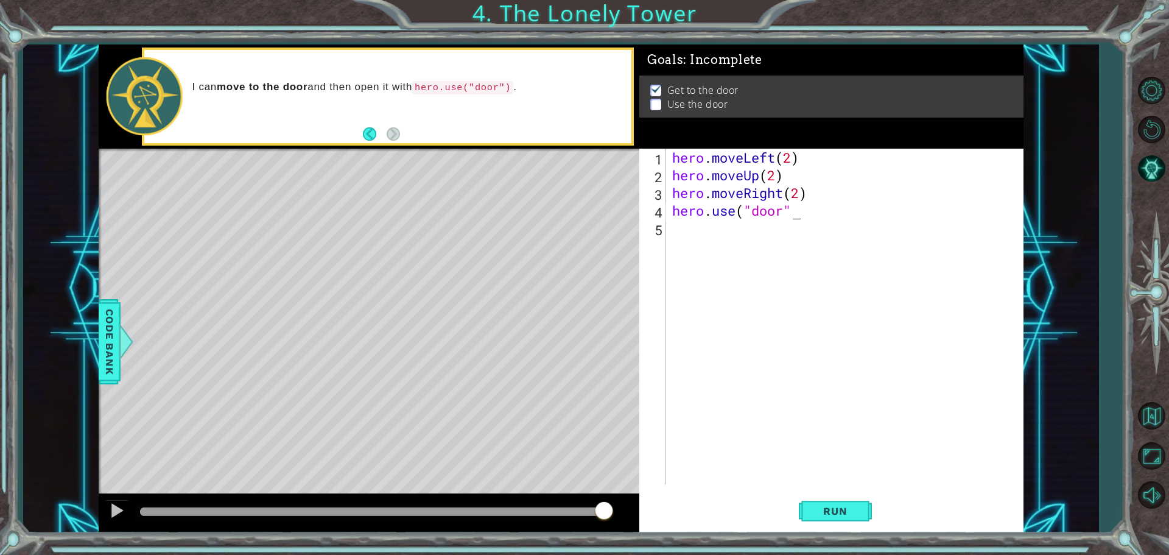
scroll to position [0, 5]
type textarea "hero.use("door")"
click at [834, 503] on button "Run" at bounding box center [835, 510] width 73 height 38
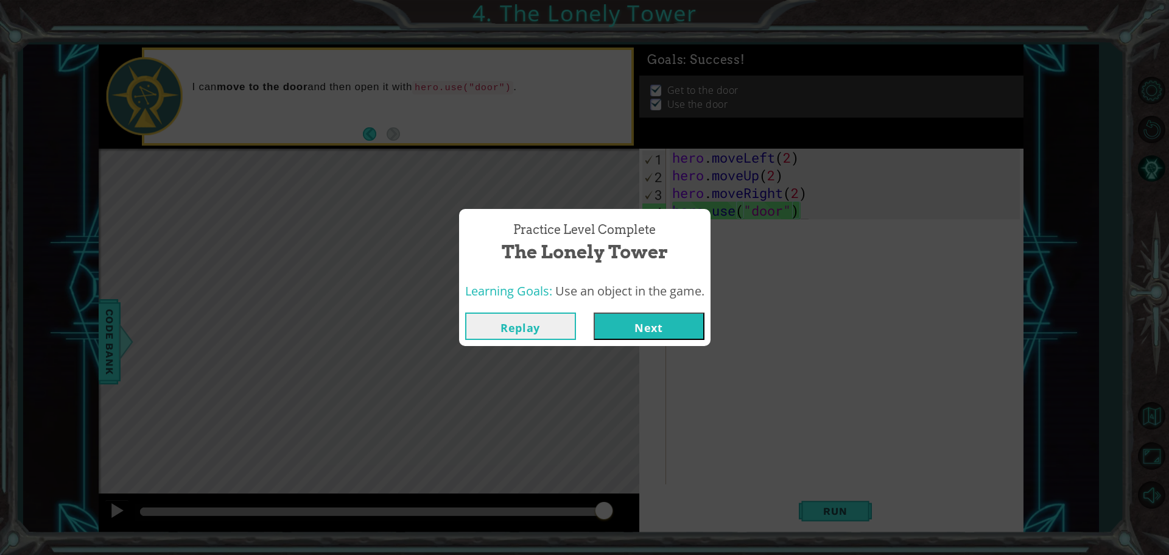
click at [679, 320] on button "Next" at bounding box center [649, 325] width 111 height 27
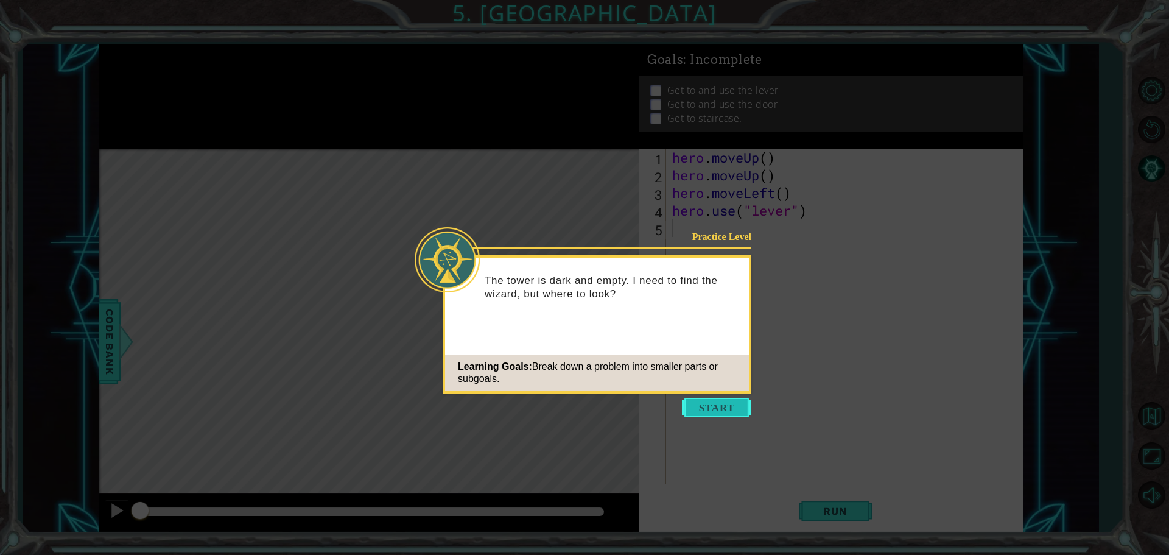
click at [690, 408] on button "Start" at bounding box center [716, 407] width 69 height 19
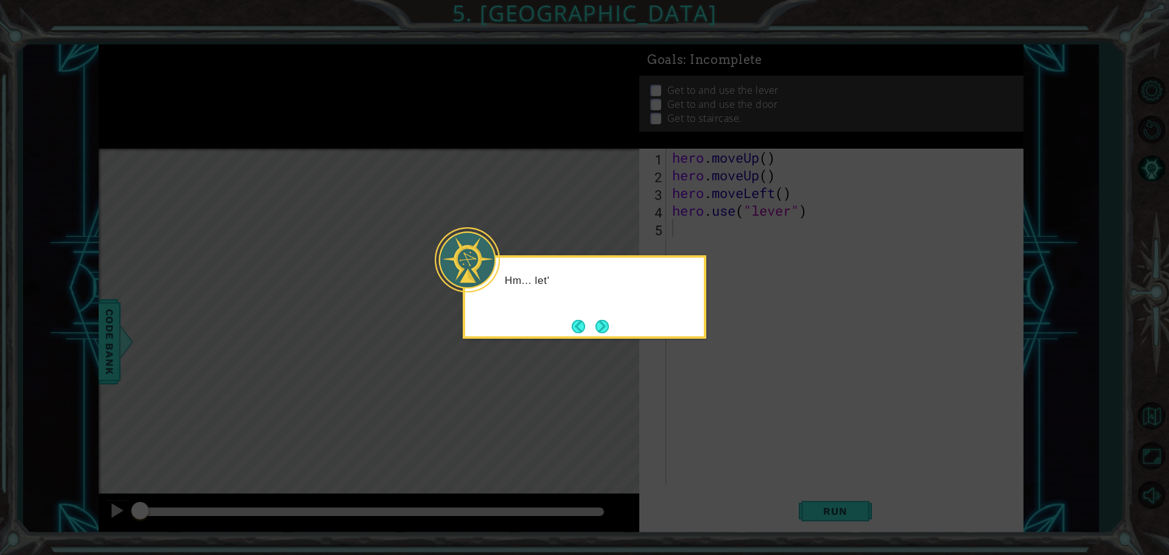
click at [587, 333] on footer at bounding box center [590, 326] width 37 height 18
click at [605, 326] on button "Next" at bounding box center [602, 326] width 14 height 14
click at [605, 326] on icon at bounding box center [584, 277] width 1169 height 555
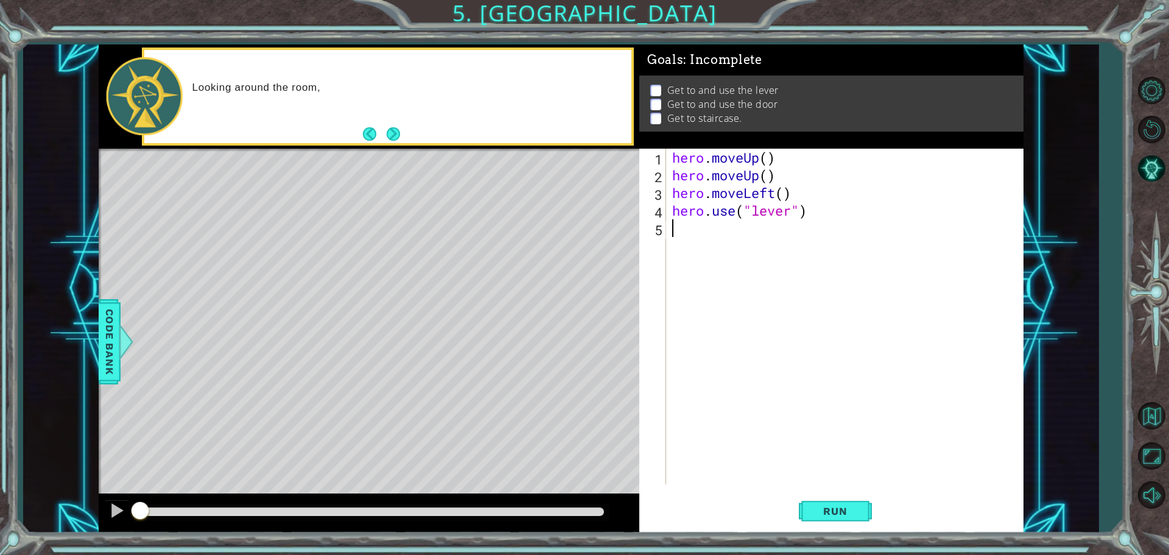
click at [86, 169] on div "1 ההההההההההההההההההההההההההההההההההההההההההההההההההההההההההההההההההההההההההההה…" at bounding box center [560, 288] width 1075 height 488
click at [383, 137] on button "Back" at bounding box center [375, 133] width 24 height 13
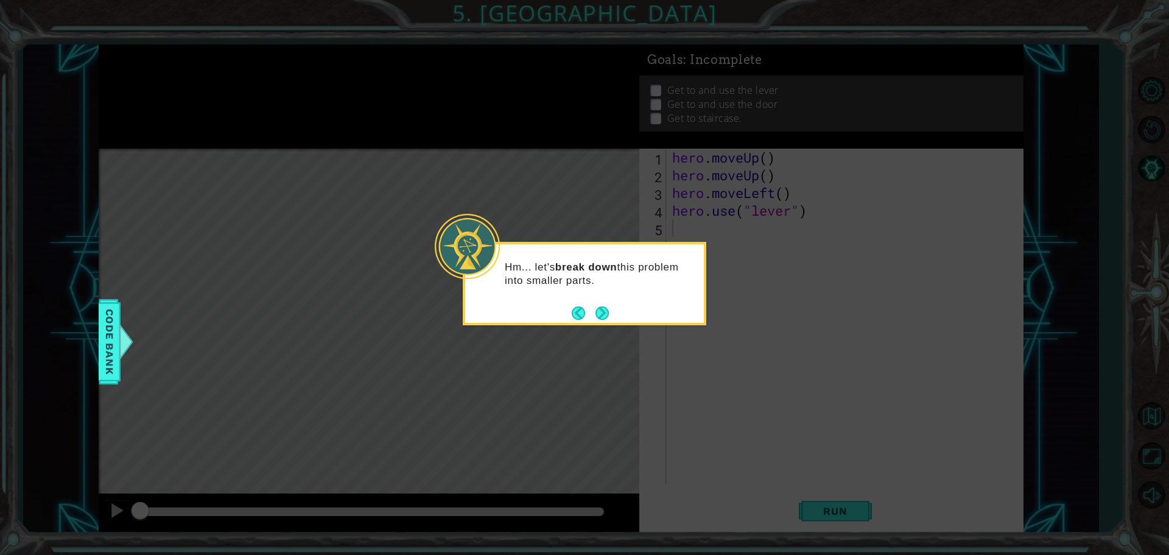
click at [383, 137] on icon at bounding box center [584, 277] width 1169 height 555
click at [609, 308] on button "Next" at bounding box center [602, 313] width 14 height 14
click at [612, 308] on icon at bounding box center [584, 277] width 1169 height 555
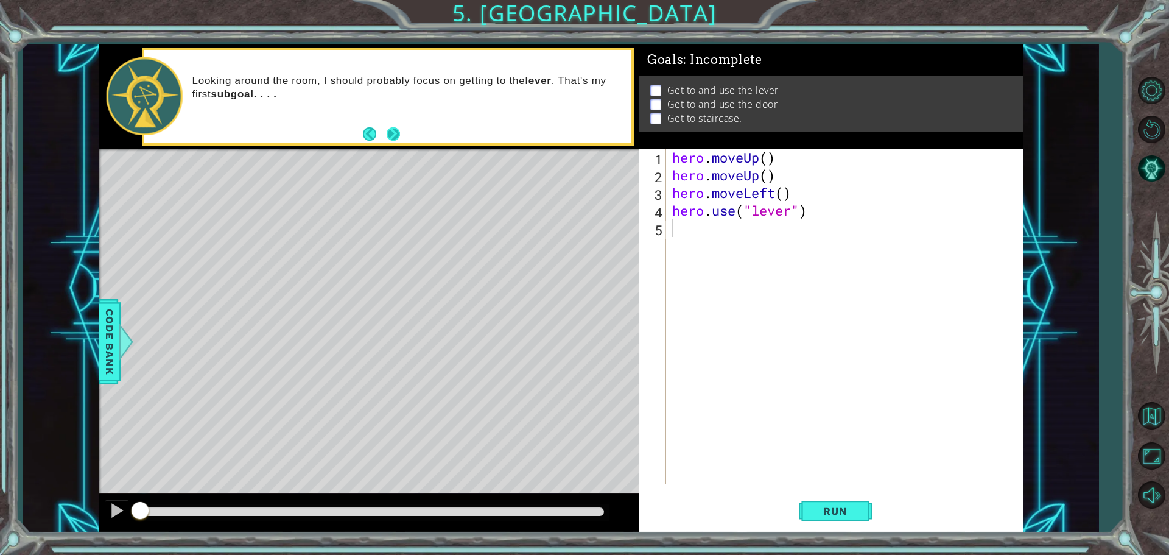
click at [388, 135] on button "Next" at bounding box center [393, 134] width 14 height 14
click at [388, 135] on div "Looking around the room, I should probably focus on getting to the lever . That…" at bounding box center [369, 96] width 541 height 104
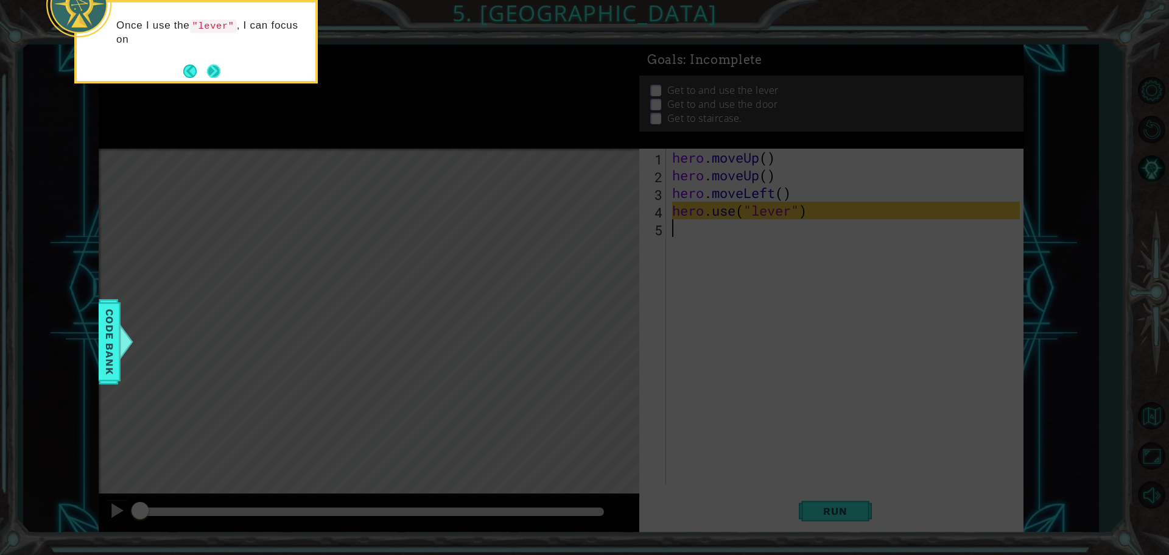
click at [206, 64] on button "Next" at bounding box center [213, 71] width 14 height 14
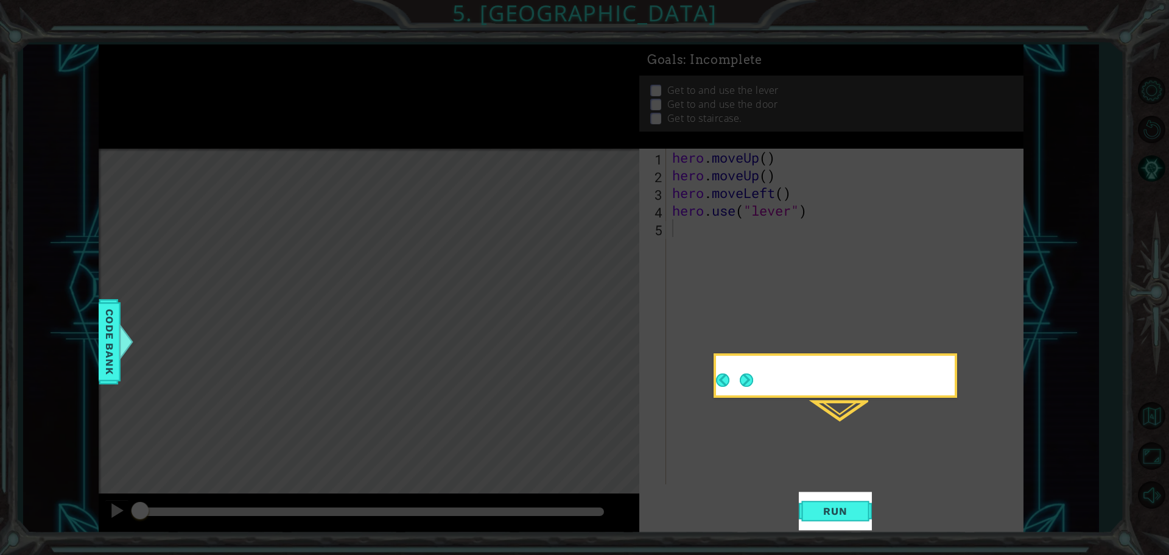
click at [206, 63] on div "1 ההההההההההההההההההההההההההההההההההההההההההההההההההההההההההההההההההההההההההההה…" at bounding box center [584, 277] width 1169 height 555
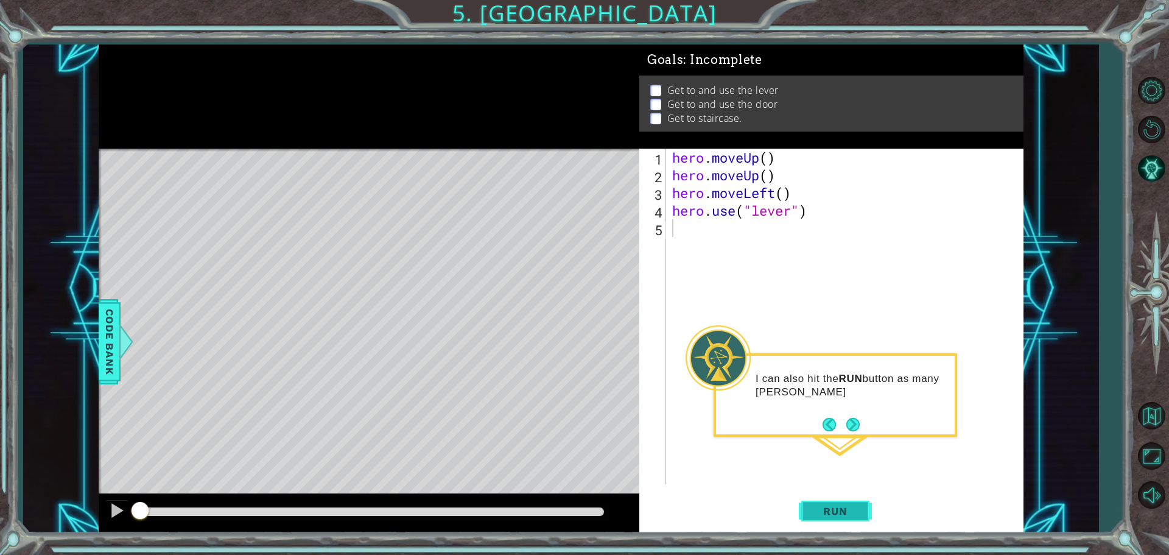
click at [852, 502] on button "Run" at bounding box center [835, 510] width 73 height 38
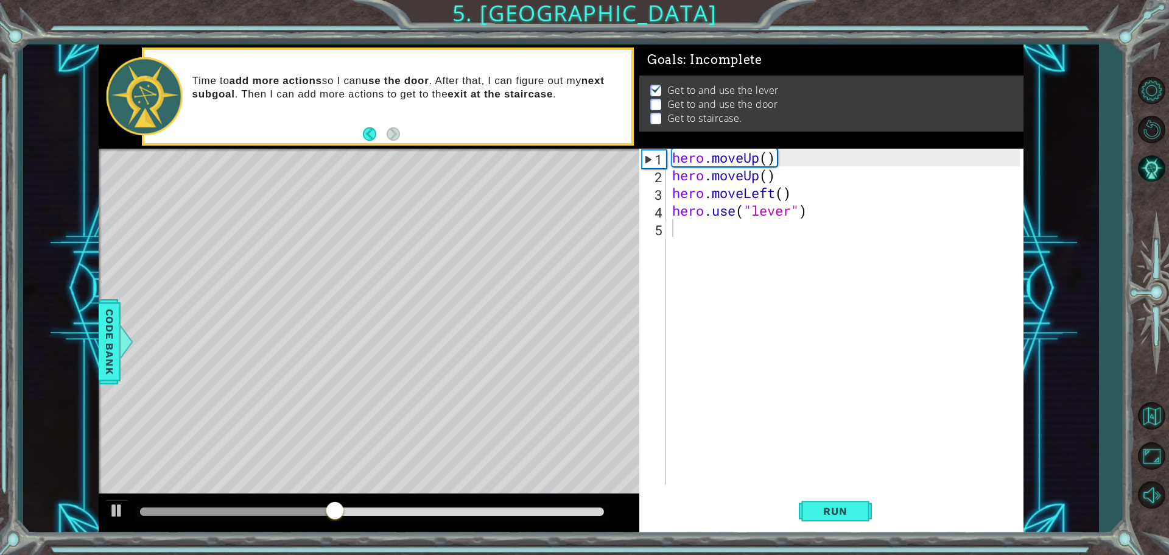
click at [996, 301] on div "hero . moveUp ( ) hero . moveUp ( ) hero . moveLeft ( ) hero . use ( "lever" )" at bounding box center [848, 334] width 356 height 371
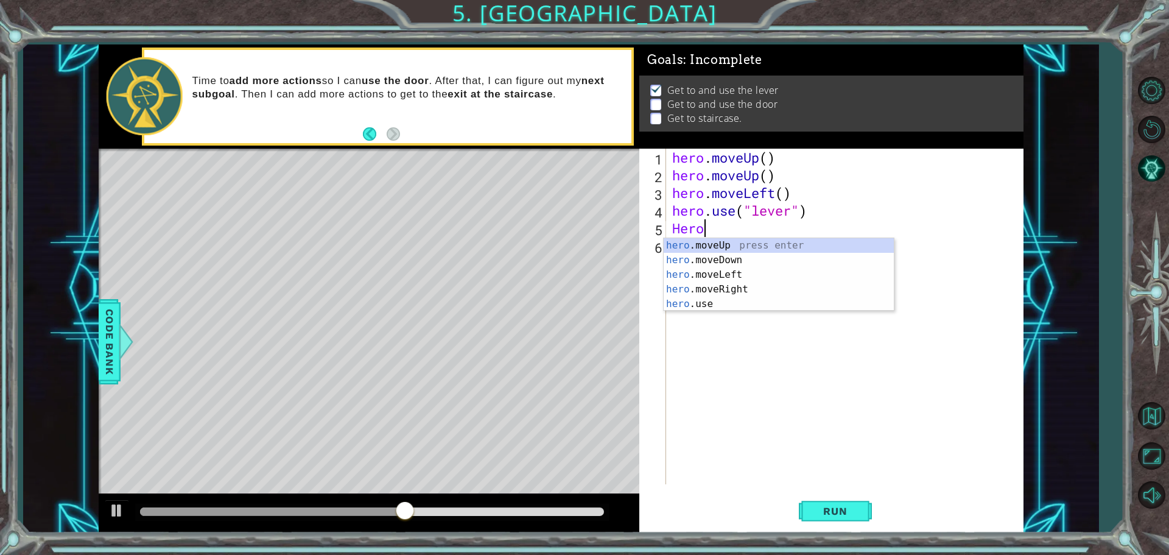
scroll to position [0, 1]
type textarea "H"
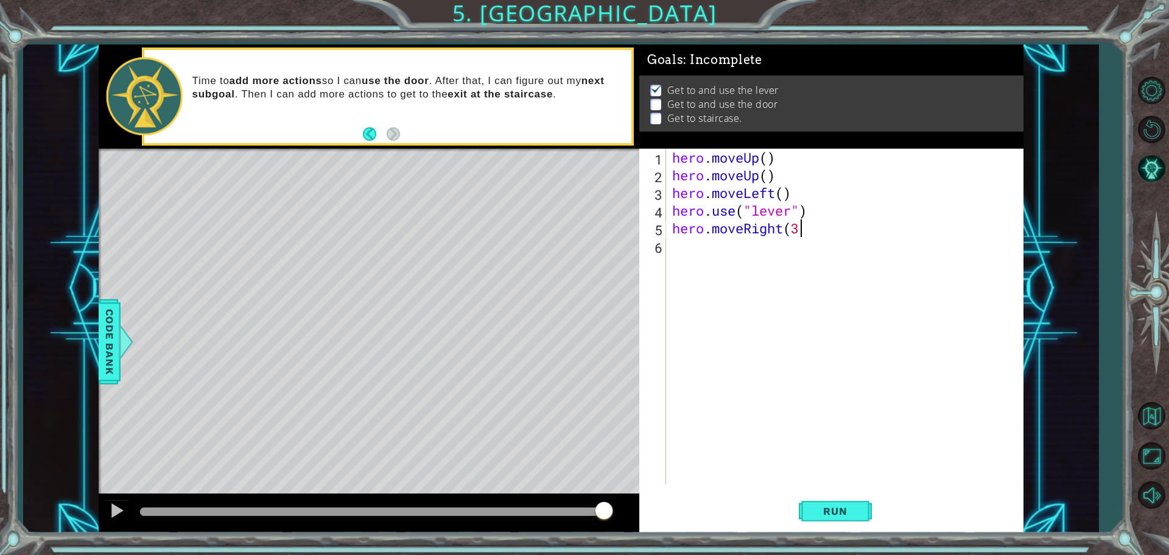
scroll to position [0, 5]
click at [774, 156] on div "hero . moveUp ( ) hero . moveUp ( ) hero . moveLeft ( ) hero . use ( "lever" ) …" at bounding box center [848, 334] width 356 height 371
click at [785, 186] on div "hero . moveUp ( 2 ) hero . moveUp ( ) hero . moveLeft ( ) hero . use ( "lever" …" at bounding box center [848, 334] width 356 height 371
click at [835, 177] on div "hero . moveUp ( 2 ) hero . moveUp ( ) hero . moveLeft ( ) hero . use ( "lever" …" at bounding box center [848, 334] width 356 height 371
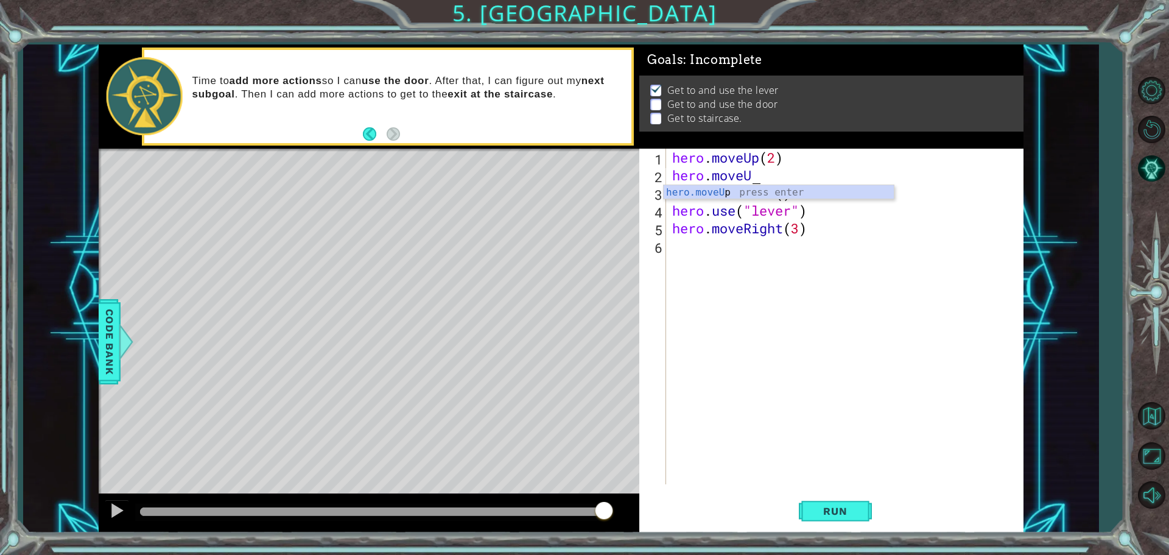
scroll to position [0, 1]
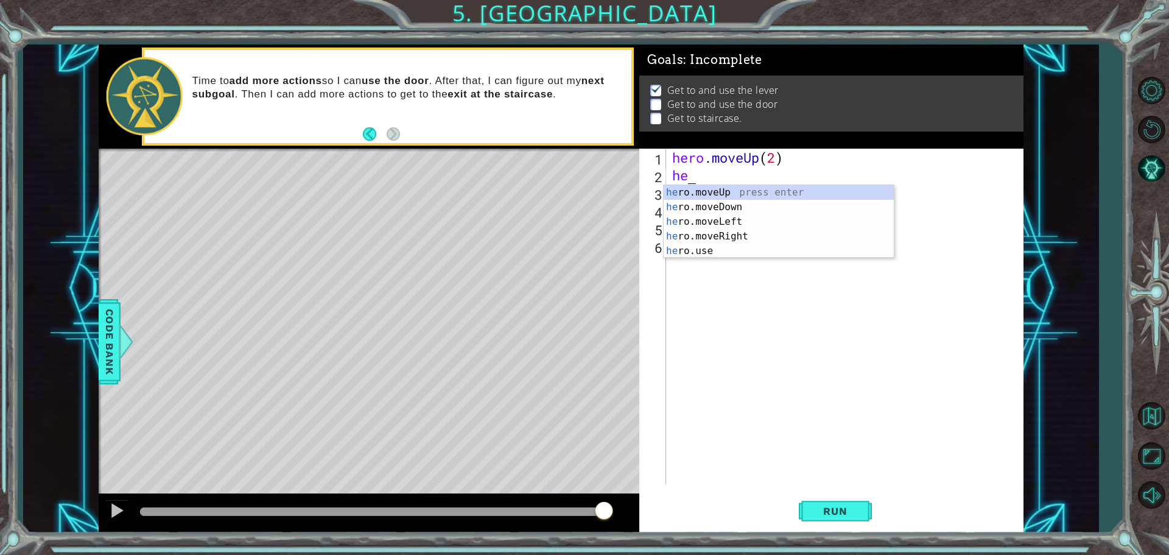
type textarea "h"
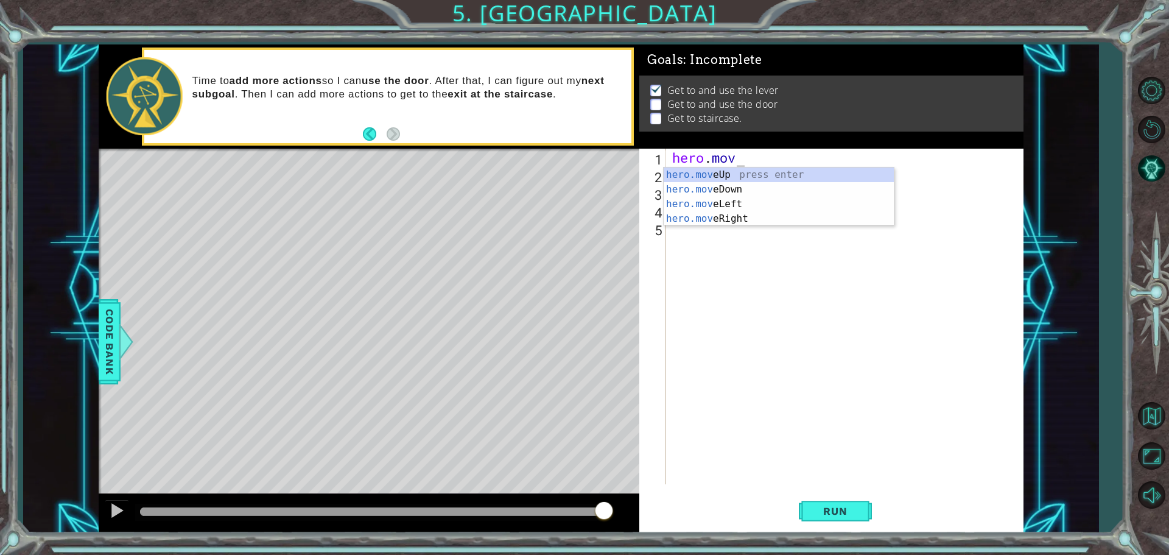
type textarea "hero.move"
click at [835, 177] on div "hero.move Up press enter hero.move Down press enter hero.move Left press enter …" at bounding box center [779, 211] width 230 height 88
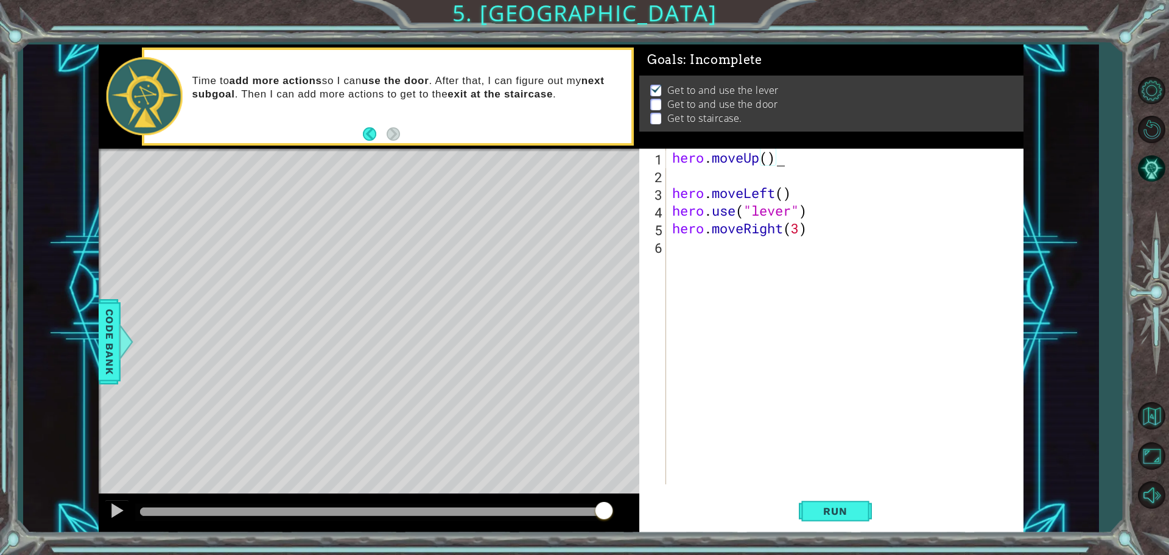
click at [774, 158] on div "hero . moveUp ( ) hero . moveLeft ( ) hero . use ( "lever" ) hero . moveRight (…" at bounding box center [848, 334] width 356 height 371
click at [828, 233] on div "hero . moveUp ( 2 ) hero . moveLeft ( ) hero . use ( "lever" ) hero . moveRight…" at bounding box center [848, 334] width 356 height 371
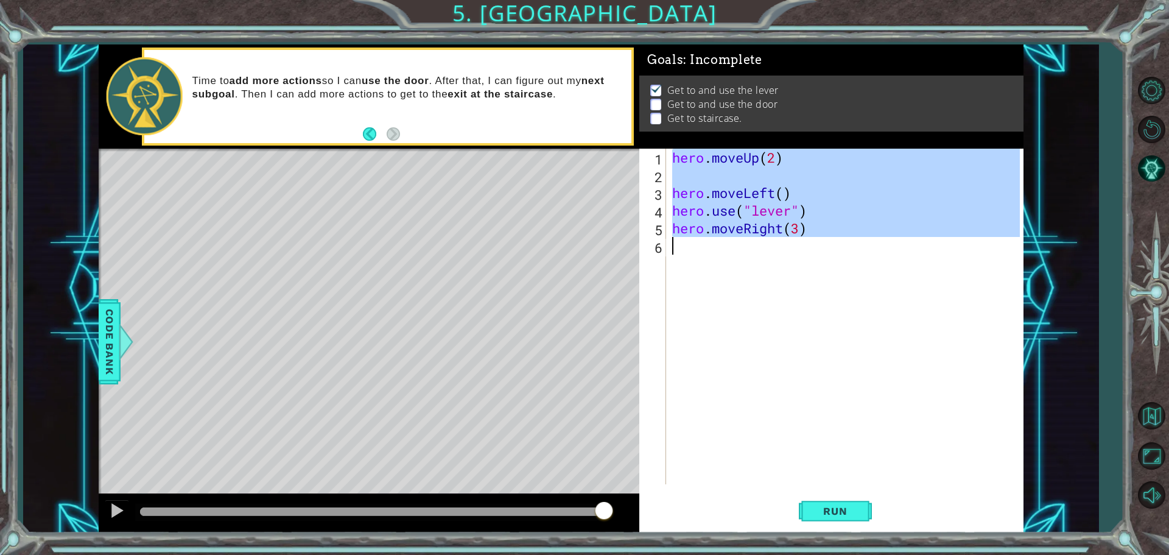
click at [828, 233] on div "hero . moveUp ( 2 ) hero . moveLeft ( ) hero . use ( "lever" ) hero . moveRight…" at bounding box center [848, 334] width 356 height 371
type textarea "hero.moveRight(3)"
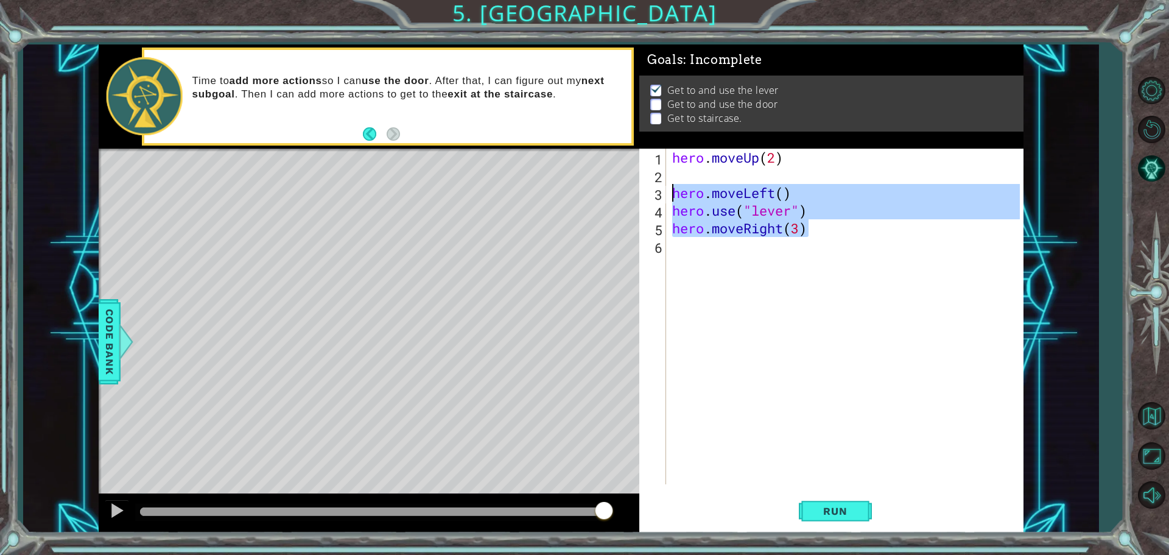
drag, startPoint x: 854, startPoint y: 228, endPoint x: 660, endPoint y: 198, distance: 196.0
click at [660, 198] on div "hero.use("lever") 1 2 3 4 5 6 hero . moveUp ( 2 ) hero . moveLeft ( ) hero . us…" at bounding box center [829, 316] width 380 height 335
type textarea "C"
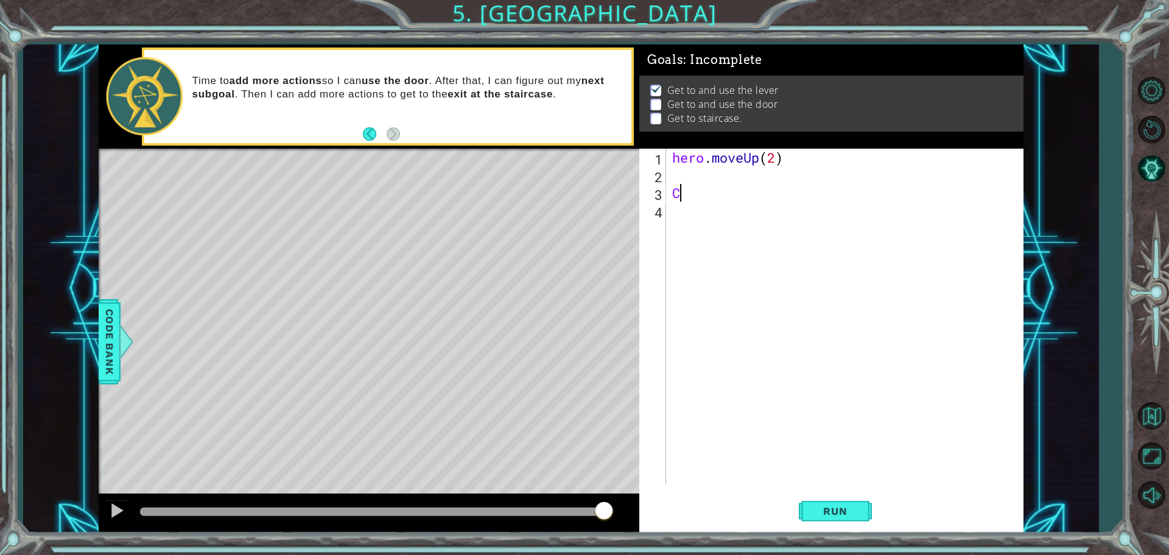
click at [674, 175] on div "hero . moveUp ( 2 ) C" at bounding box center [848, 334] width 356 height 371
click at [690, 183] on div "hero . moveUp ( 2 ) C" at bounding box center [848, 334] width 356 height 371
click at [696, 197] on div "hero . moveUp ( 2 ) C" at bounding box center [848, 334] width 356 height 371
type textarea "C"
type textarea "r"
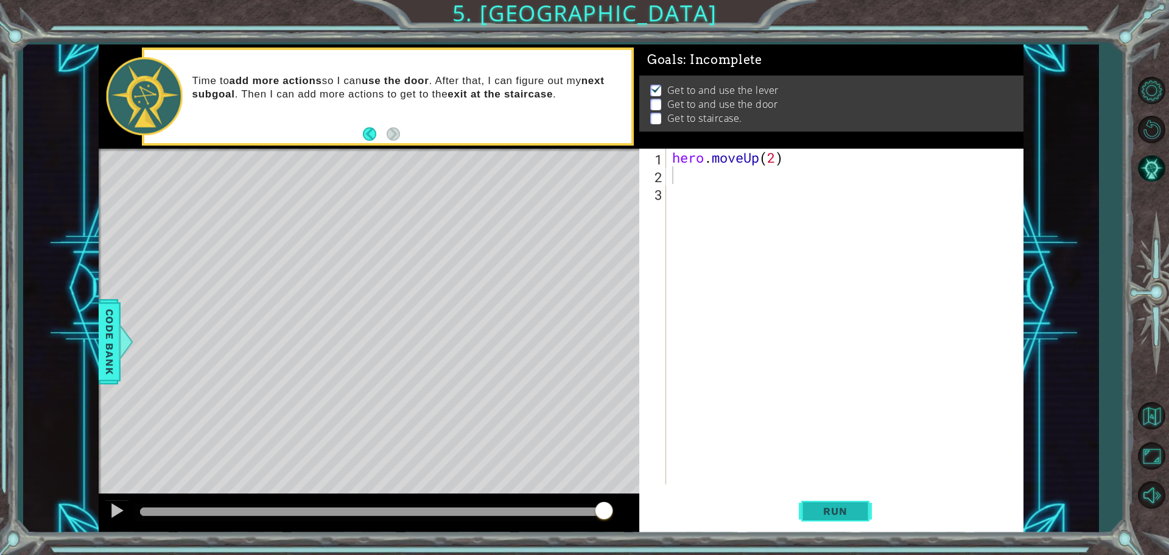
click at [836, 510] on span "Run" at bounding box center [835, 511] width 48 height 12
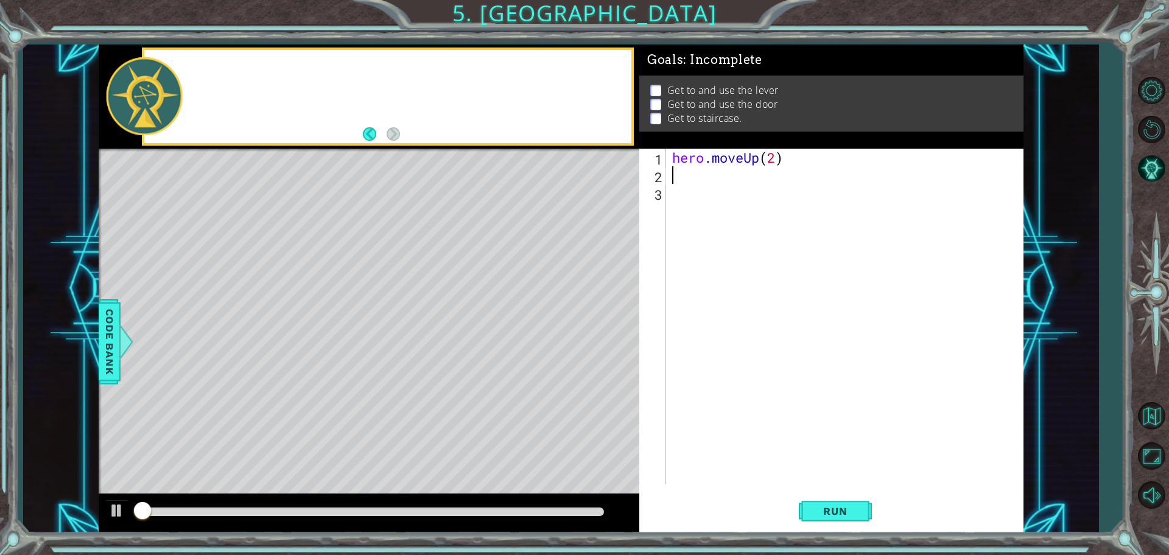
click at [774, 504] on div "Run" at bounding box center [835, 510] width 384 height 38
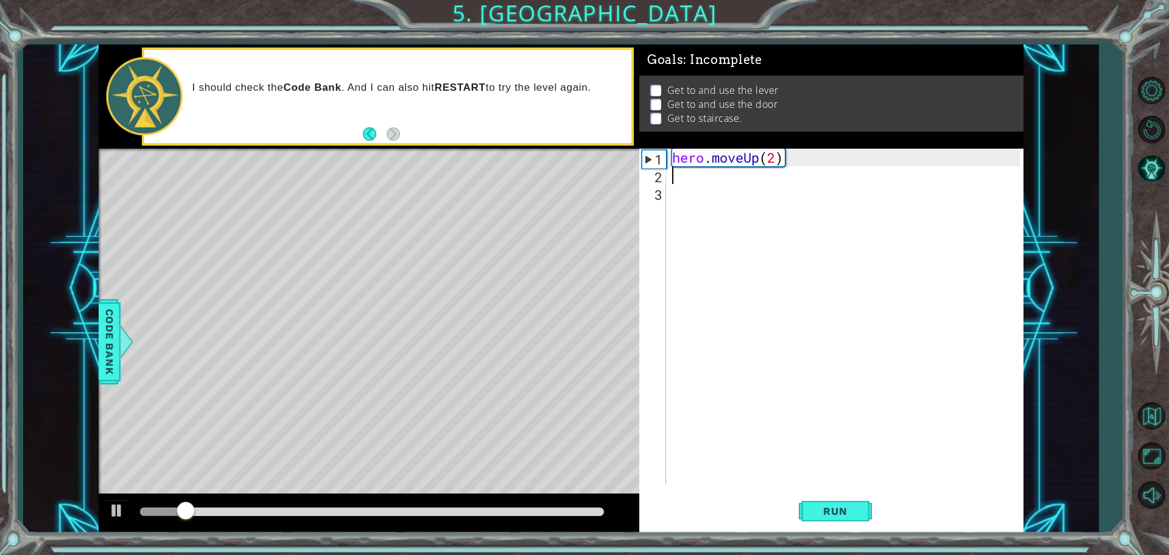
click at [847, 237] on div "hero . moveUp ( 2 )" at bounding box center [848, 334] width 356 height 371
click at [780, 184] on div "hero . moveUp ( 2 )" at bounding box center [848, 334] width 356 height 371
click at [780, 180] on div "hero . moveUp ( 2 )" at bounding box center [848, 334] width 356 height 371
type textarea "M"
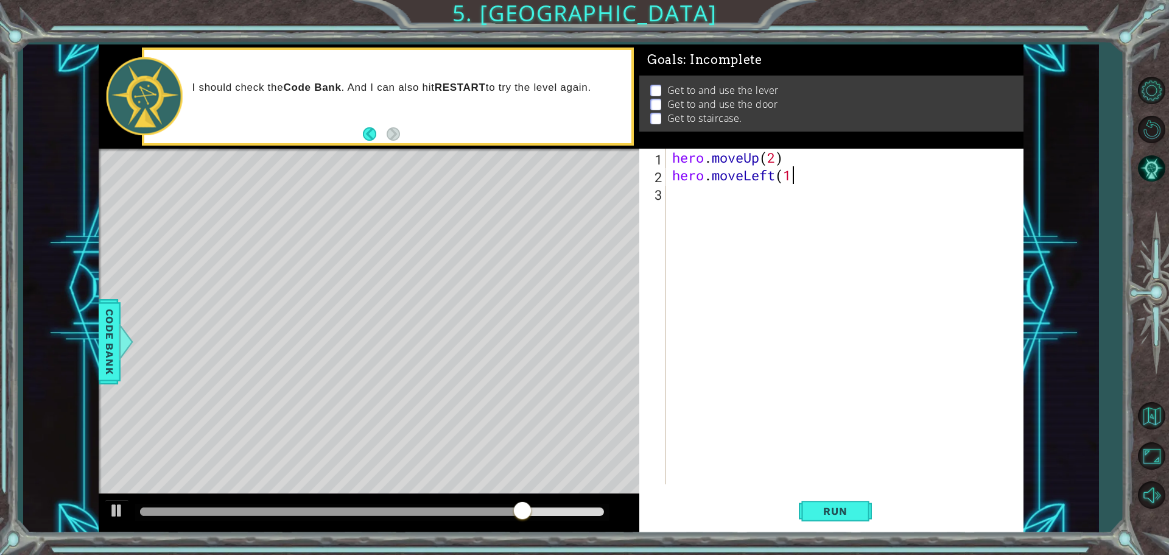
scroll to position [0, 5]
type textarea "hero.moveLeft(1)"
type textarea "J"
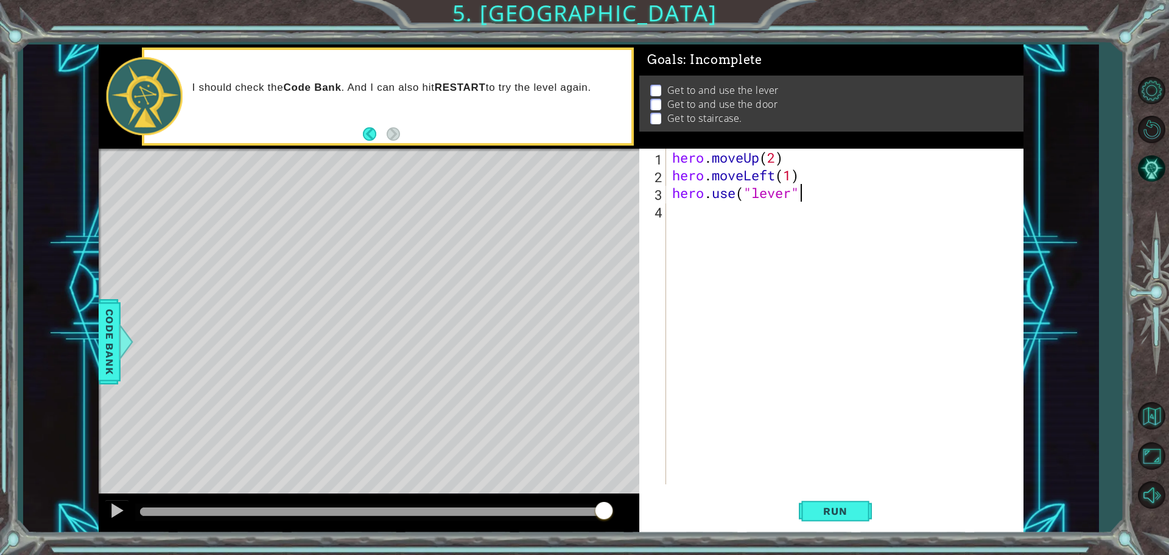
type textarea "hero.use("lever")"
type textarea "H"
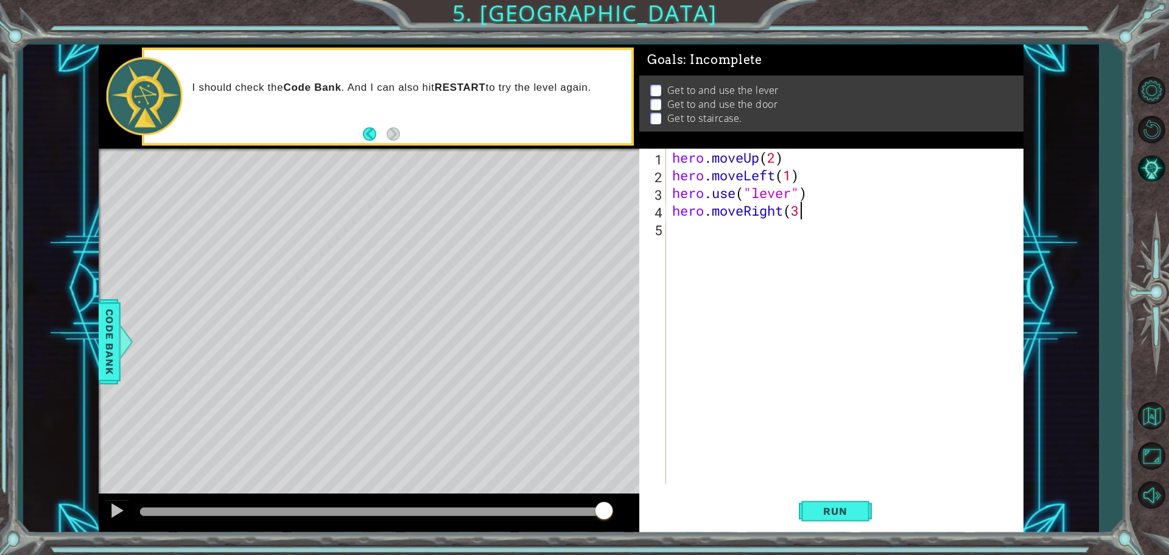
type textarea "hero.moveRight(3)"
type textarea "hero.use("door")"
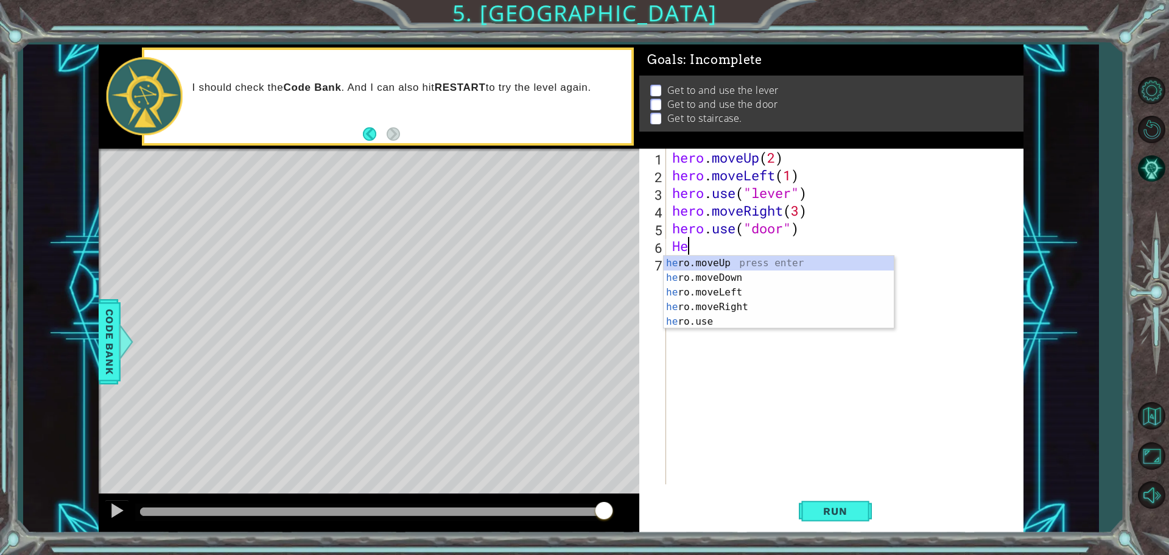
scroll to position [0, 0]
type textarea "H"
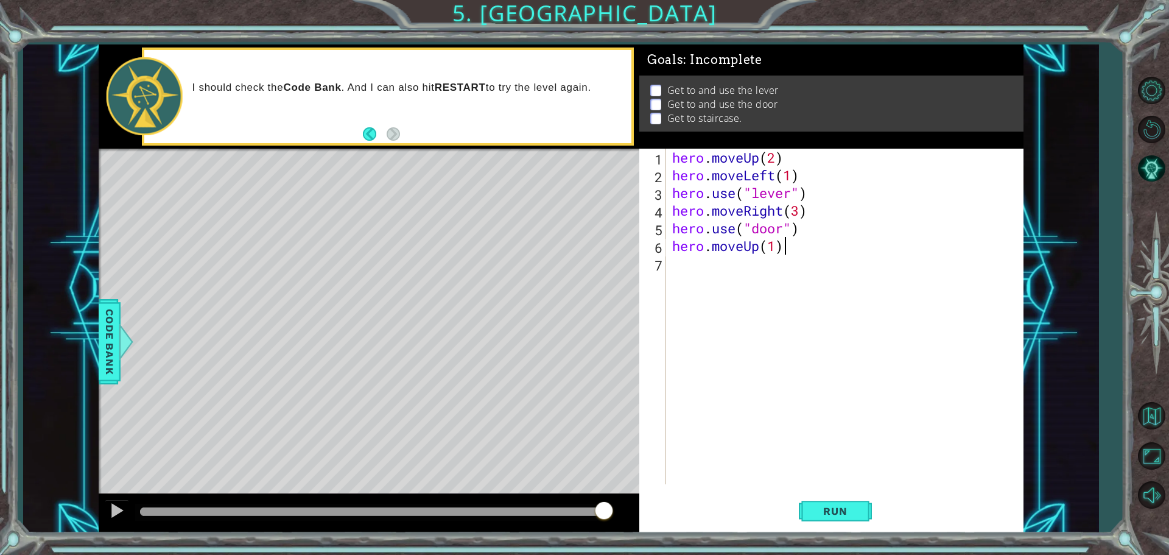
scroll to position [0, 4]
click at [858, 522] on button "Run" at bounding box center [835, 510] width 73 height 38
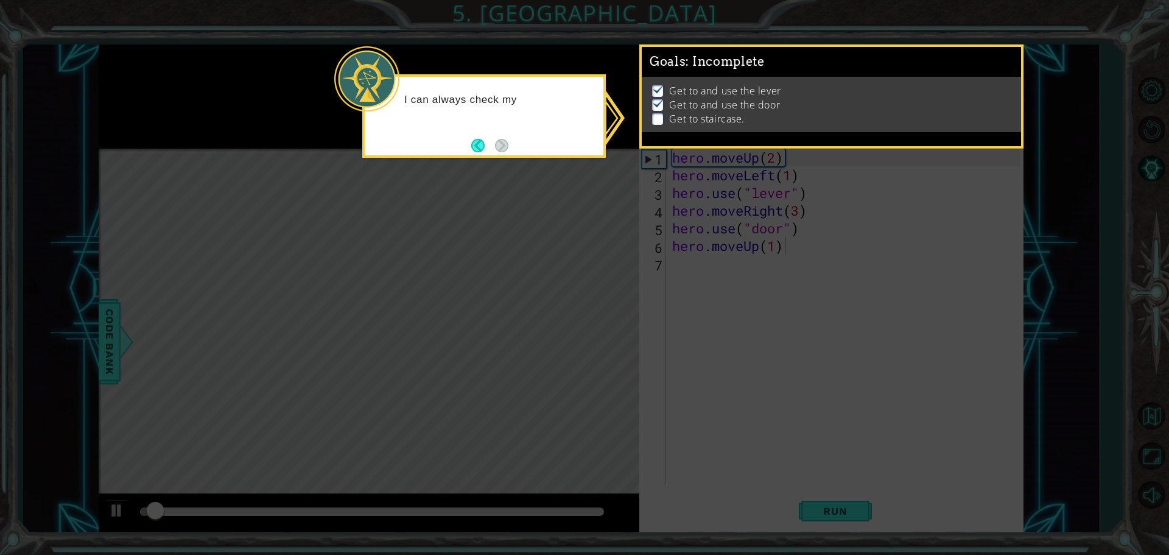
drag, startPoint x: 550, startPoint y: 105, endPoint x: 536, endPoint y: 127, distance: 26.0
click at [549, 111] on div "I can always check my" at bounding box center [484, 106] width 239 height 48
click at [517, 226] on icon at bounding box center [584, 277] width 1169 height 555
drag, startPoint x: 870, startPoint y: 75, endPoint x: 937, endPoint y: 121, distance: 81.4
click at [882, 120] on div "Get to and use the lever Get to and use the door Get to staircase." at bounding box center [831, 104] width 379 height 55
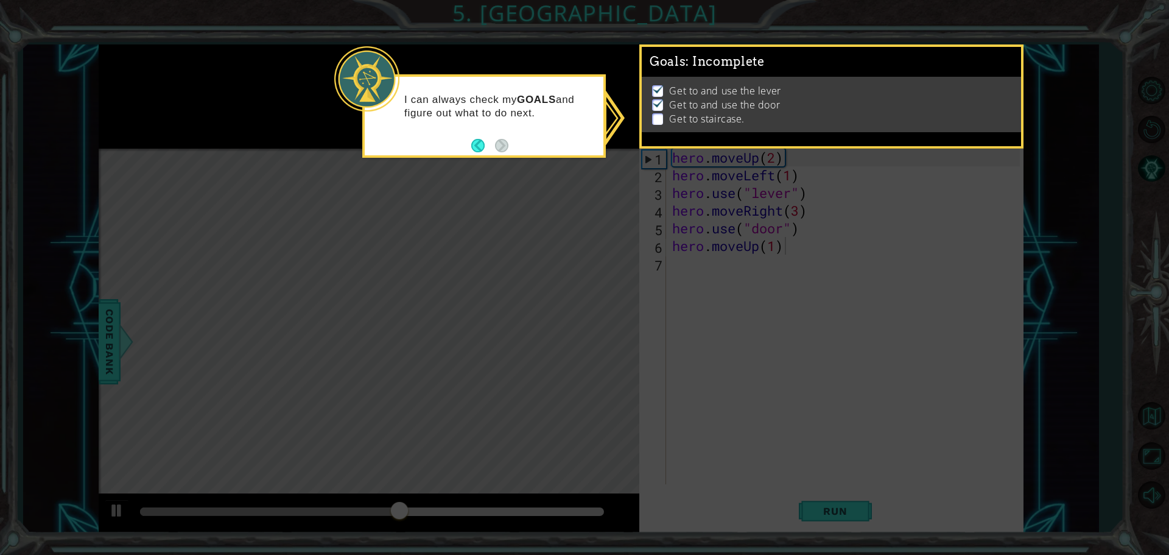
click at [615, 81] on icon at bounding box center [584, 277] width 1169 height 555
click at [996, 77] on div "Get to and use the lever Get to and use the door Get to staircase." at bounding box center [831, 104] width 379 height 55
click at [757, 279] on body "1 ההההההההההההההההההההההההההההההההההההההההההההההההההההההההההההההההההההההההההההה…" at bounding box center [584, 277] width 1169 height 555
click at [777, 238] on icon at bounding box center [584, 277] width 1169 height 555
click at [480, 147] on button "Back" at bounding box center [483, 145] width 24 height 13
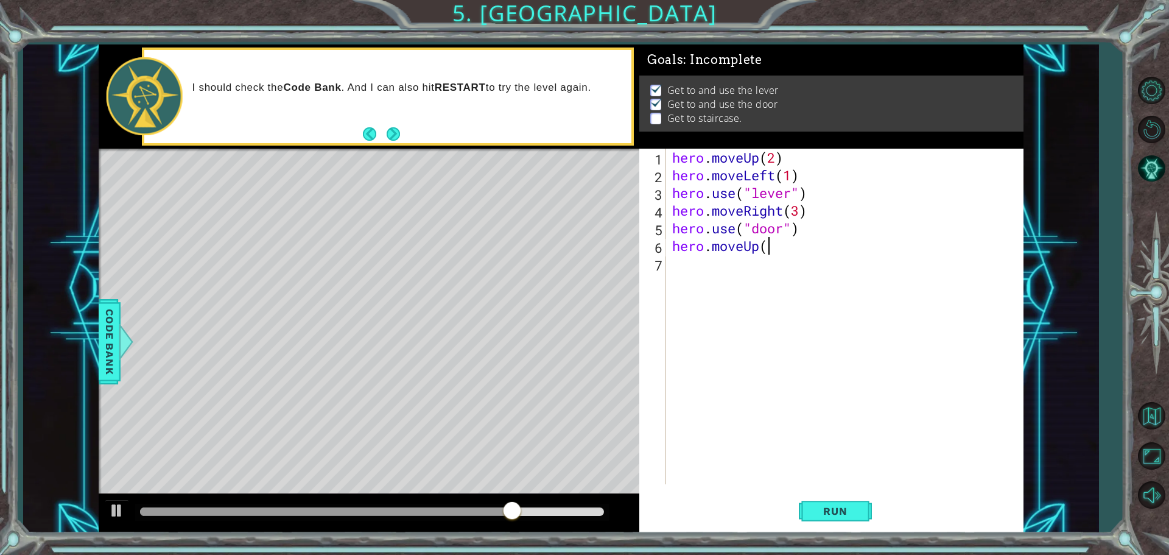
scroll to position [0, 4]
type textarea "hero.moveUp(2)"
type textarea "hero.moveRight(3)"
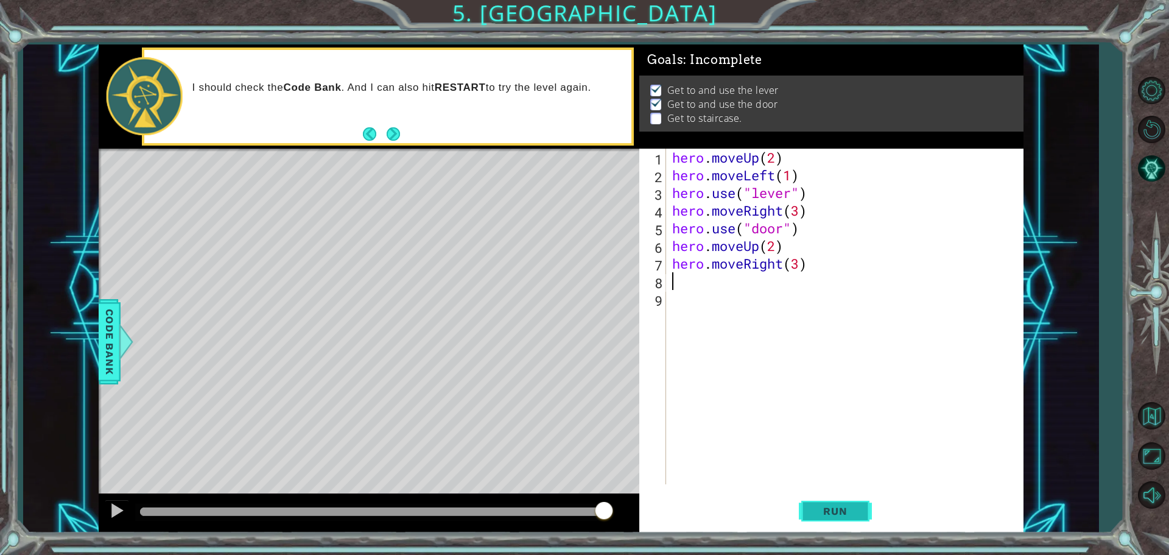
click at [824, 522] on button "Run" at bounding box center [835, 510] width 73 height 38
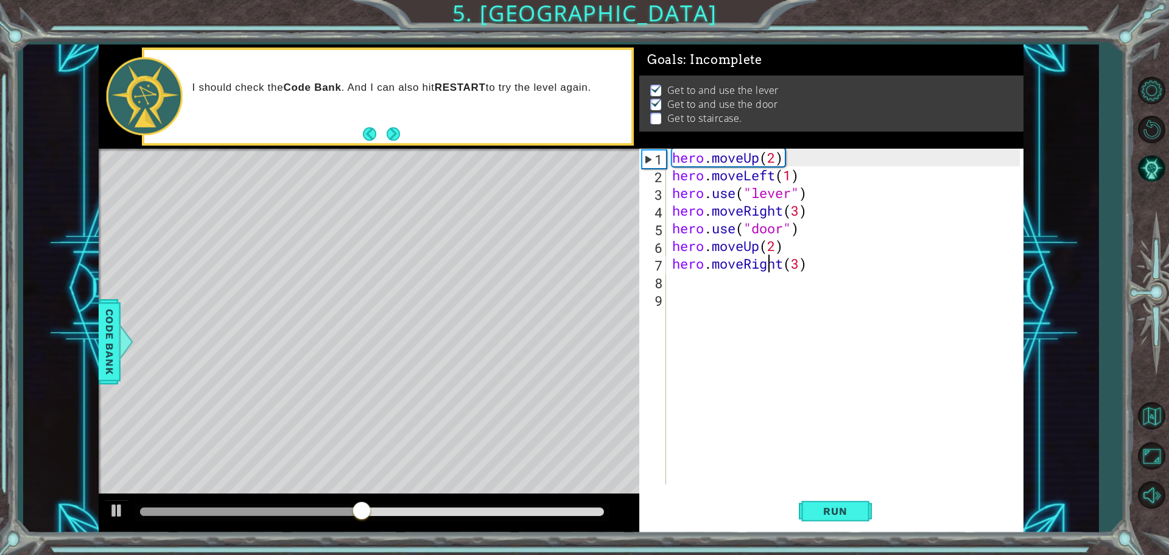
click at [766, 264] on div "hero . moveUp ( 2 ) hero . moveLeft ( 1 ) hero . use ( "lever" ) hero . moveRig…" at bounding box center [848, 334] width 356 height 371
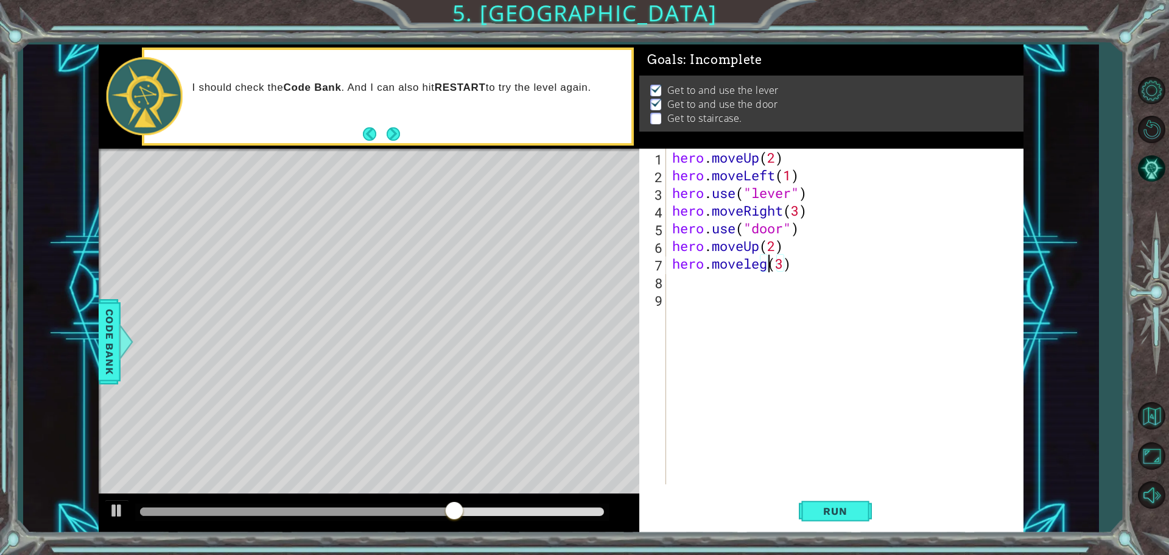
scroll to position [0, 4]
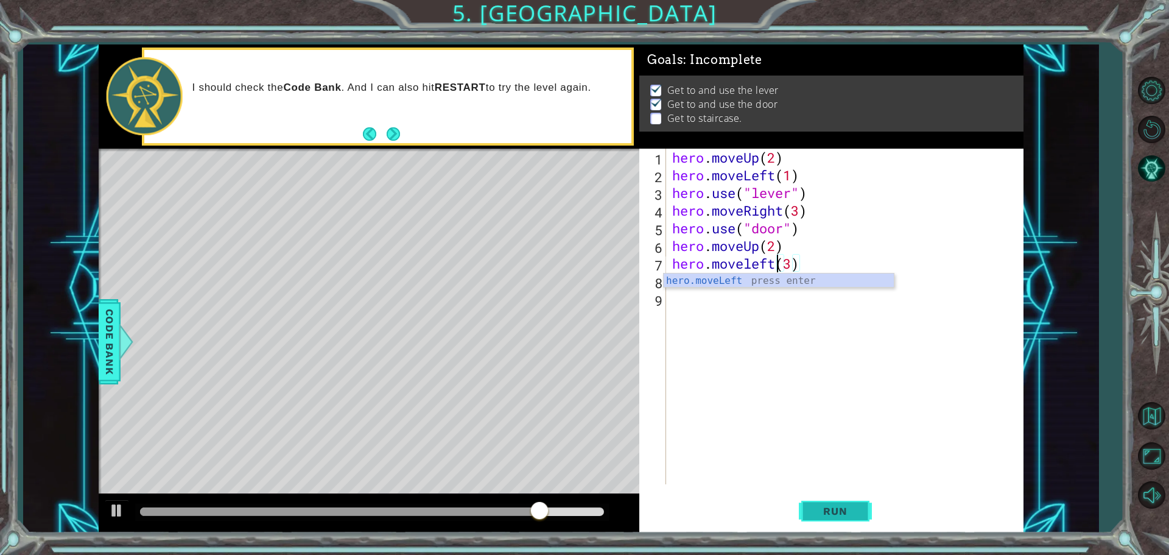
type textarea "hero.moveleft(3)"
click at [836, 500] on button "Run" at bounding box center [835, 510] width 73 height 38
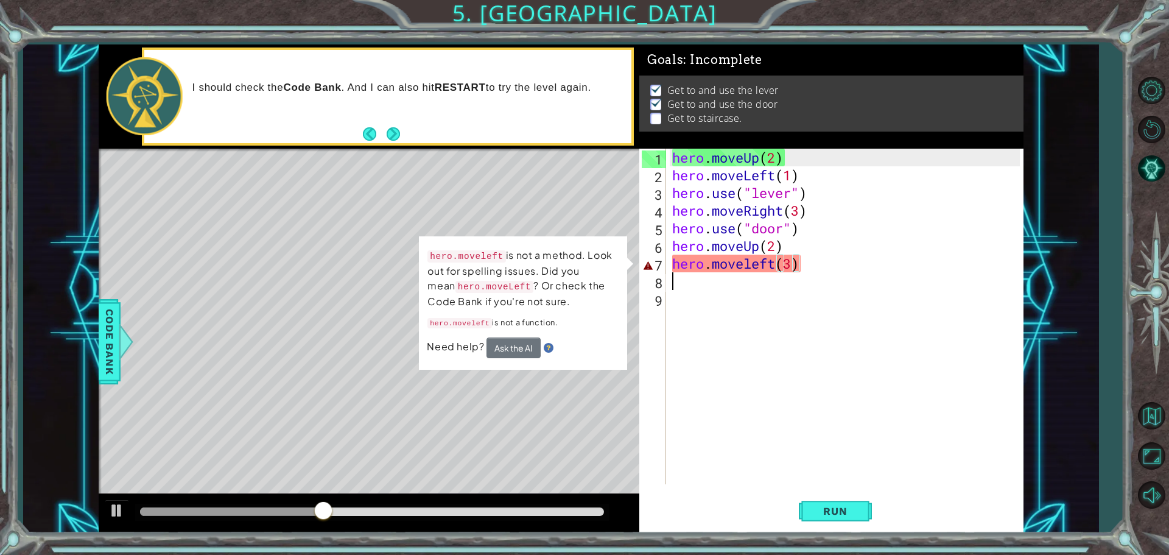
click at [742, 282] on div "hero . moveUp ( 2 ) hero . moveLeft ( 1 ) hero . use ( "lever" ) hero . moveRig…" at bounding box center [848, 334] width 356 height 371
click at [742, 270] on div "hero . moveUp ( 2 ) hero . moveLeft ( 1 ) hero . use ( "lever" ) hero . moveRig…" at bounding box center [848, 334] width 356 height 371
click at [743, 265] on div "hero . moveUp ( 2 ) hero . moveLeft ( 1 ) hero . use ( "lever" ) hero . moveRig…" at bounding box center [848, 334] width 356 height 371
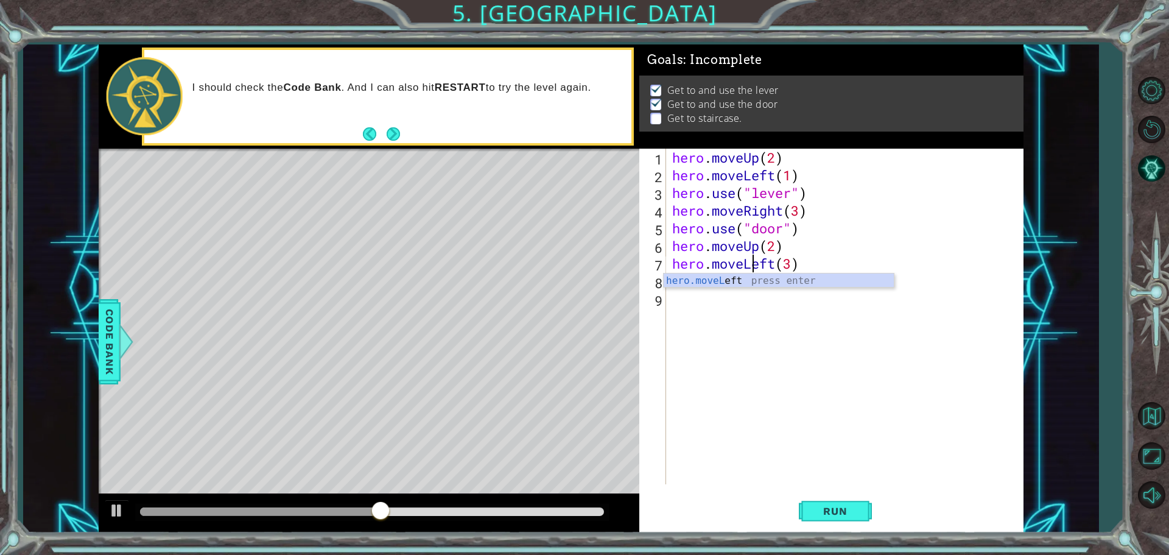
scroll to position [0, 4]
type textarea "hero.moveLeft(3)"
click at [811, 519] on button "Run" at bounding box center [835, 510] width 73 height 38
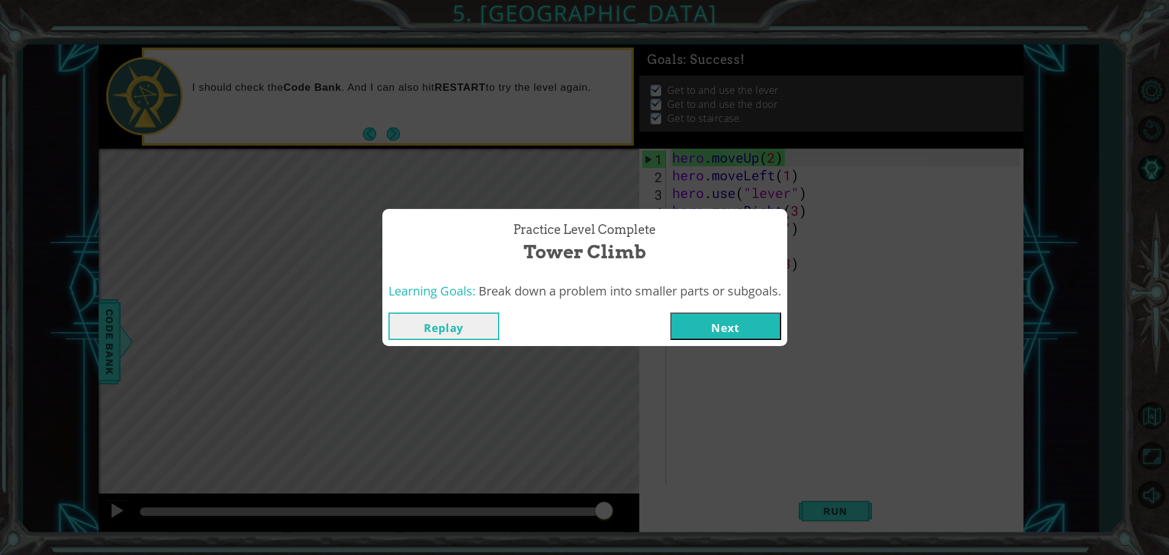
click at [717, 324] on button "Next" at bounding box center [725, 325] width 111 height 27
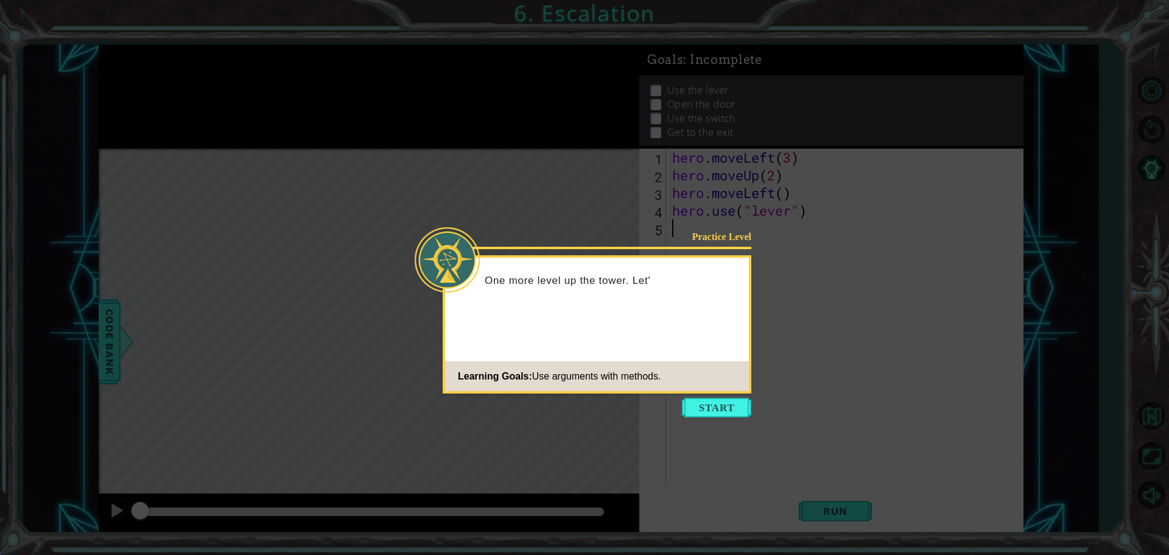
click at [743, 381] on footer "Learning Goals: Use arguments with methods." at bounding box center [597, 376] width 304 height 30
click at [726, 401] on button "Start" at bounding box center [716, 407] width 69 height 19
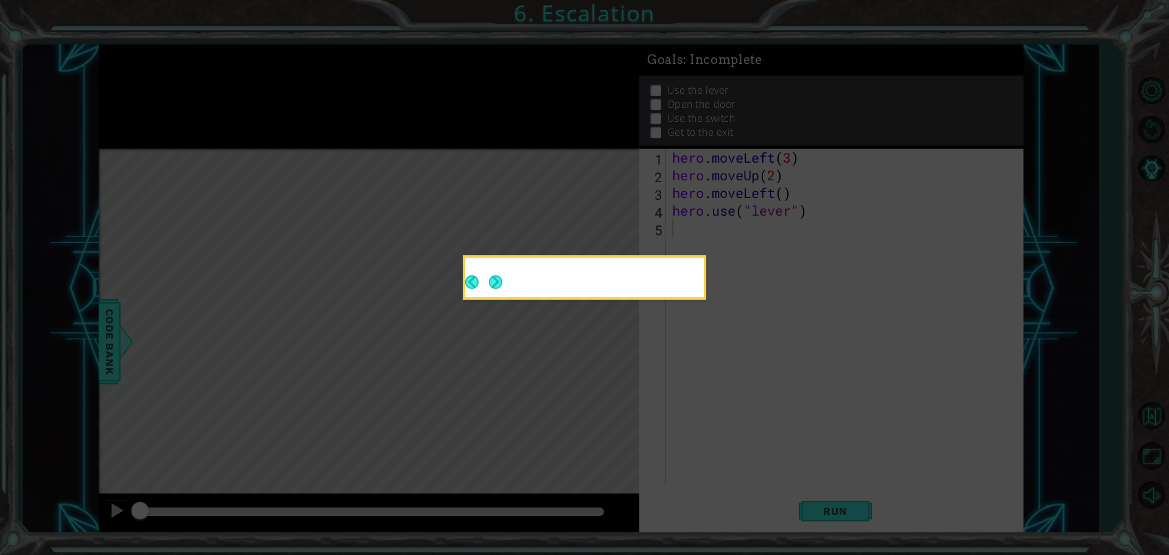
click at [726, 401] on icon at bounding box center [584, 277] width 1169 height 555
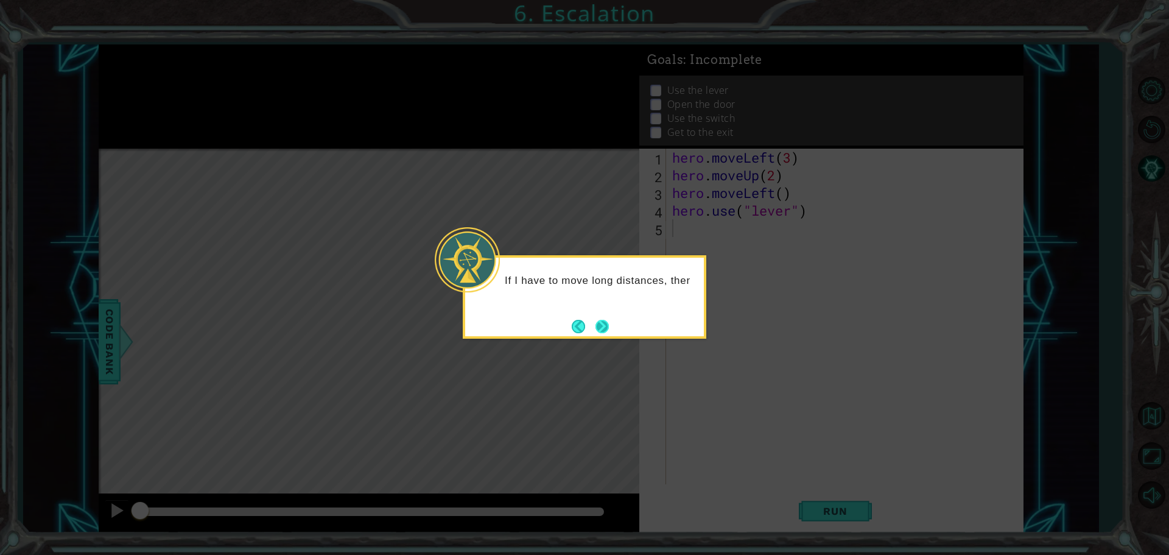
click at [600, 335] on div "If I have to move long distances, ther" at bounding box center [585, 296] width 244 height 83
click at [600, 335] on div "If I have to move long distances, there are easi" at bounding box center [585, 296] width 244 height 83
click at [608, 326] on button "Next" at bounding box center [601, 326] width 13 height 13
click at [608, 326] on icon at bounding box center [584, 277] width 1169 height 555
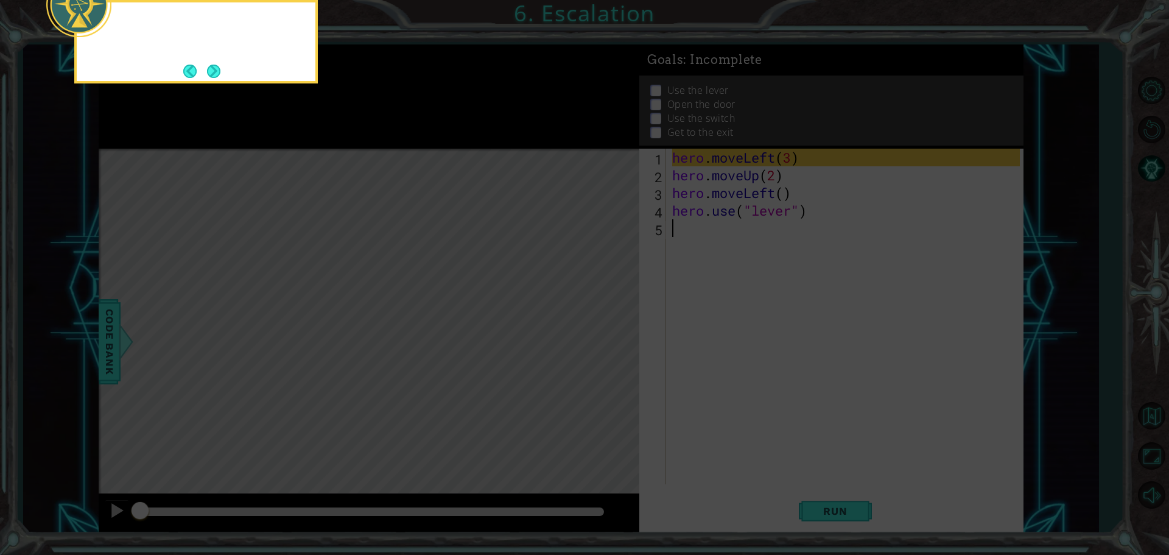
click at [608, 326] on icon at bounding box center [584, 83] width 1169 height 943
